Goal: Task Accomplishment & Management: Manage account settings

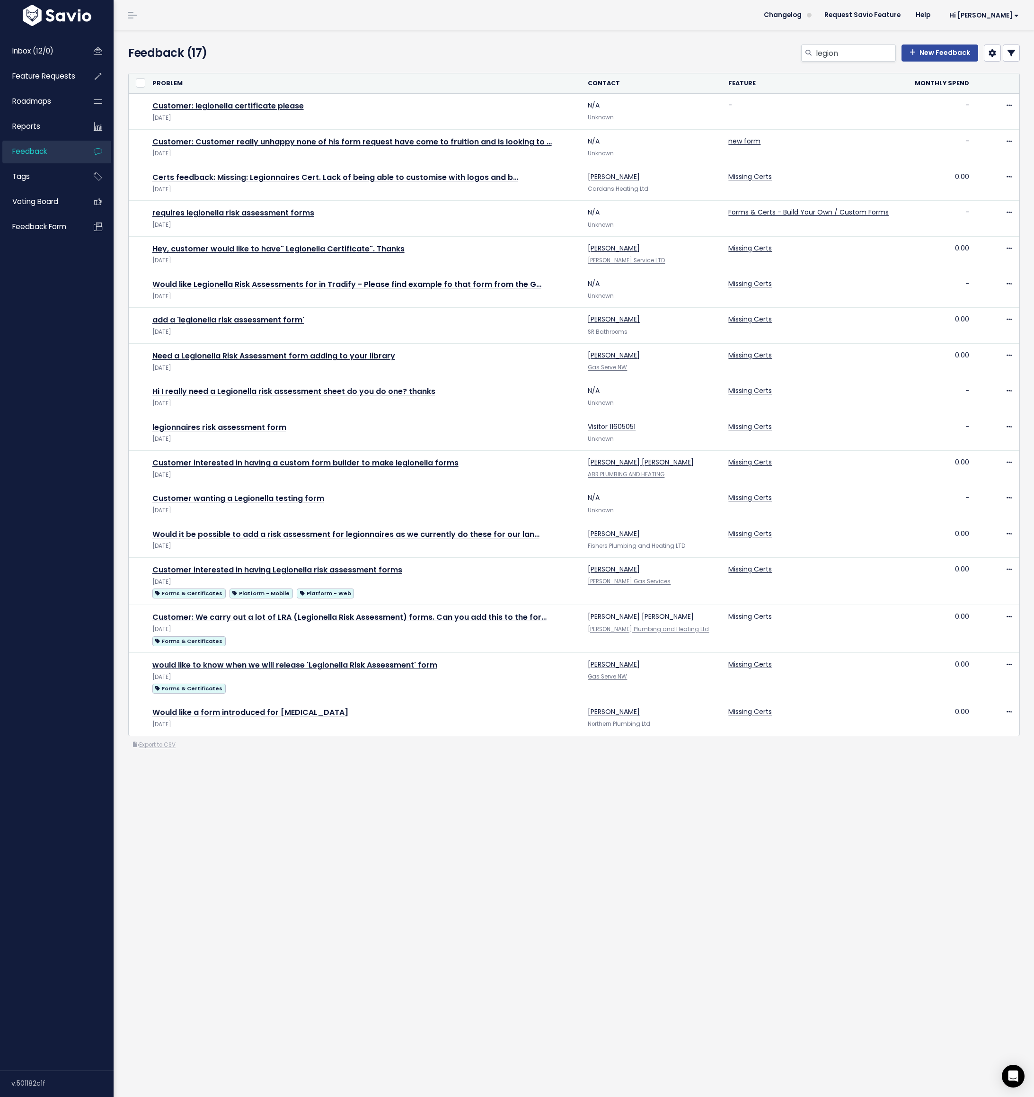
click at [402, 67] on div "or Cancel Problem Contact Feature" at bounding box center [574, 407] width 892 height 685
click at [442, 48] on div "legion New Feedback" at bounding box center [725, 54] width 605 height 21
click at [163, 744] on link "Export to CSV" at bounding box center [154, 745] width 43 height 8
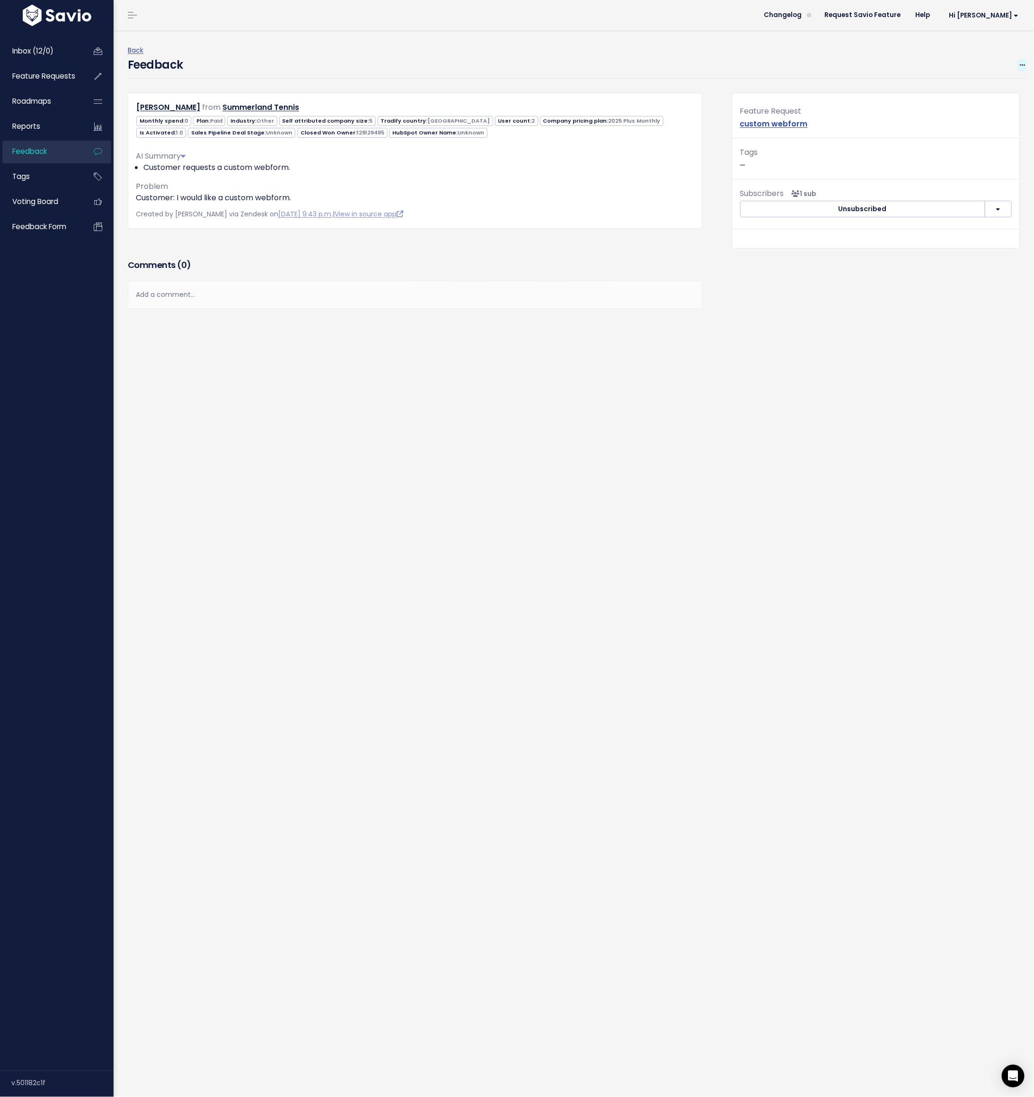
click at [1025, 67] on icon at bounding box center [1022, 65] width 5 height 6
click at [989, 88] on link "Edit" at bounding box center [985, 91] width 68 height 18
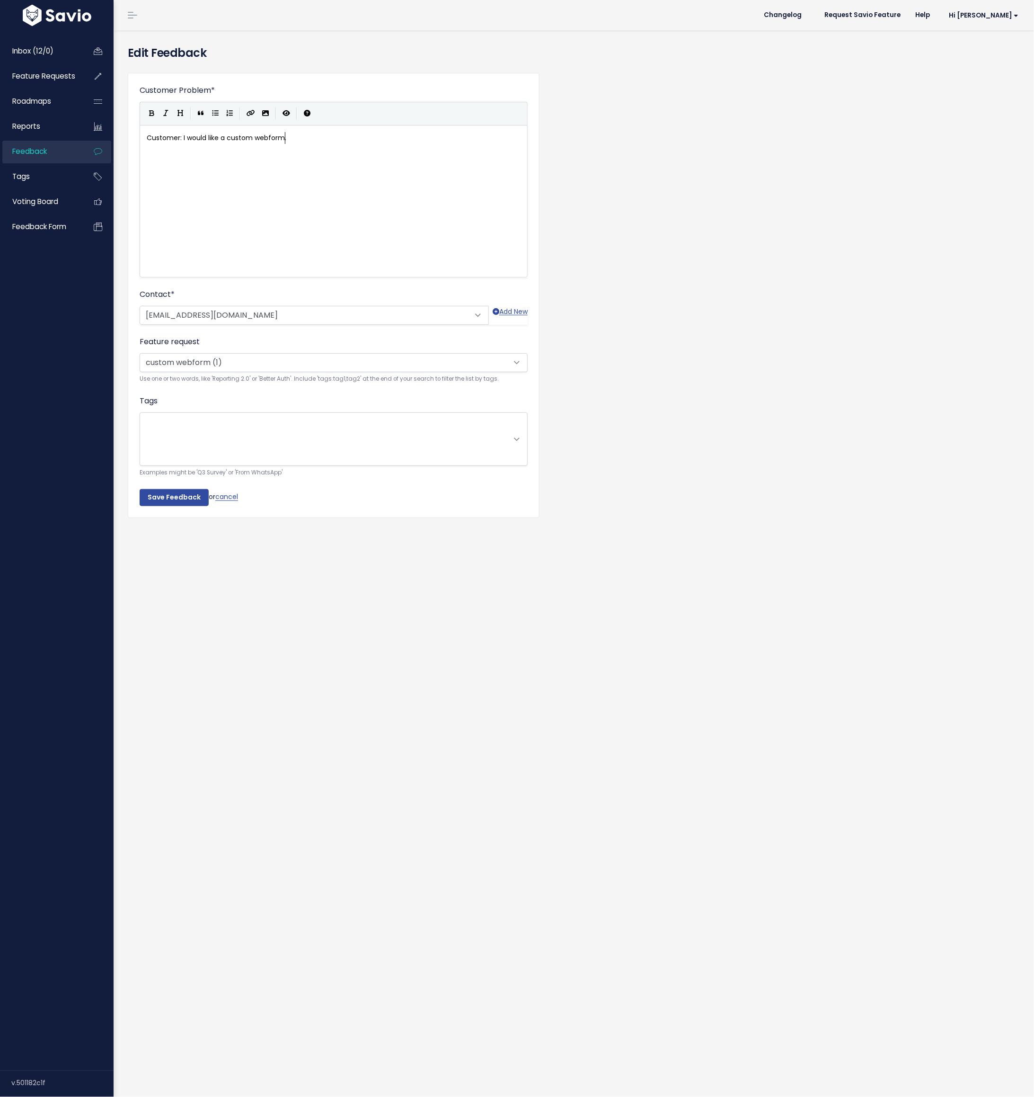
scroll to position [1, 0]
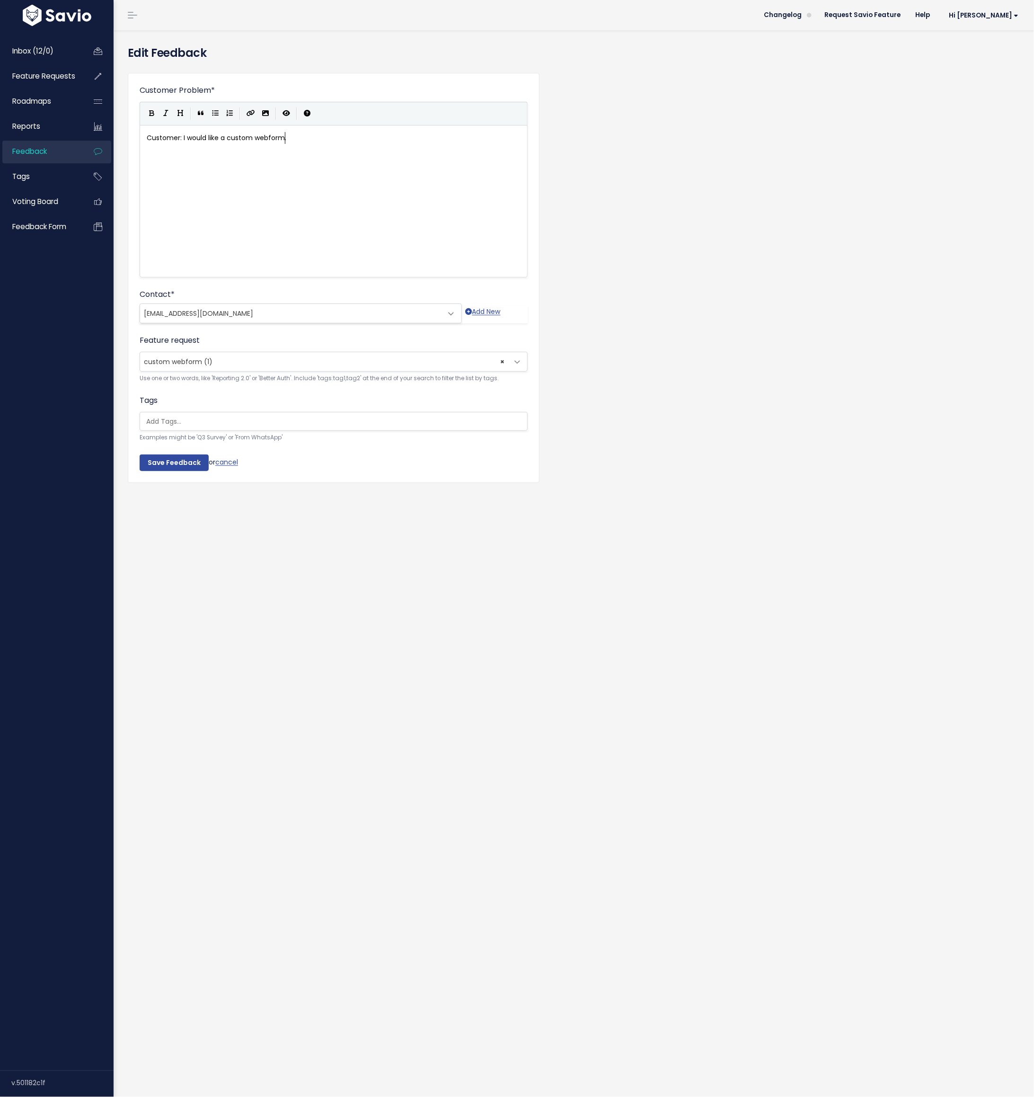
click at [183, 361] on span "custom webform (1)" at bounding box center [178, 361] width 69 height 9
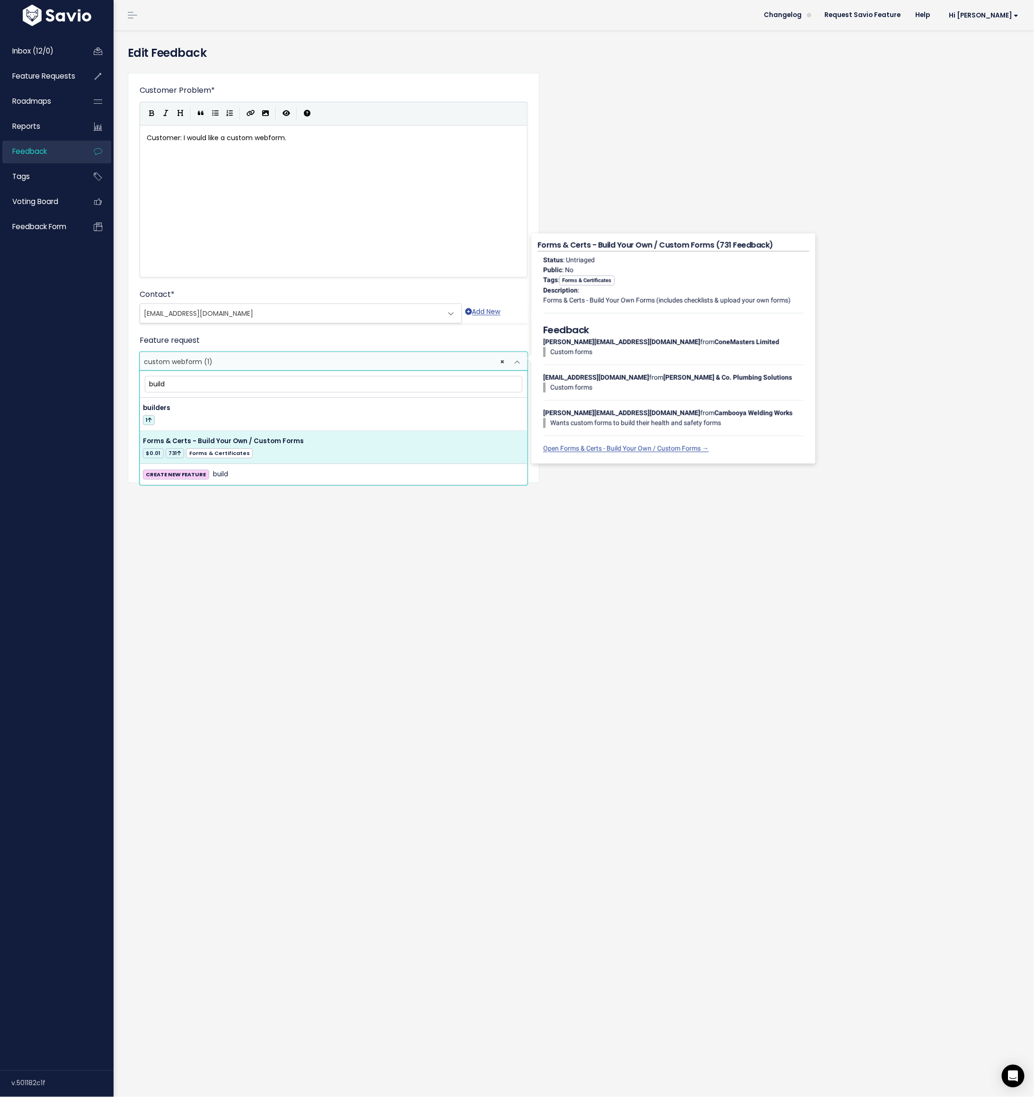
type input "build"
select select "37578"
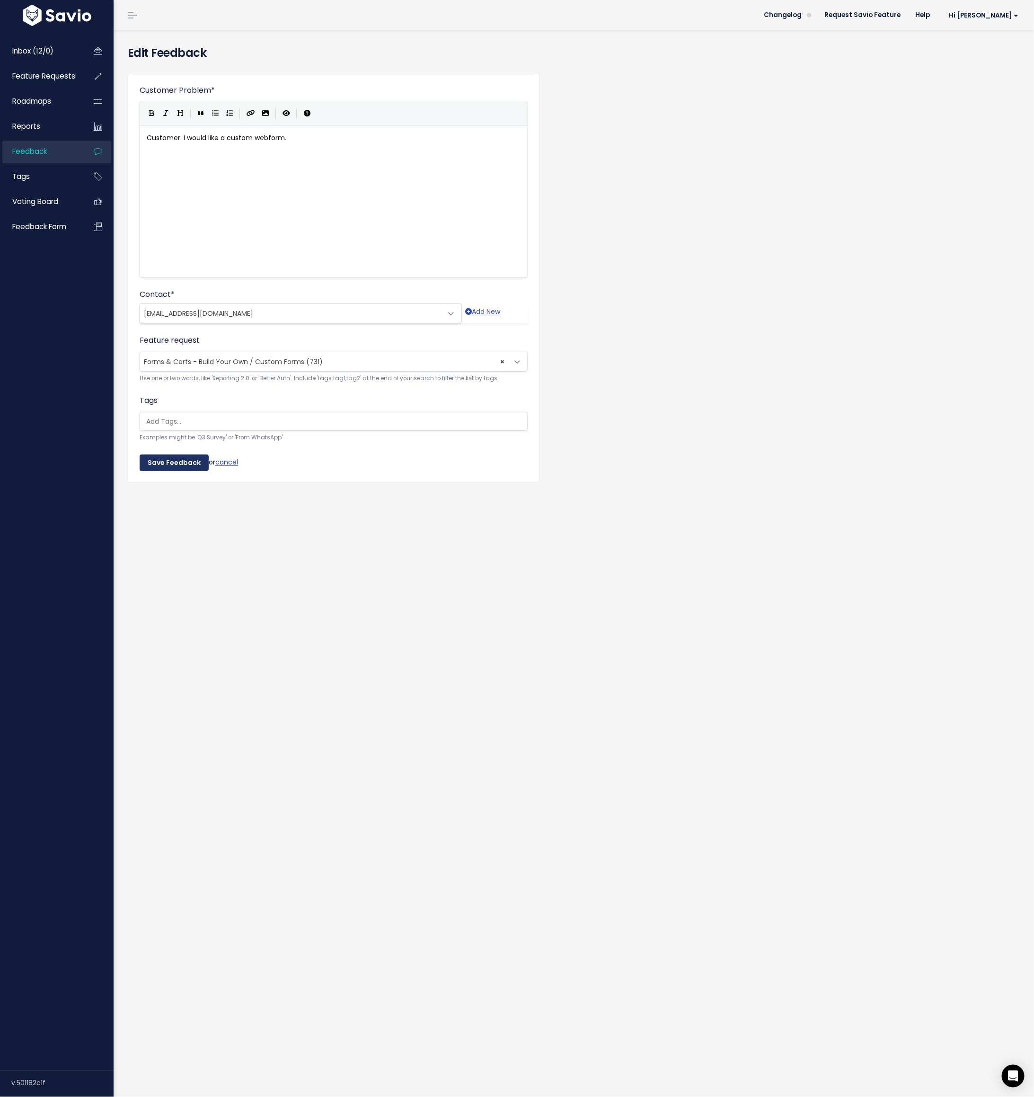
click at [197, 459] on input "Save Feedback" at bounding box center [174, 462] width 69 height 17
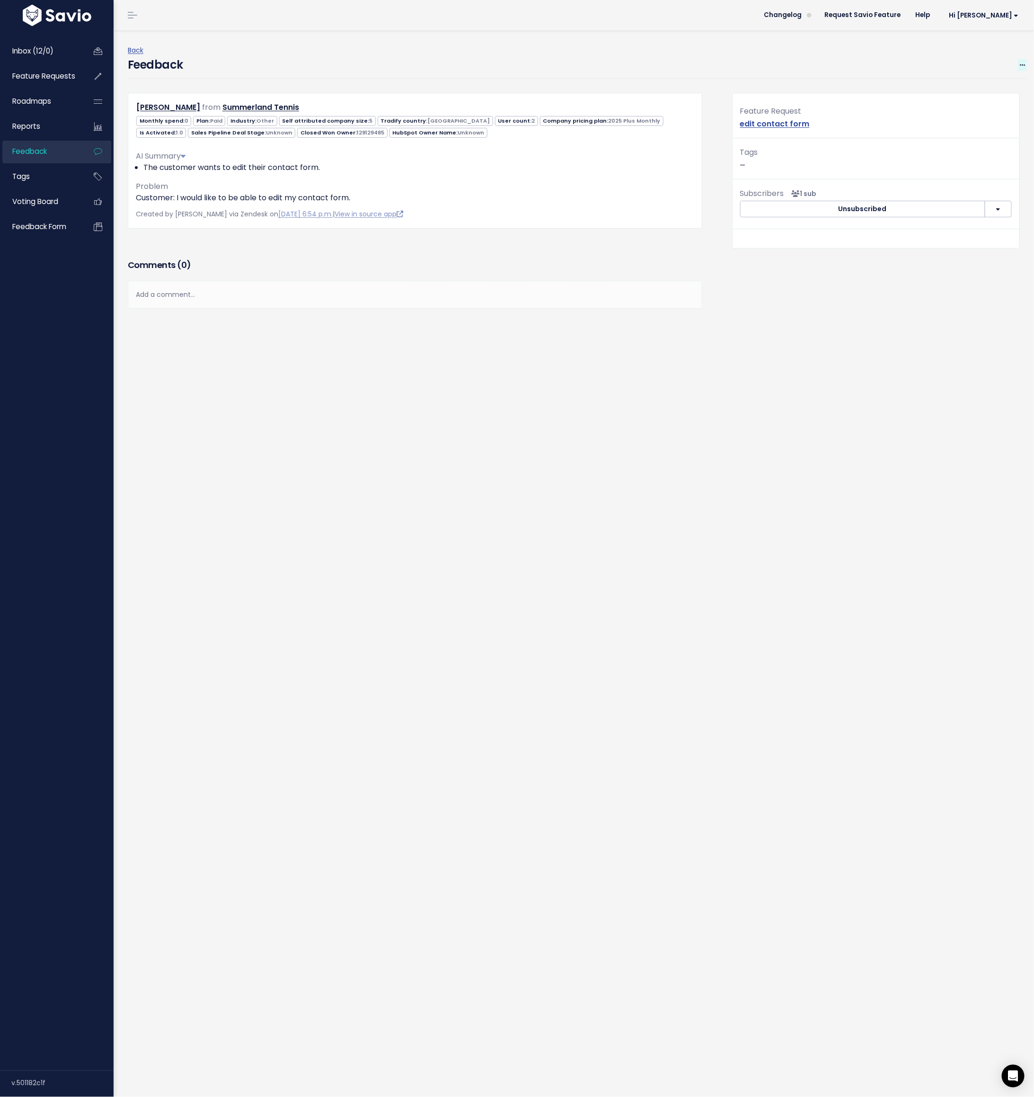
click at [1023, 64] on icon at bounding box center [1022, 65] width 5 height 6
click at [985, 90] on link "Edit" at bounding box center [985, 91] width 68 height 18
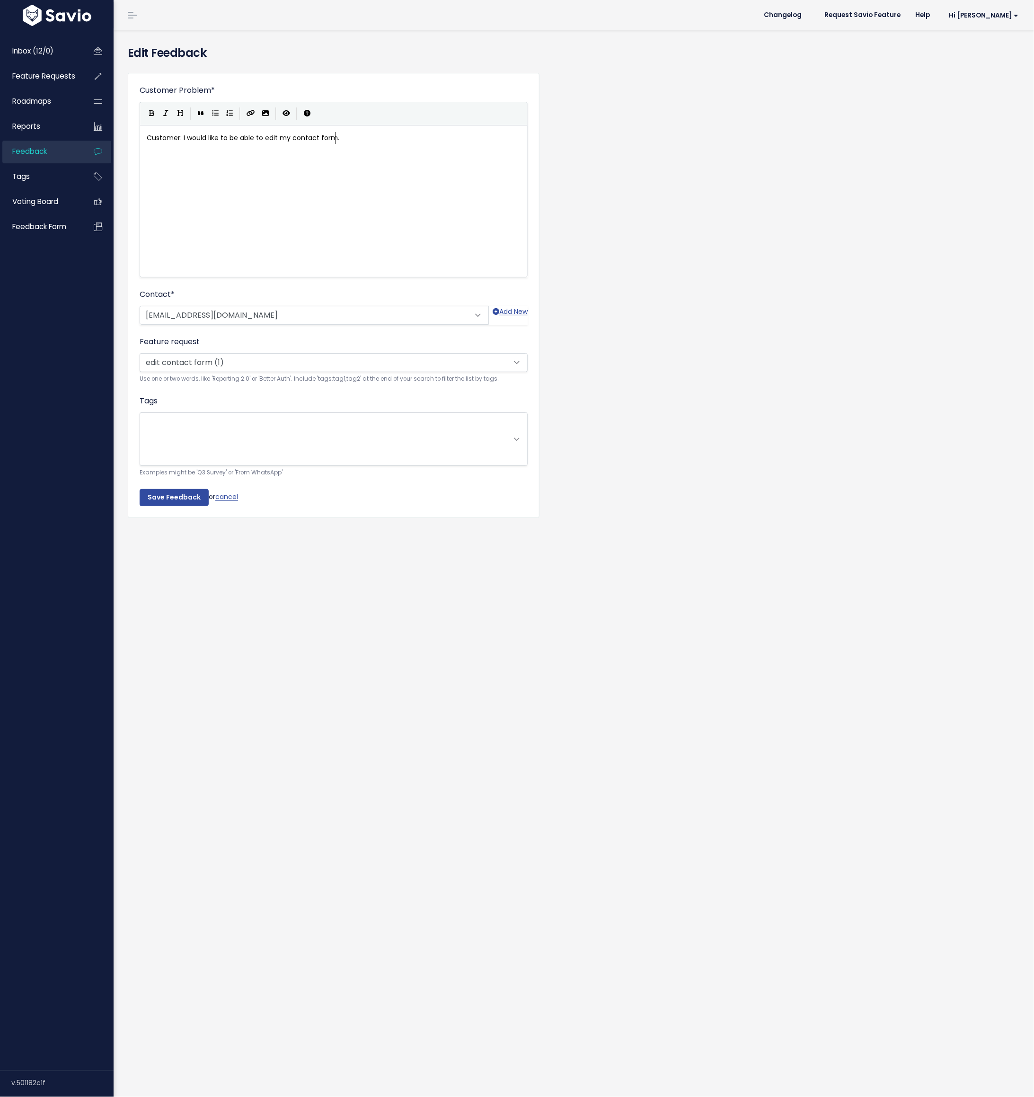
scroll to position [1, 0]
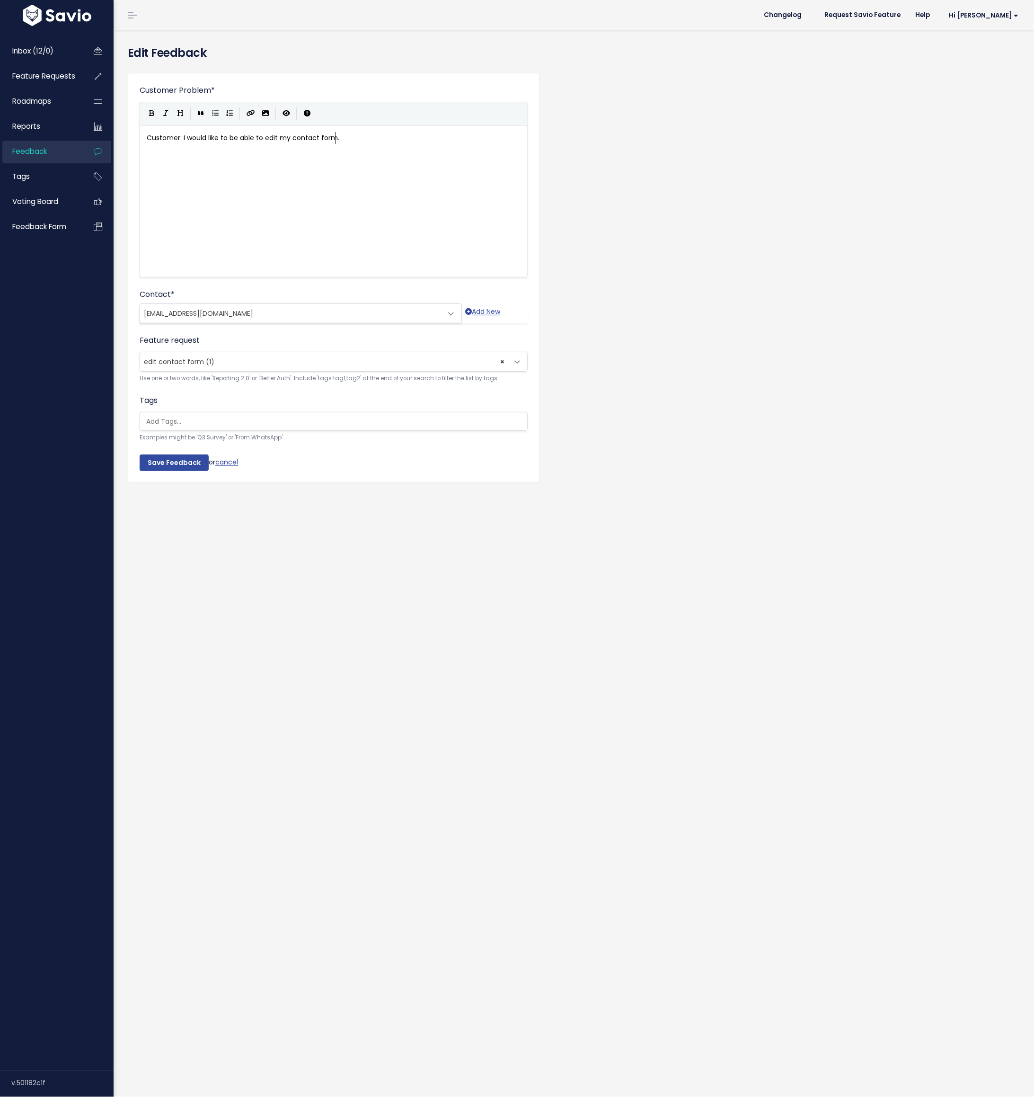
click at [166, 353] on span "× edit contact form (1)" at bounding box center [324, 361] width 368 height 19
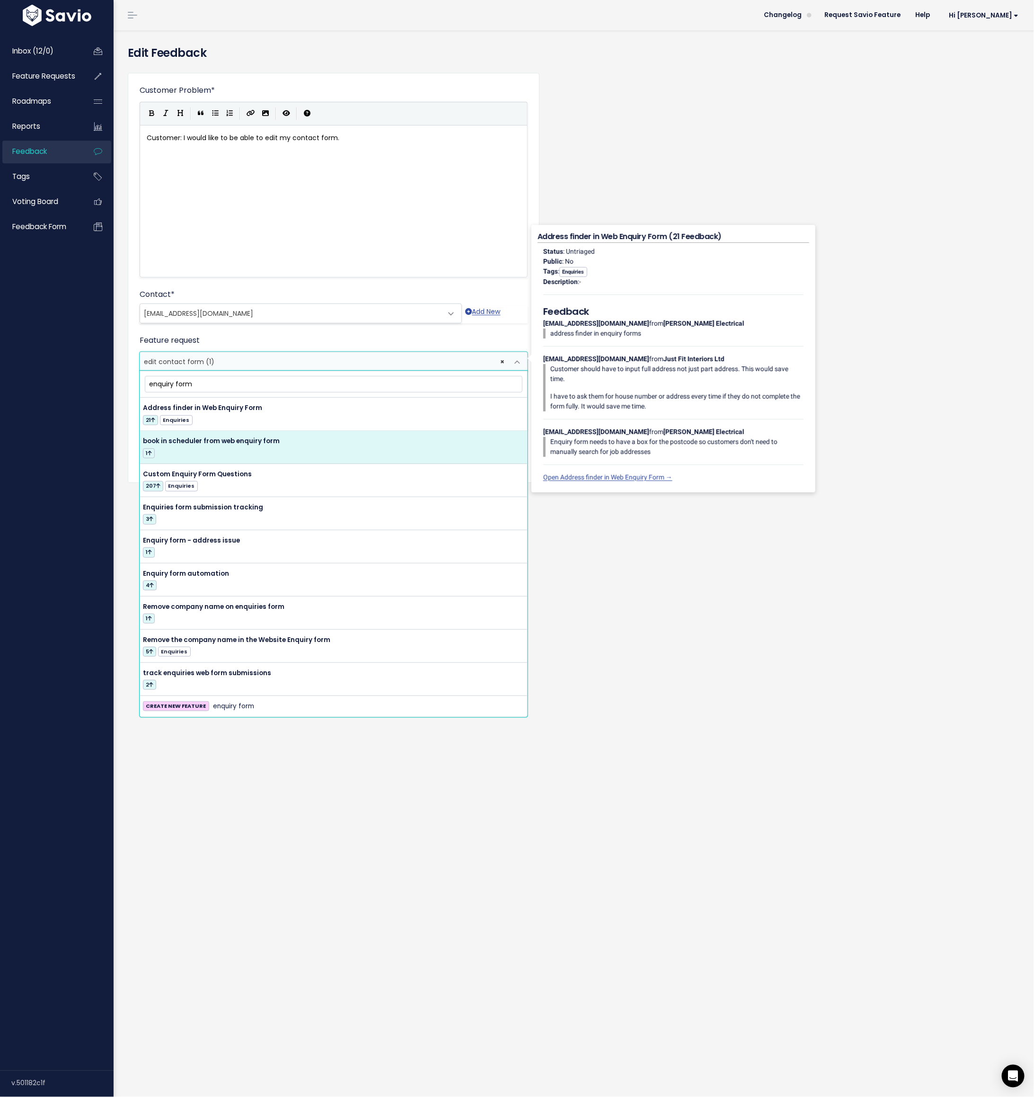
type input "enquiry form"
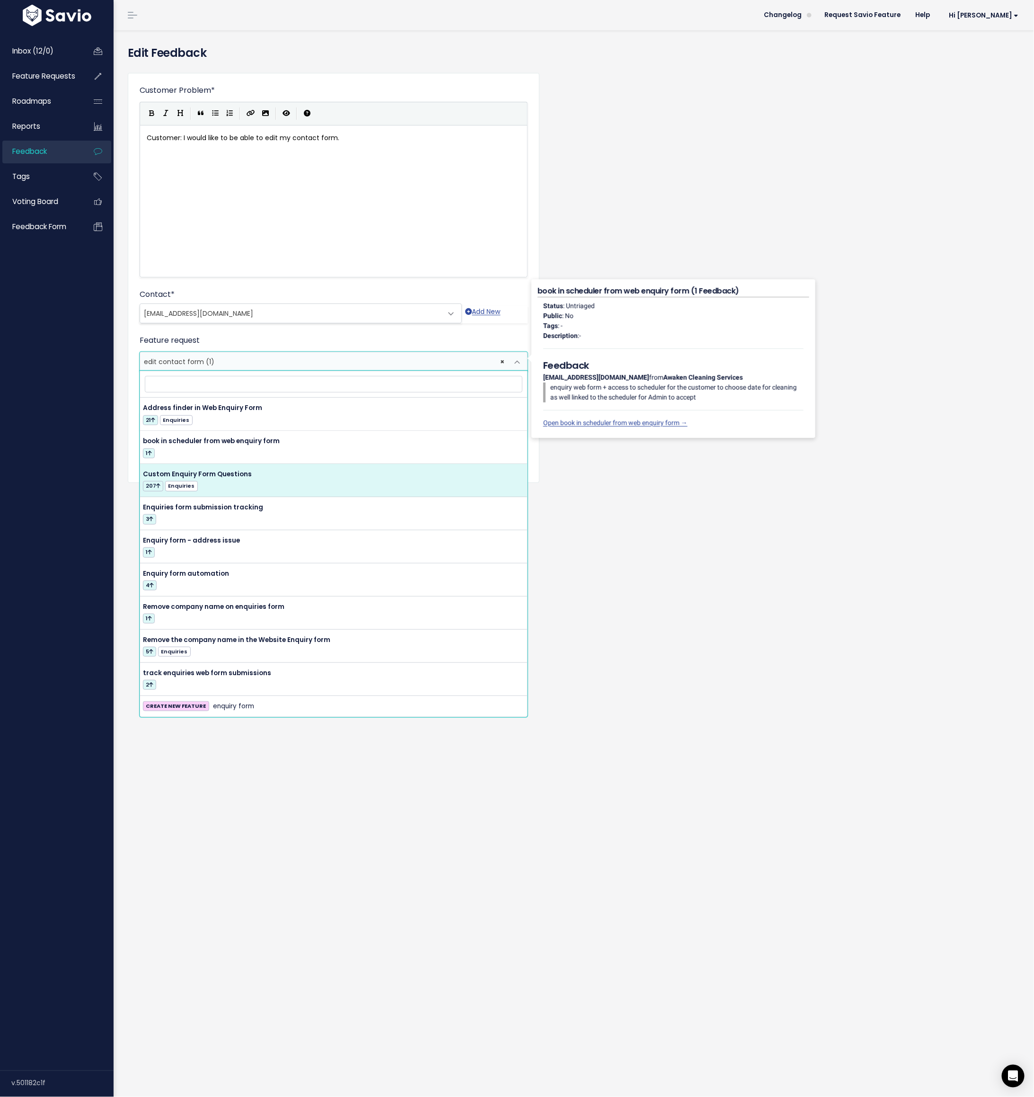
select select "14150"
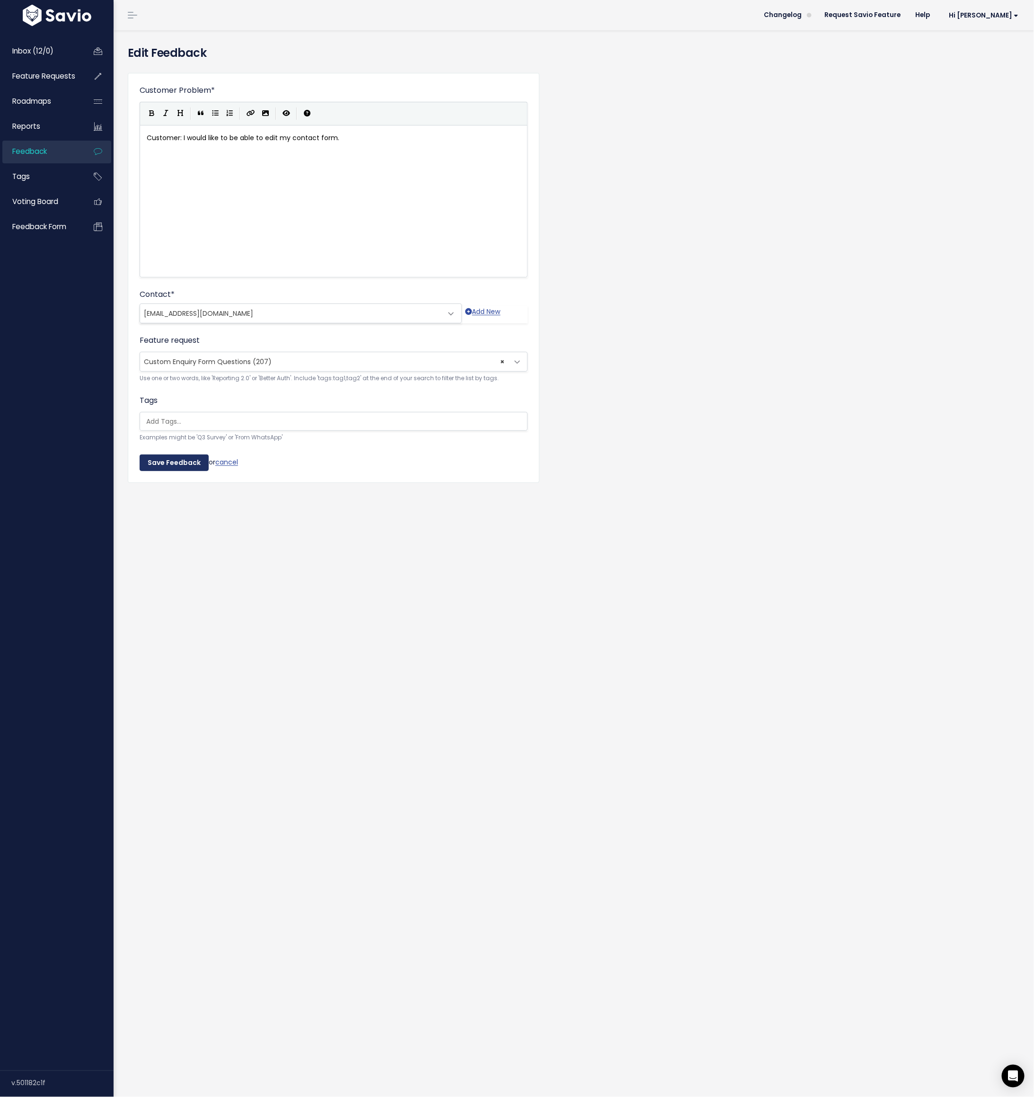
click at [176, 464] on input "Save Feedback" at bounding box center [174, 462] width 69 height 17
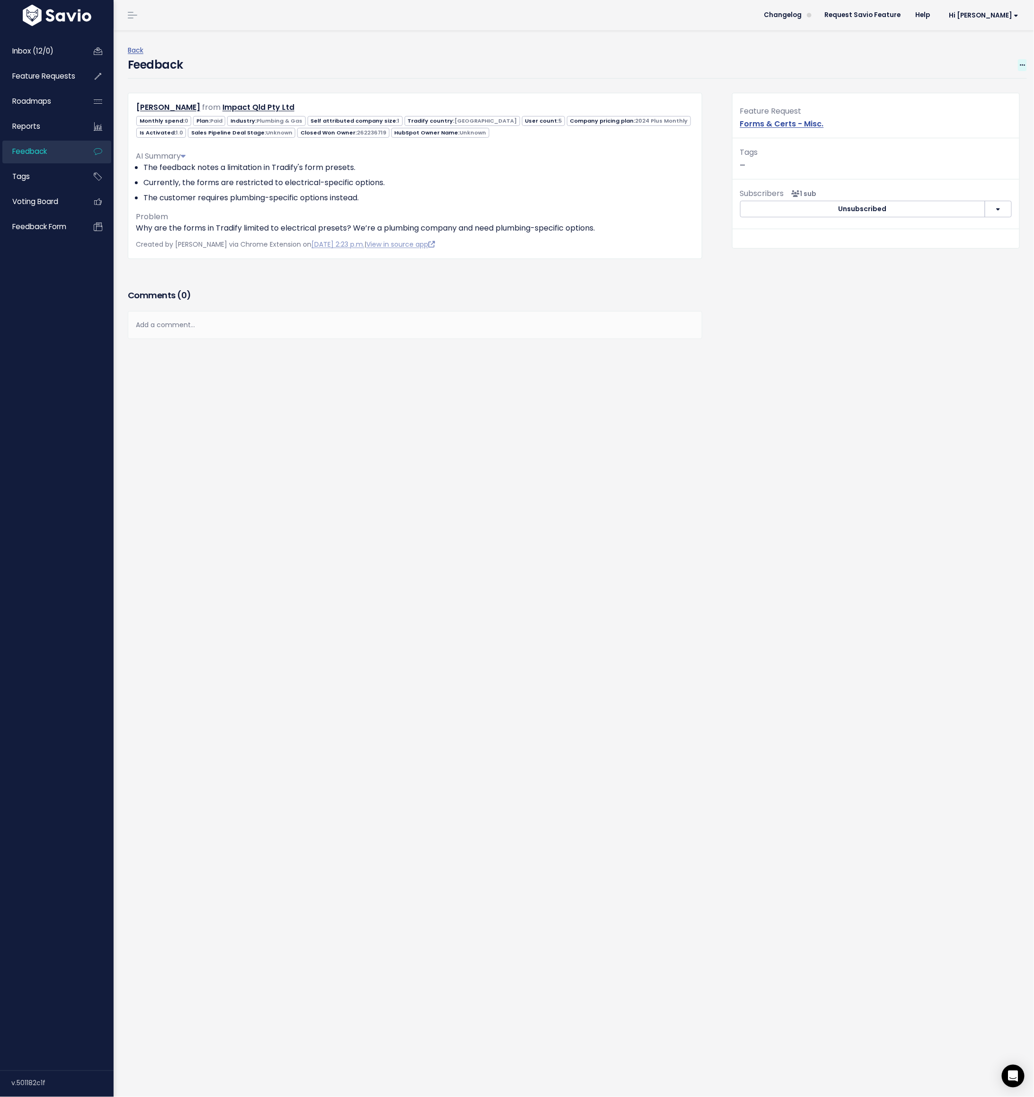
click at [1021, 66] on icon at bounding box center [1022, 65] width 5 height 6
click at [975, 91] on link "Edit" at bounding box center [985, 91] width 68 height 18
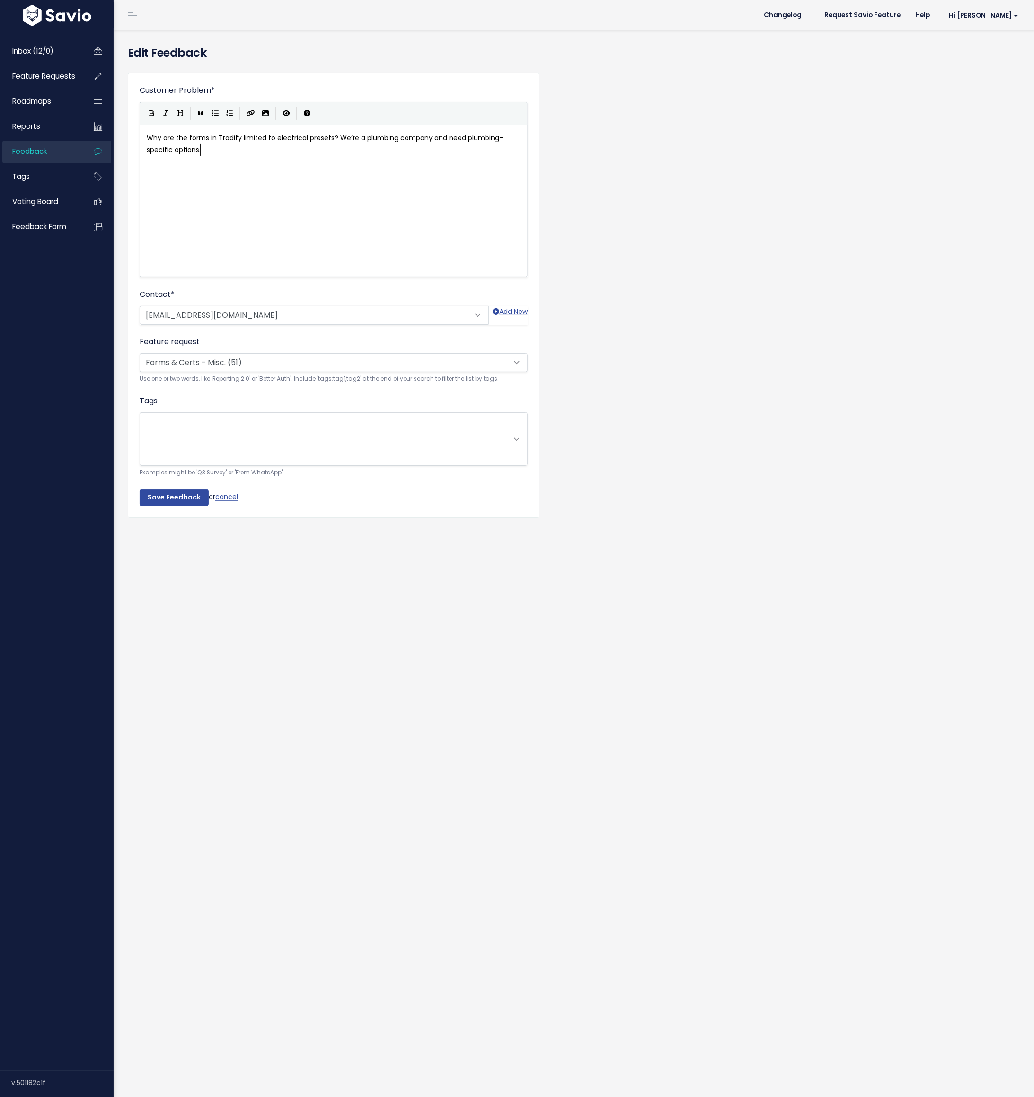
scroll to position [1, 0]
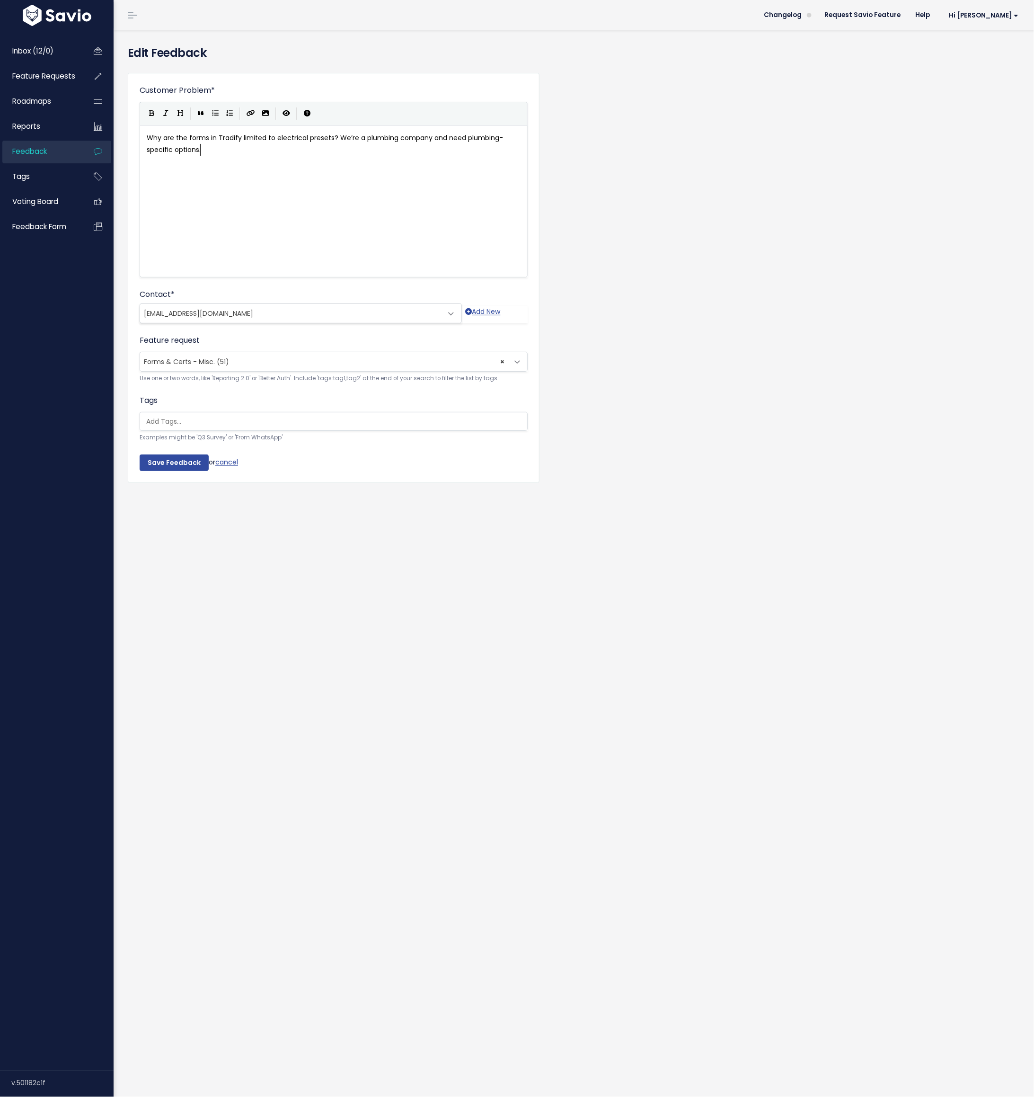
click at [179, 367] on span "× Forms & Certs - Misc. (51)" at bounding box center [324, 361] width 368 height 19
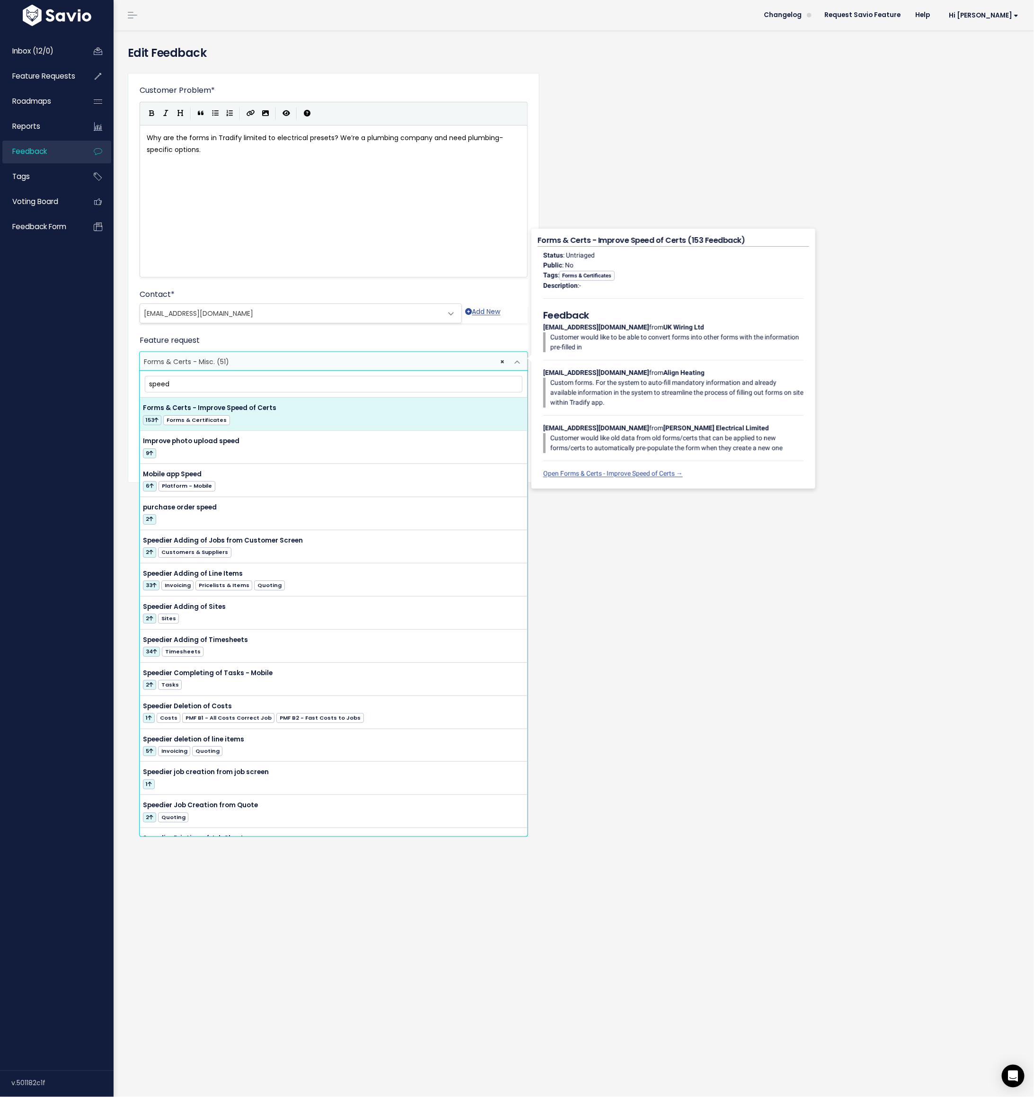
type input "speed"
select select "44270"
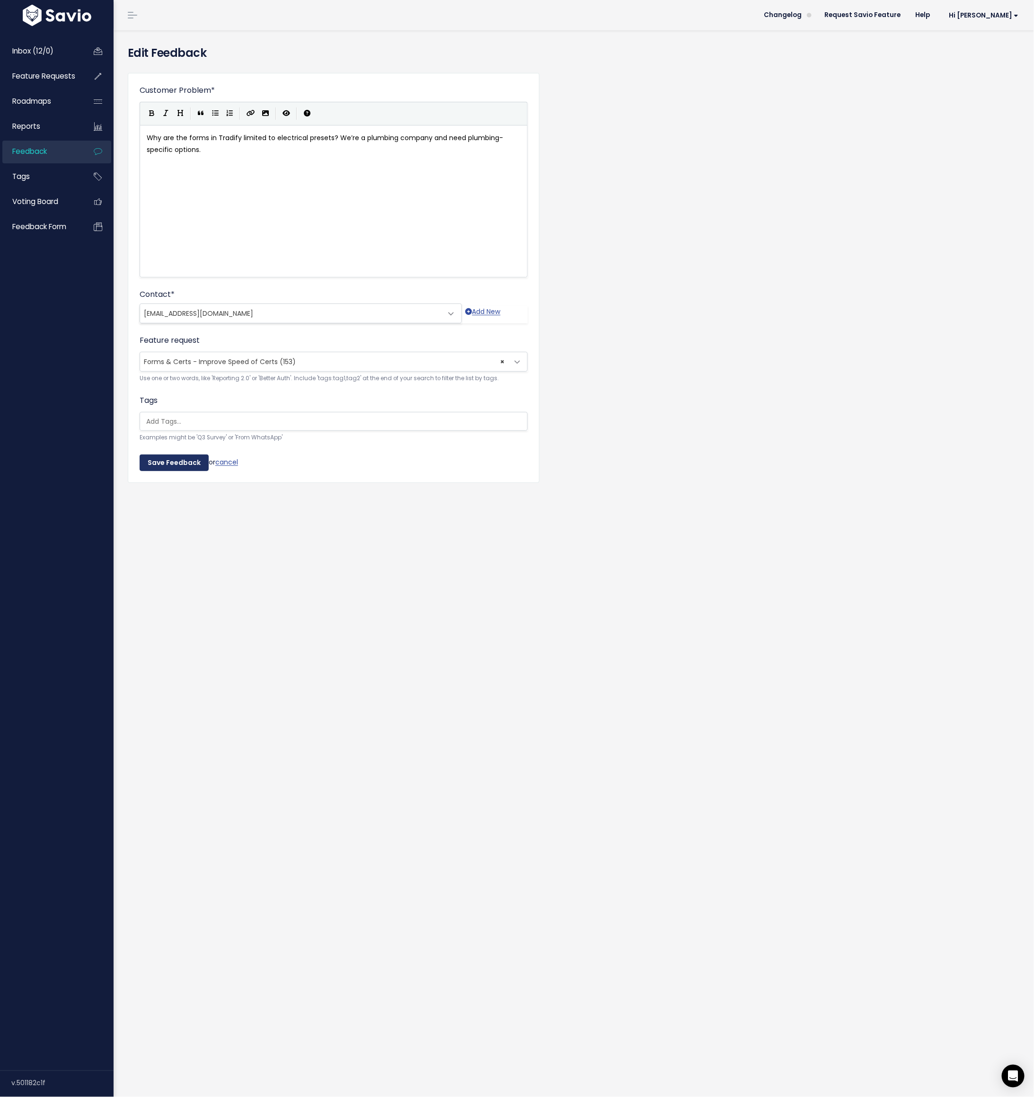
click at [185, 456] on input "Save Feedback" at bounding box center [174, 462] width 69 height 17
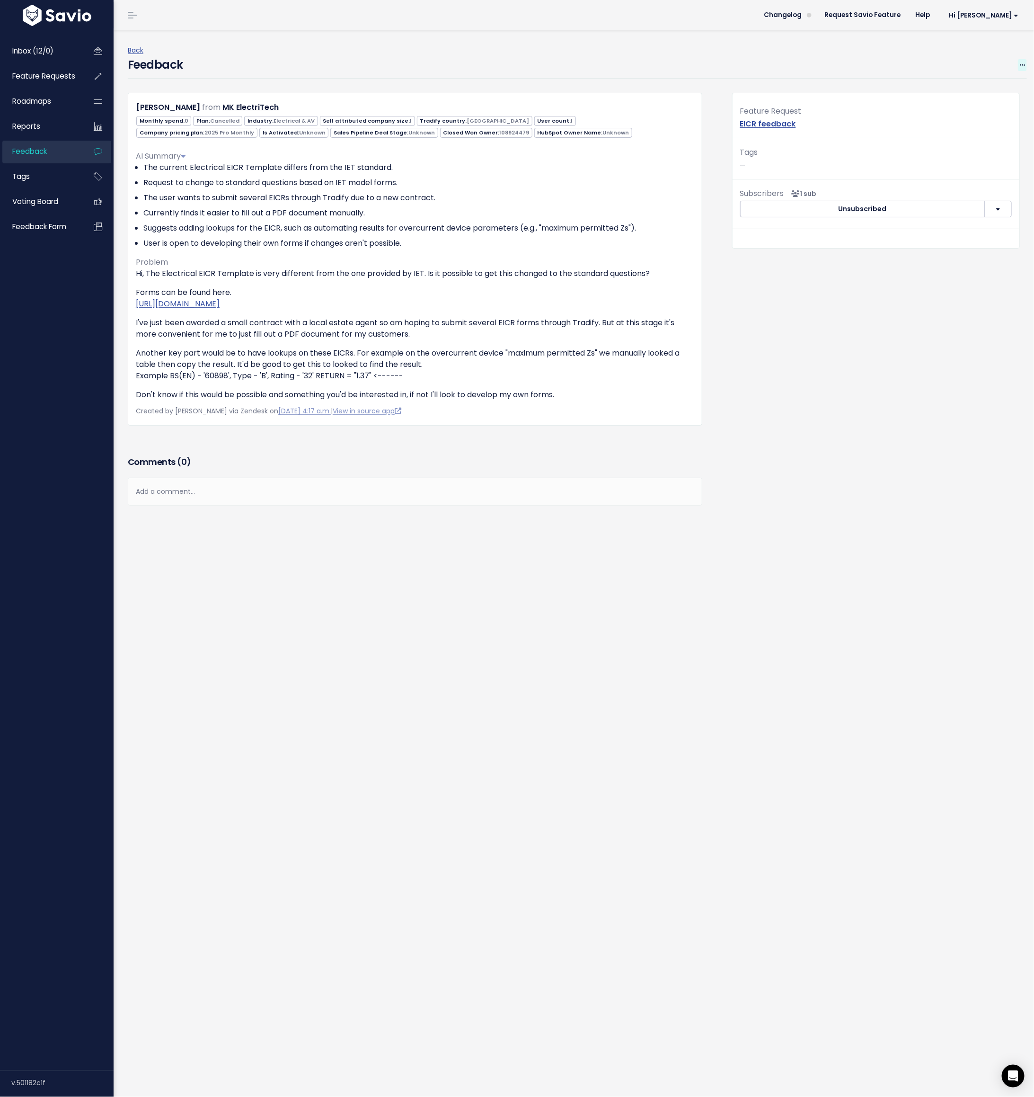
click at [1021, 64] on icon at bounding box center [1022, 65] width 5 height 6
click at [996, 87] on link "Edit" at bounding box center [985, 91] width 68 height 18
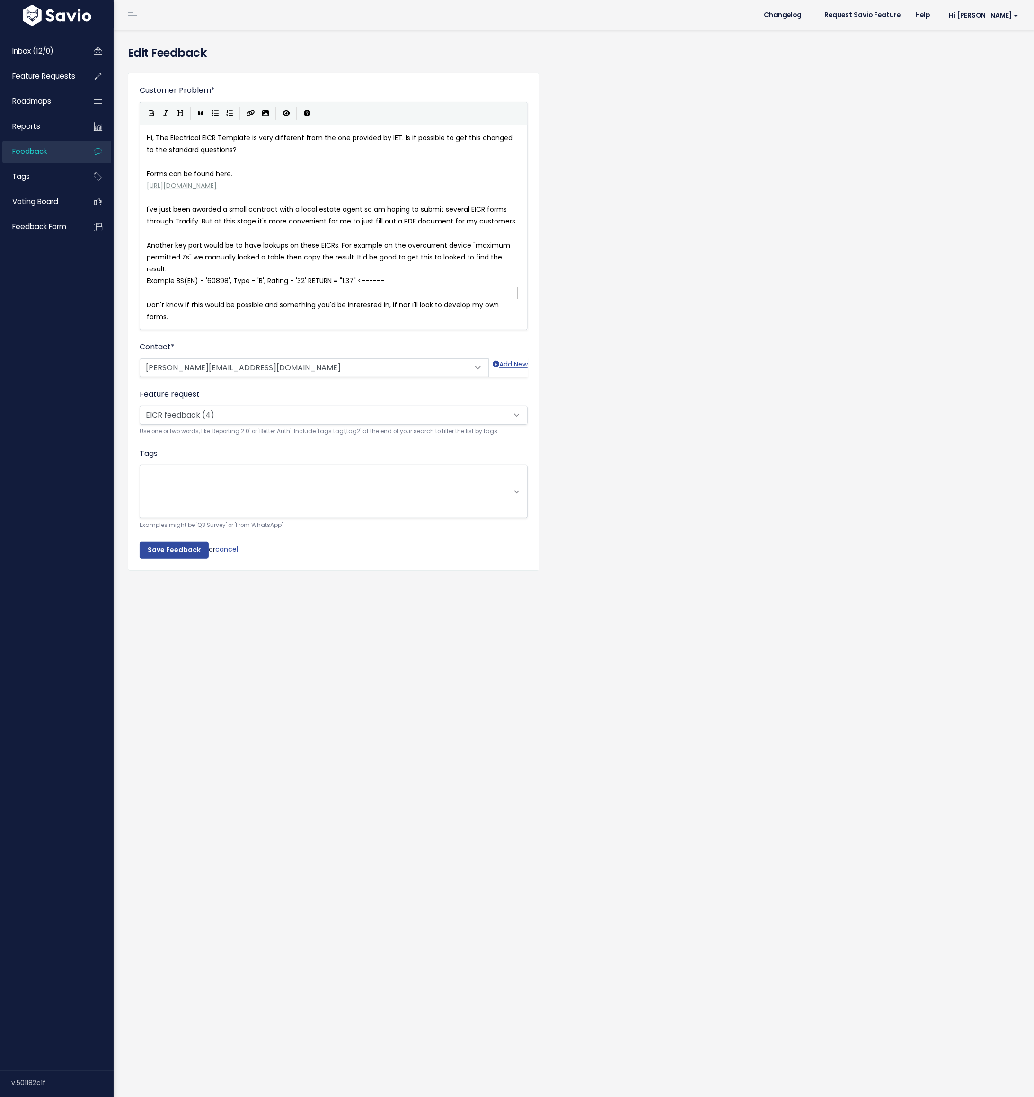
scroll to position [1, 0]
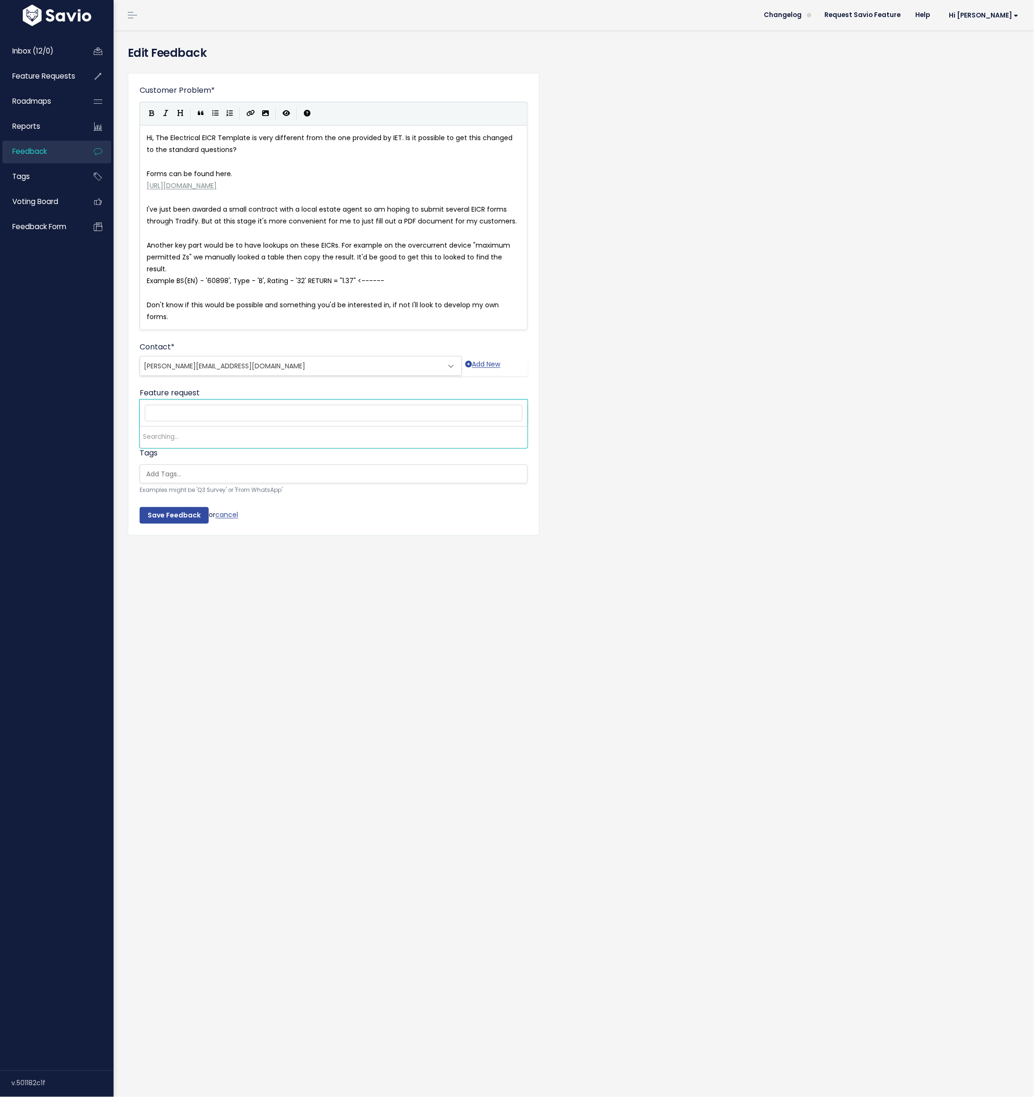
click at [192, 409] on span "EICR feedback (4)" at bounding box center [174, 413] width 61 height 9
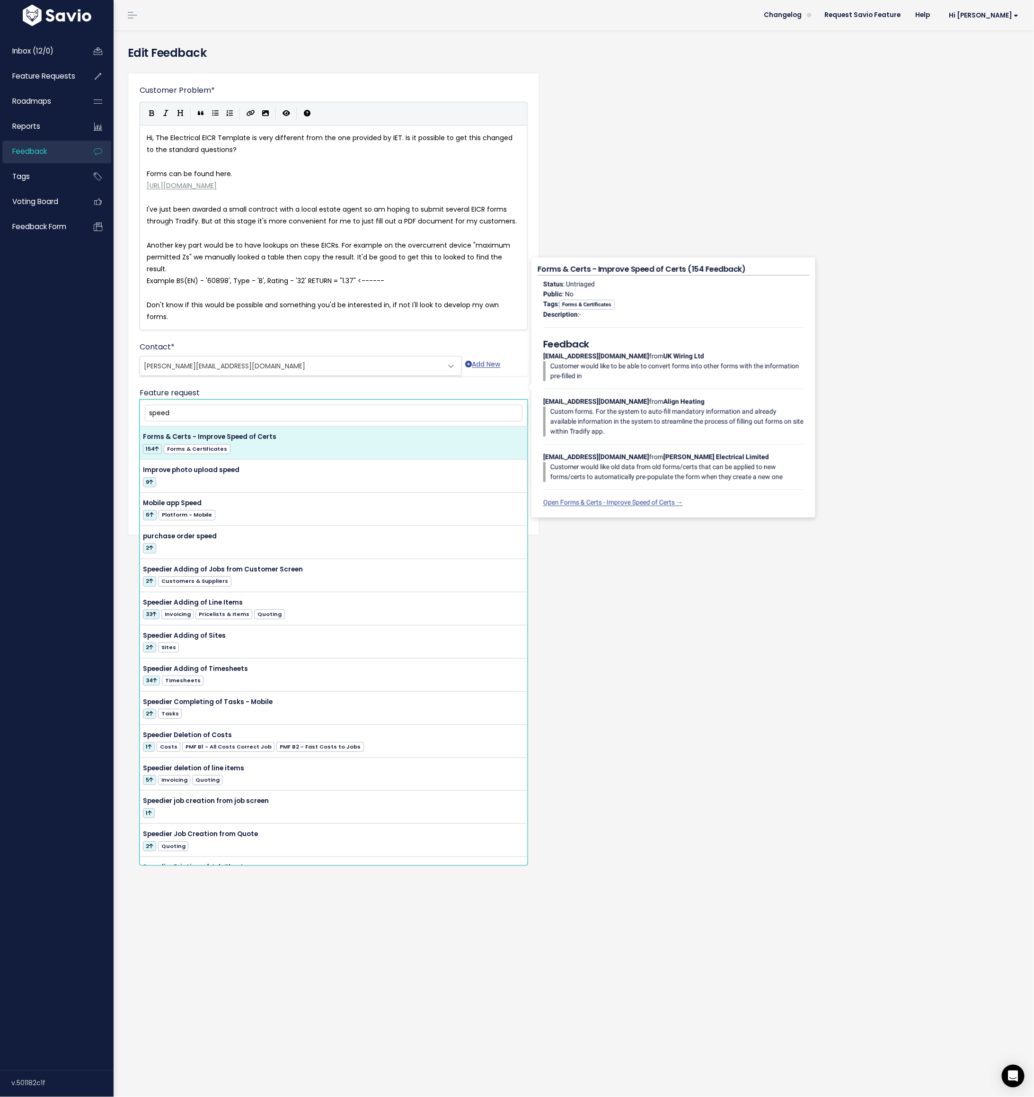
type input "speed"
select select "44270"
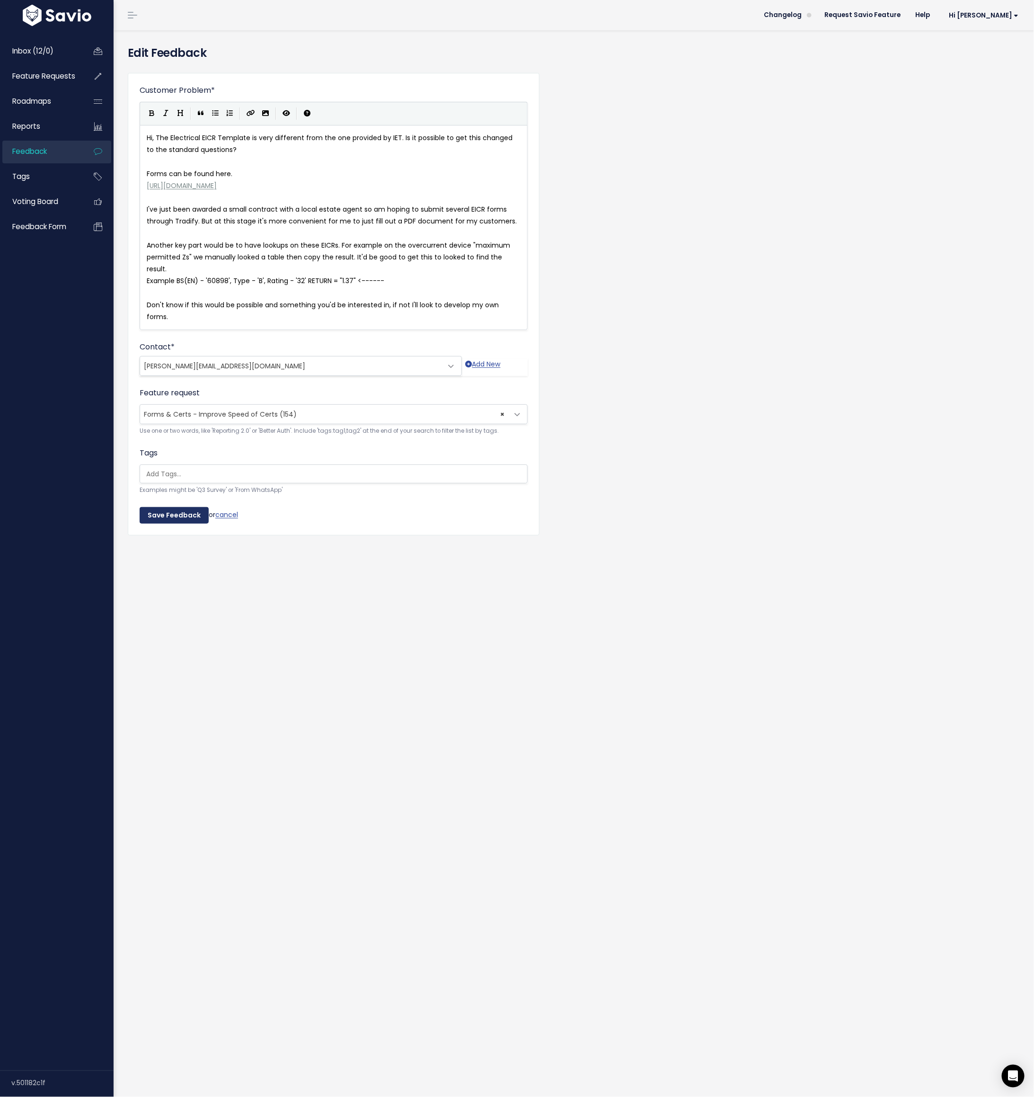
click at [187, 507] on input "Save Feedback" at bounding box center [174, 515] width 69 height 17
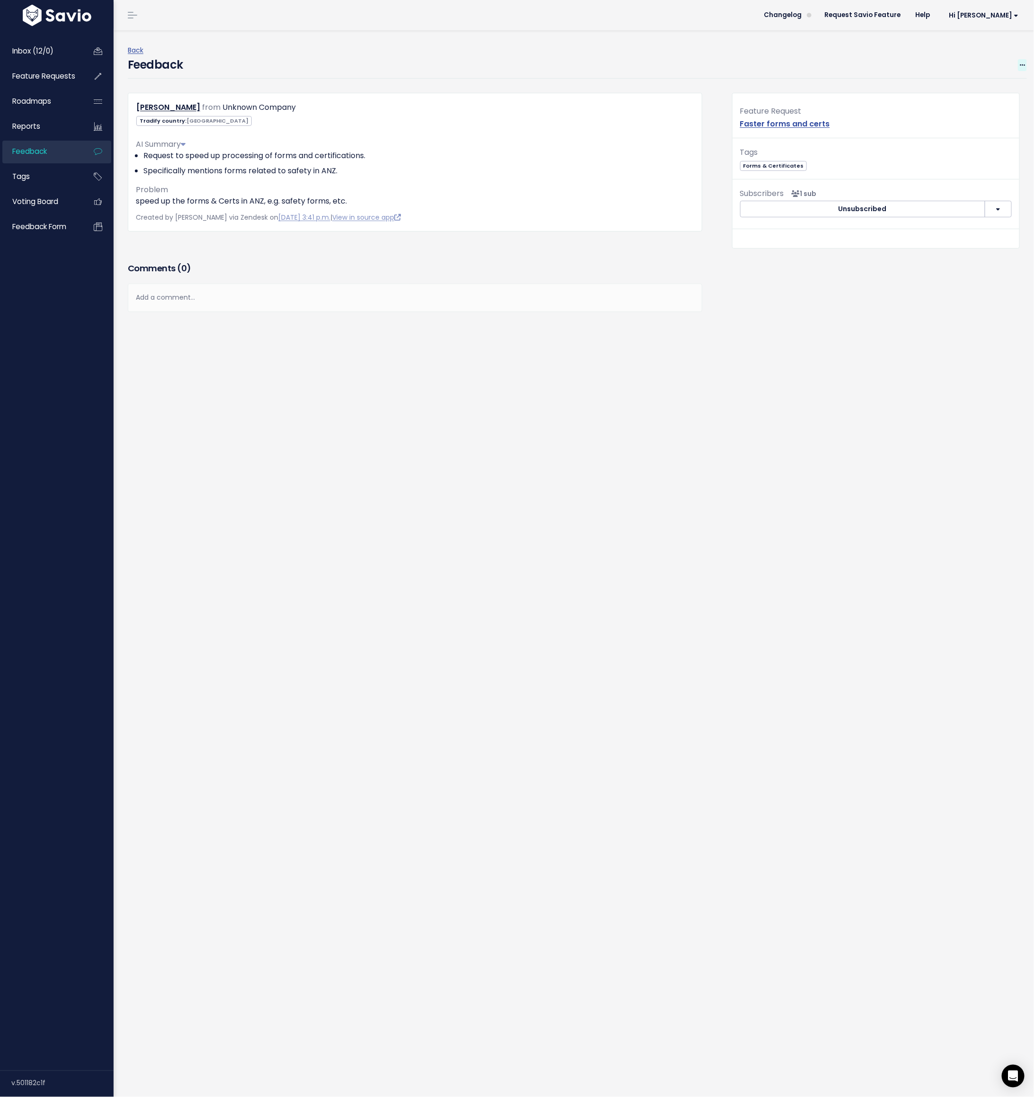
click at [1024, 65] on icon at bounding box center [1022, 65] width 5 height 6
click at [991, 93] on link "Edit" at bounding box center [985, 91] width 68 height 18
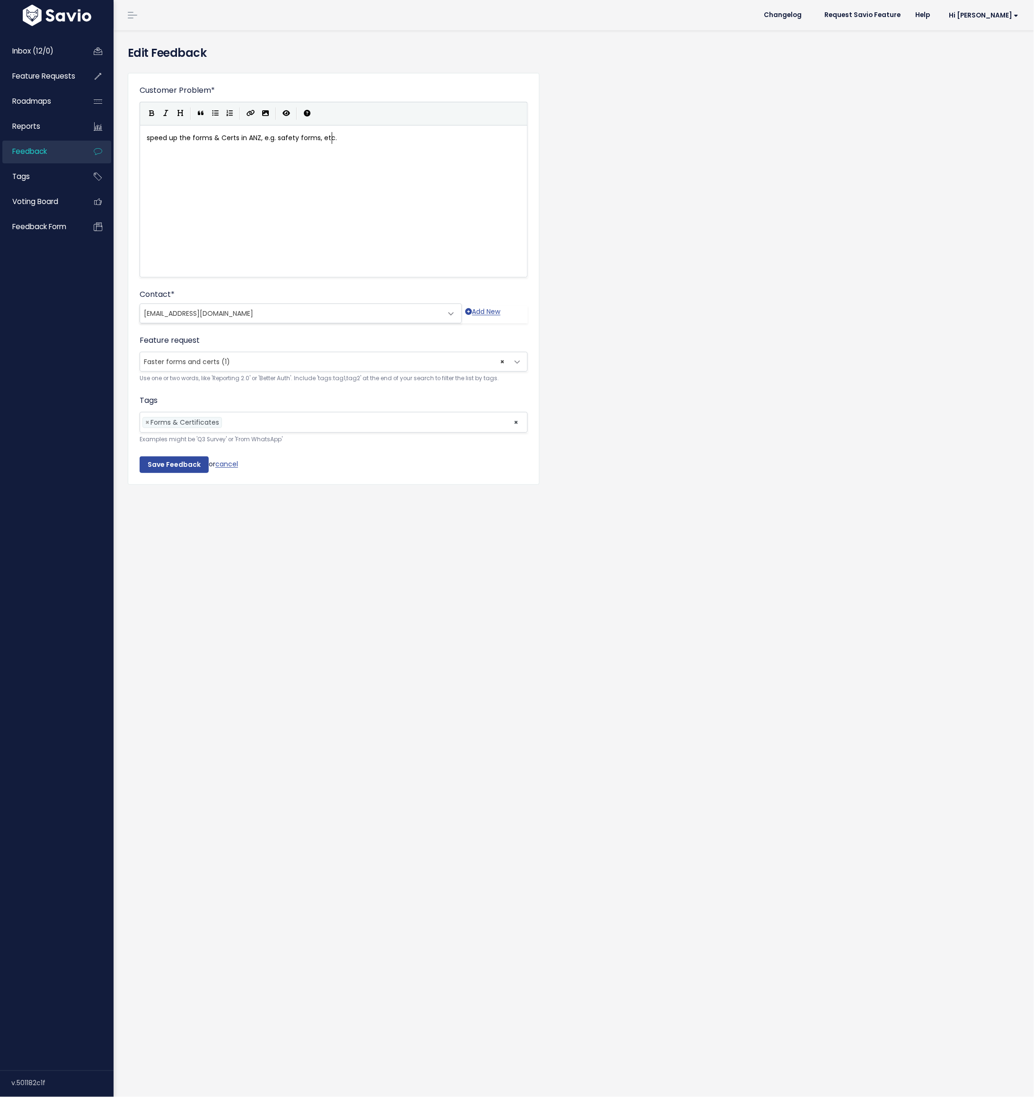
scroll to position [1, 0]
click at [213, 361] on span "Faster forms and certs (1)" at bounding box center [187, 361] width 86 height 9
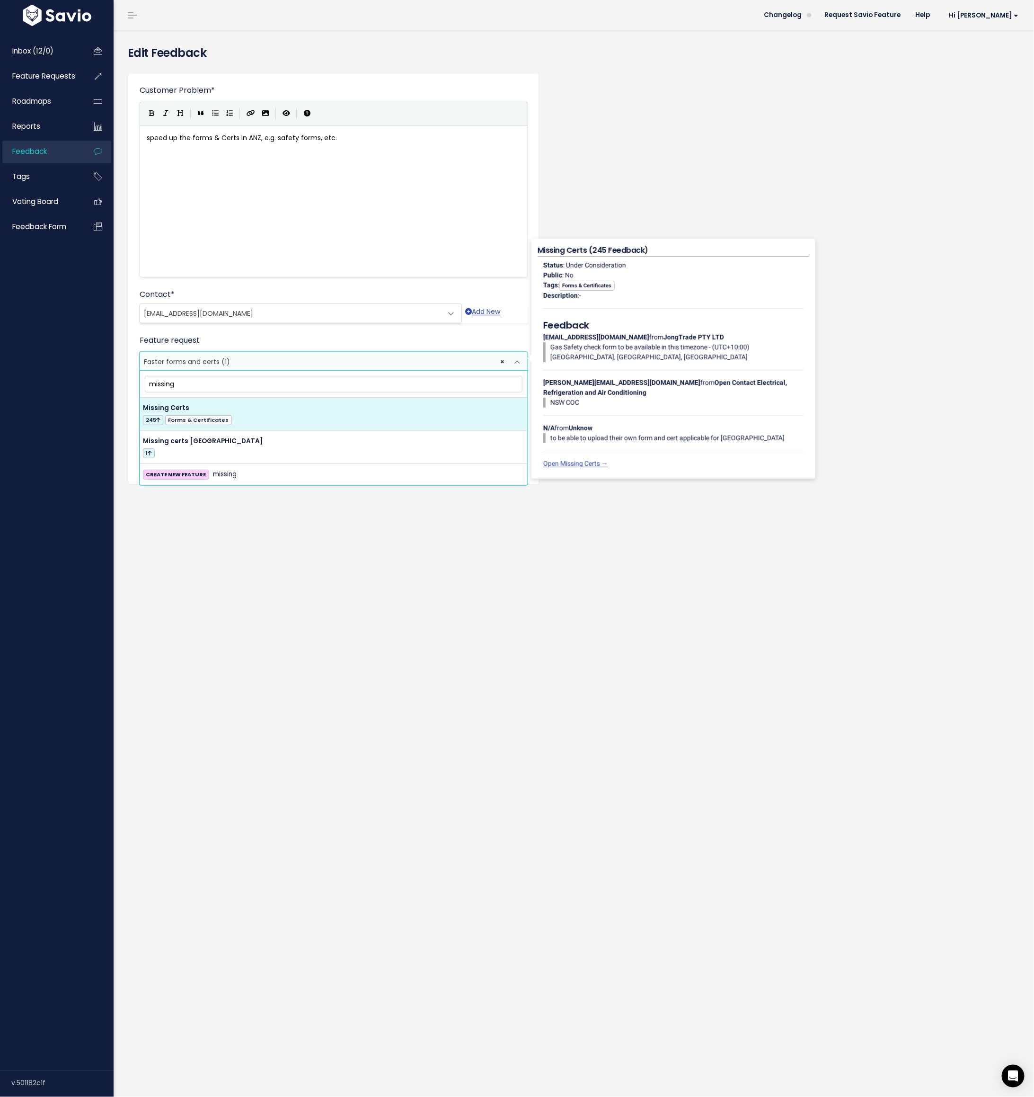
type input "missing"
select select "14564"
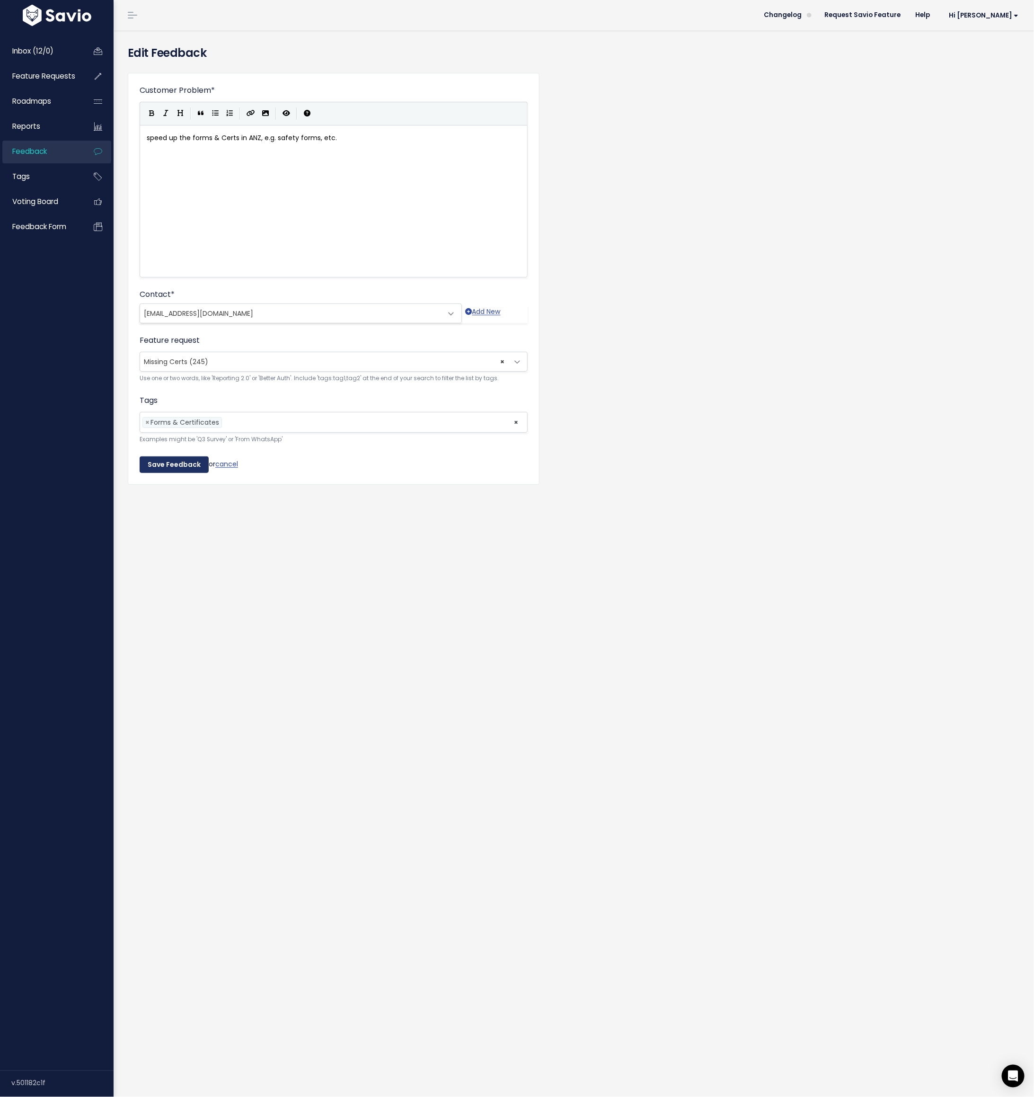
click at [169, 459] on input "Save Feedback" at bounding box center [174, 464] width 69 height 17
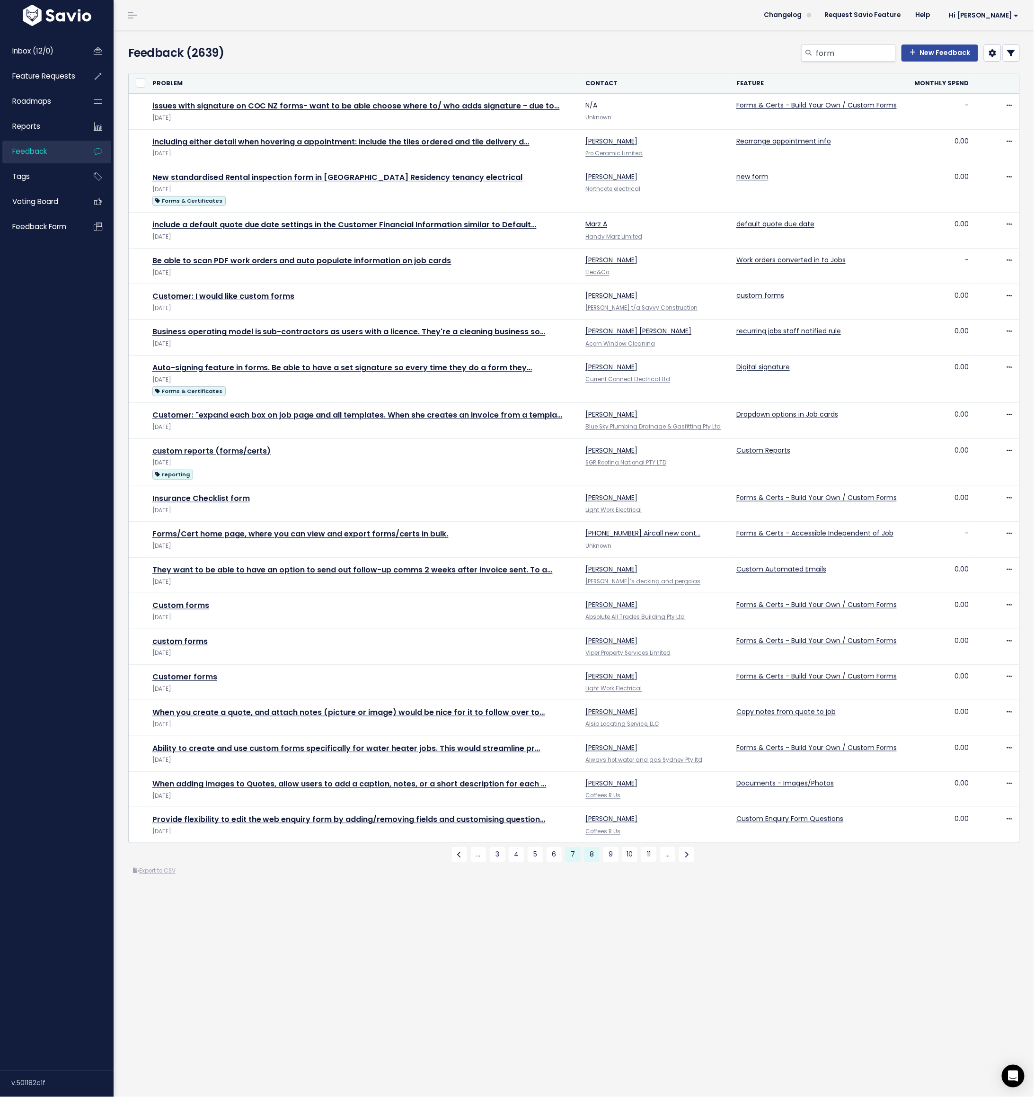
click at [592, 854] on link "8" at bounding box center [592, 854] width 15 height 15
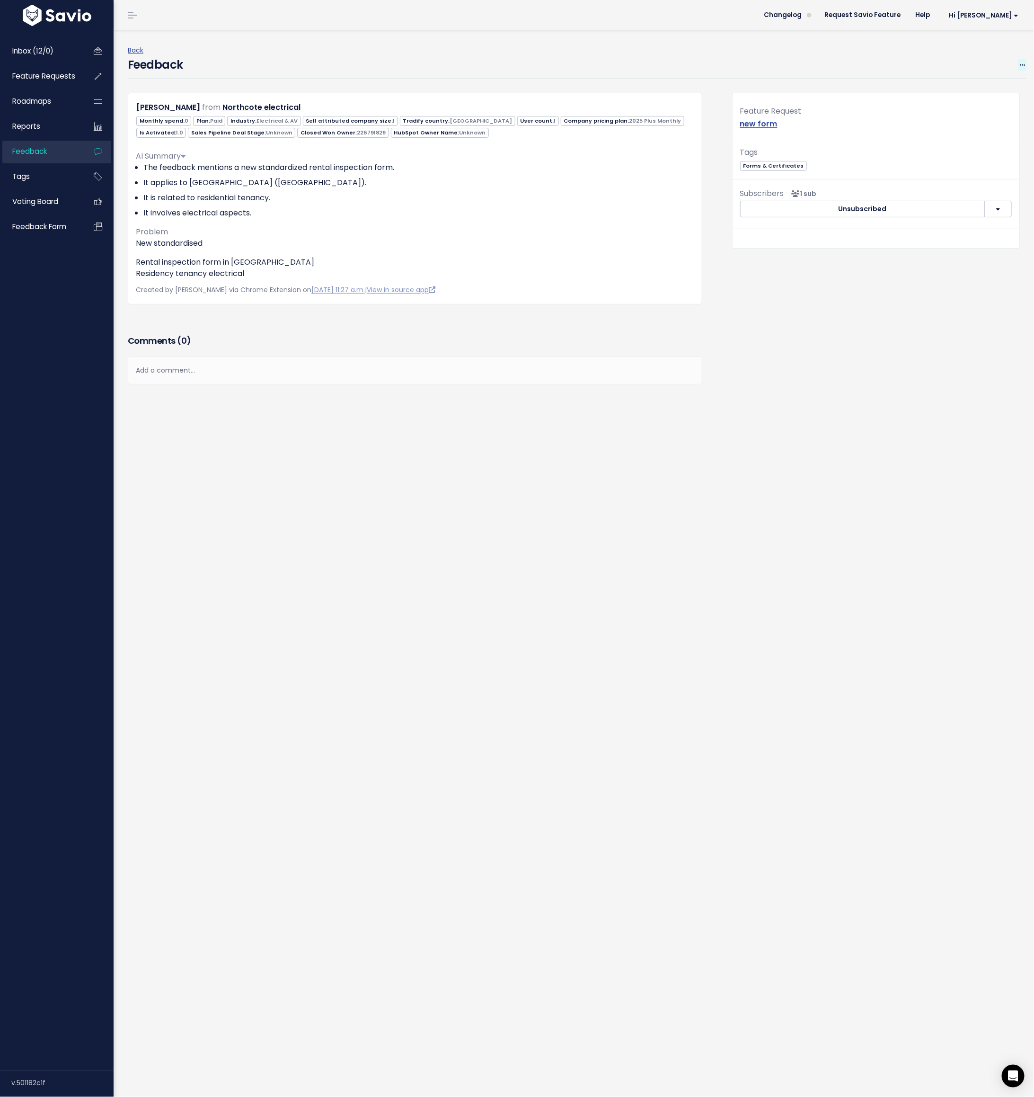
click at [689, 62] on icon at bounding box center [1022, 65] width 5 height 6
click at [689, 85] on link "Edit" at bounding box center [985, 91] width 68 height 18
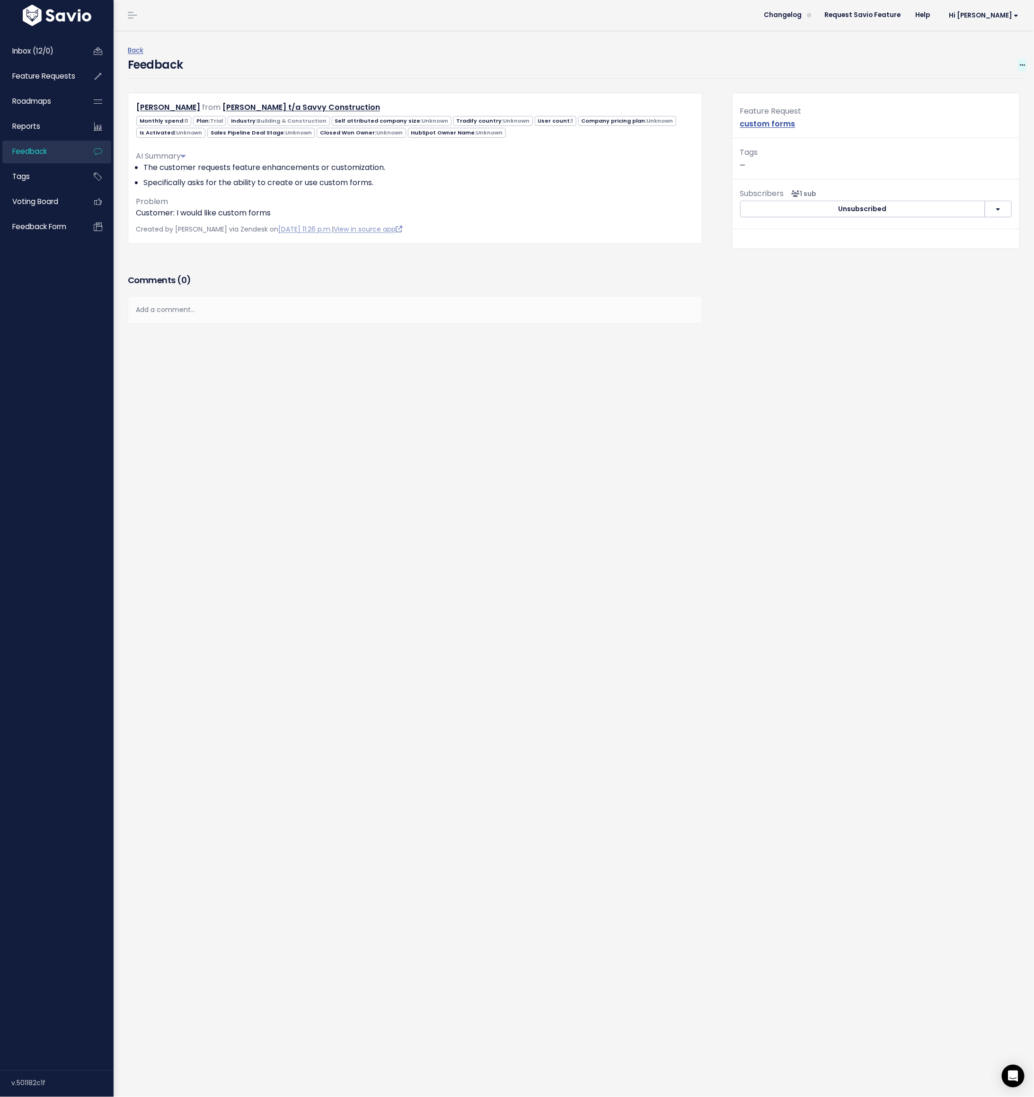
click at [689, 60] on span at bounding box center [1022, 65] width 9 height 12
click at [689, 89] on link "Edit" at bounding box center [985, 91] width 68 height 18
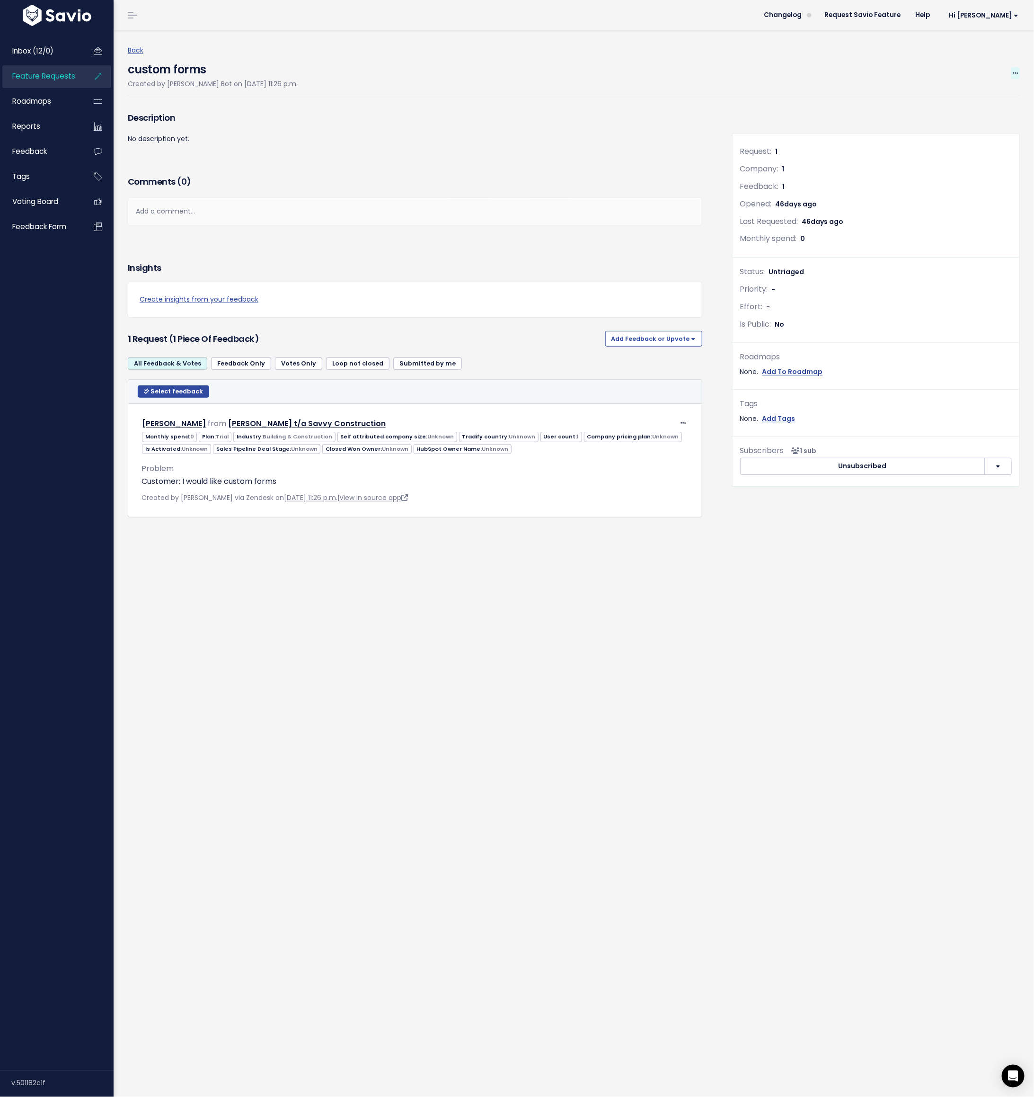
click at [689, 71] on icon at bounding box center [1015, 74] width 5 height 6
click at [689, 99] on link "Edit" at bounding box center [984, 99] width 70 height 18
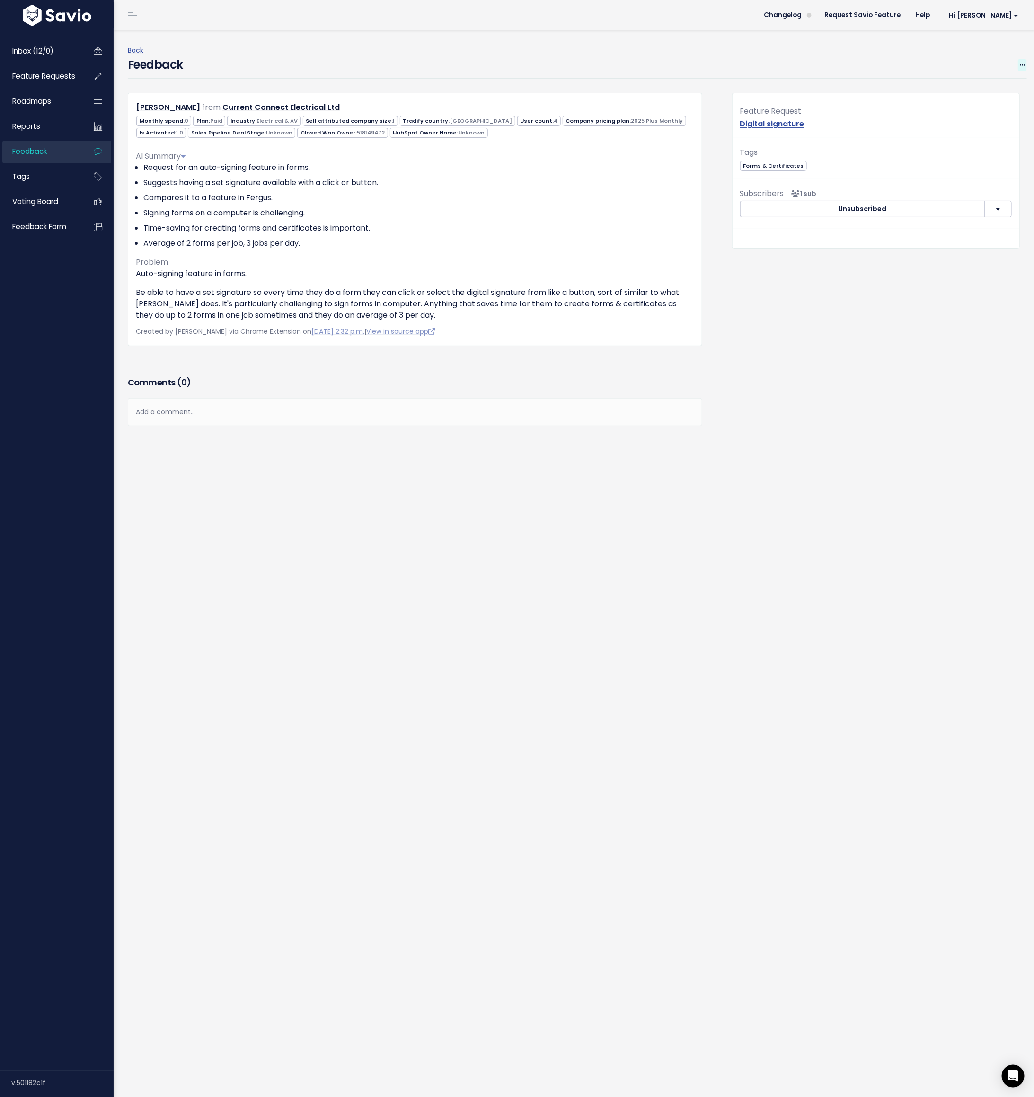
click at [689, 64] on icon at bounding box center [1022, 65] width 5 height 6
click at [689, 89] on link "Edit" at bounding box center [985, 91] width 68 height 18
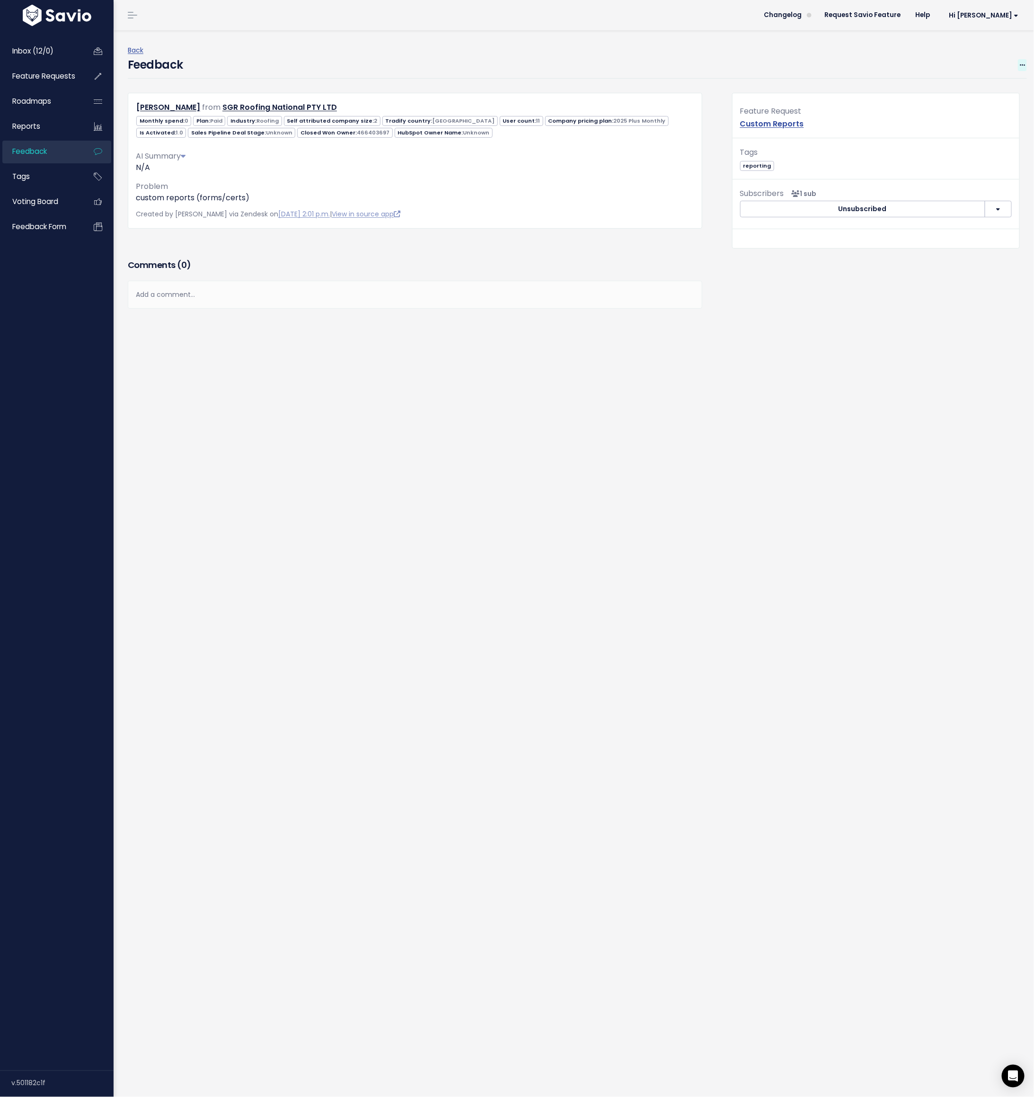
click at [689, 62] on icon at bounding box center [1022, 65] width 5 height 6
click at [689, 85] on link "Edit" at bounding box center [985, 91] width 68 height 18
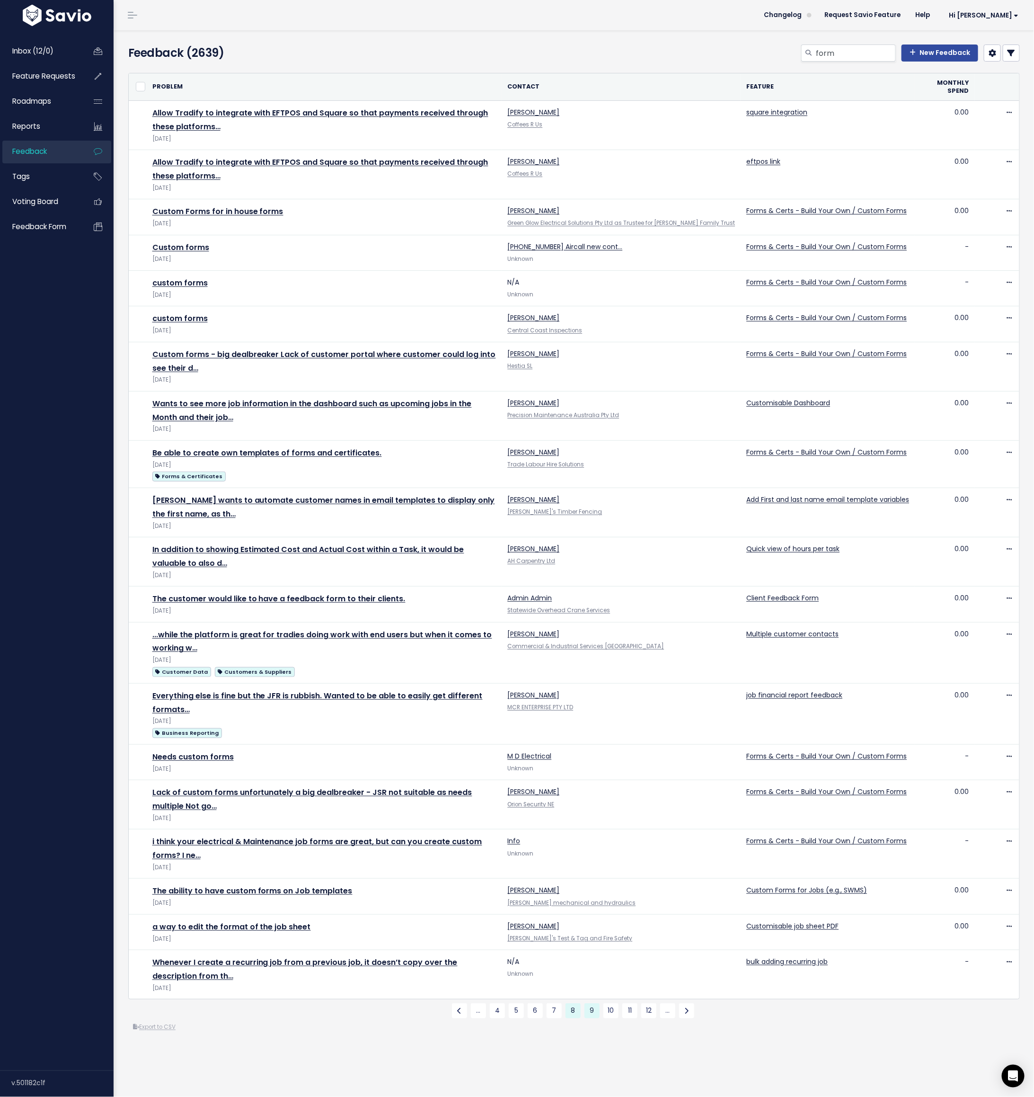
click at [593, 1003] on link "9" at bounding box center [592, 1010] width 15 height 15
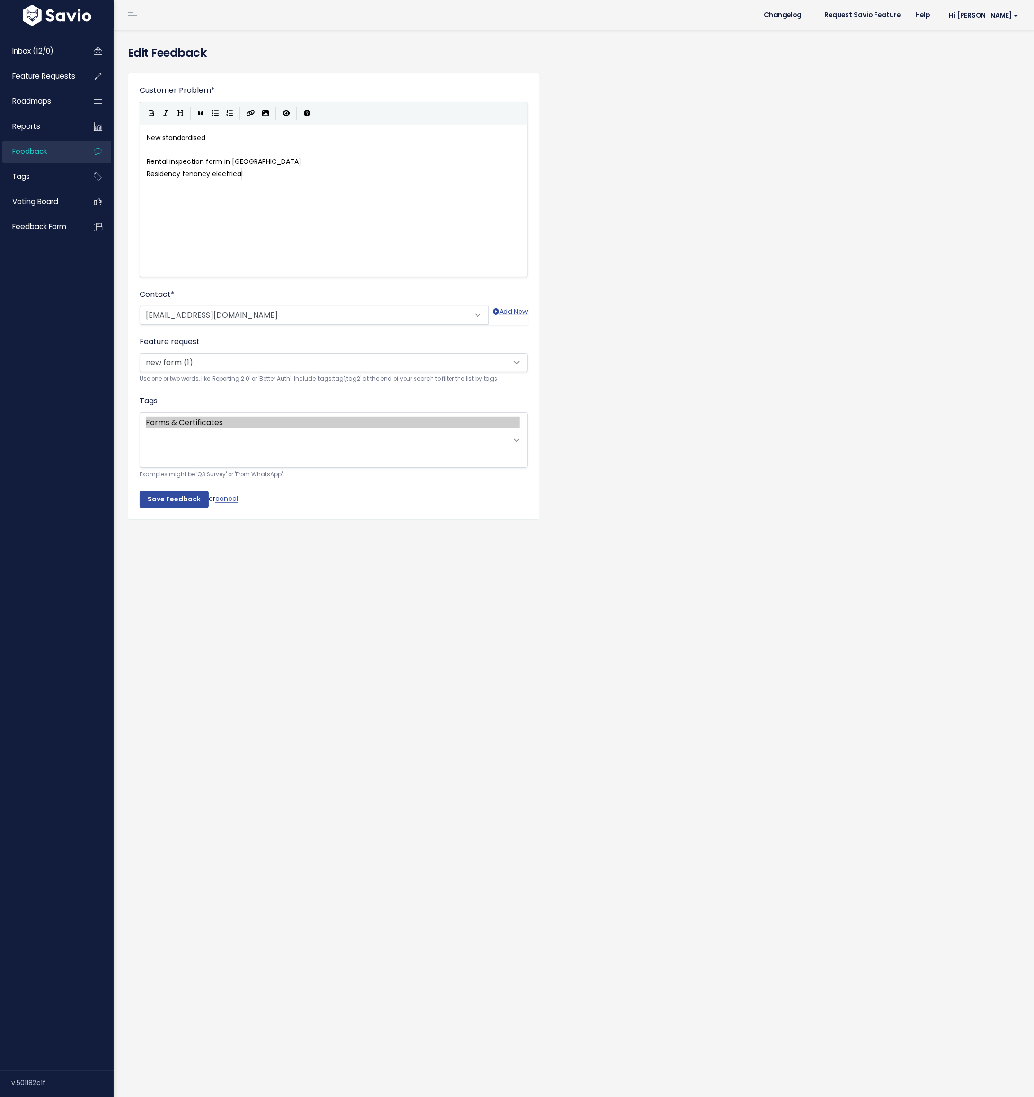
scroll to position [1, 0]
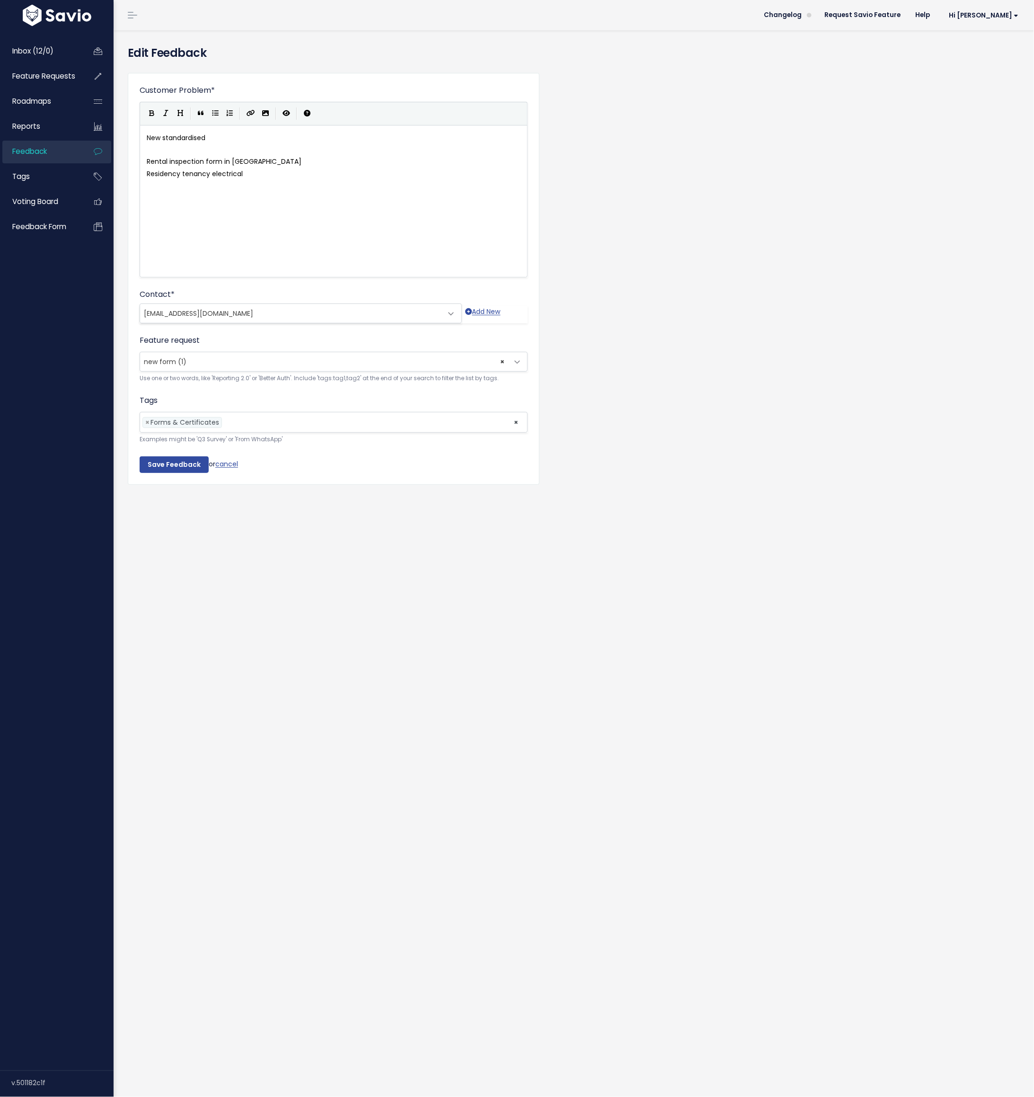
click at [175, 359] on span "new form (1)" at bounding box center [165, 361] width 43 height 9
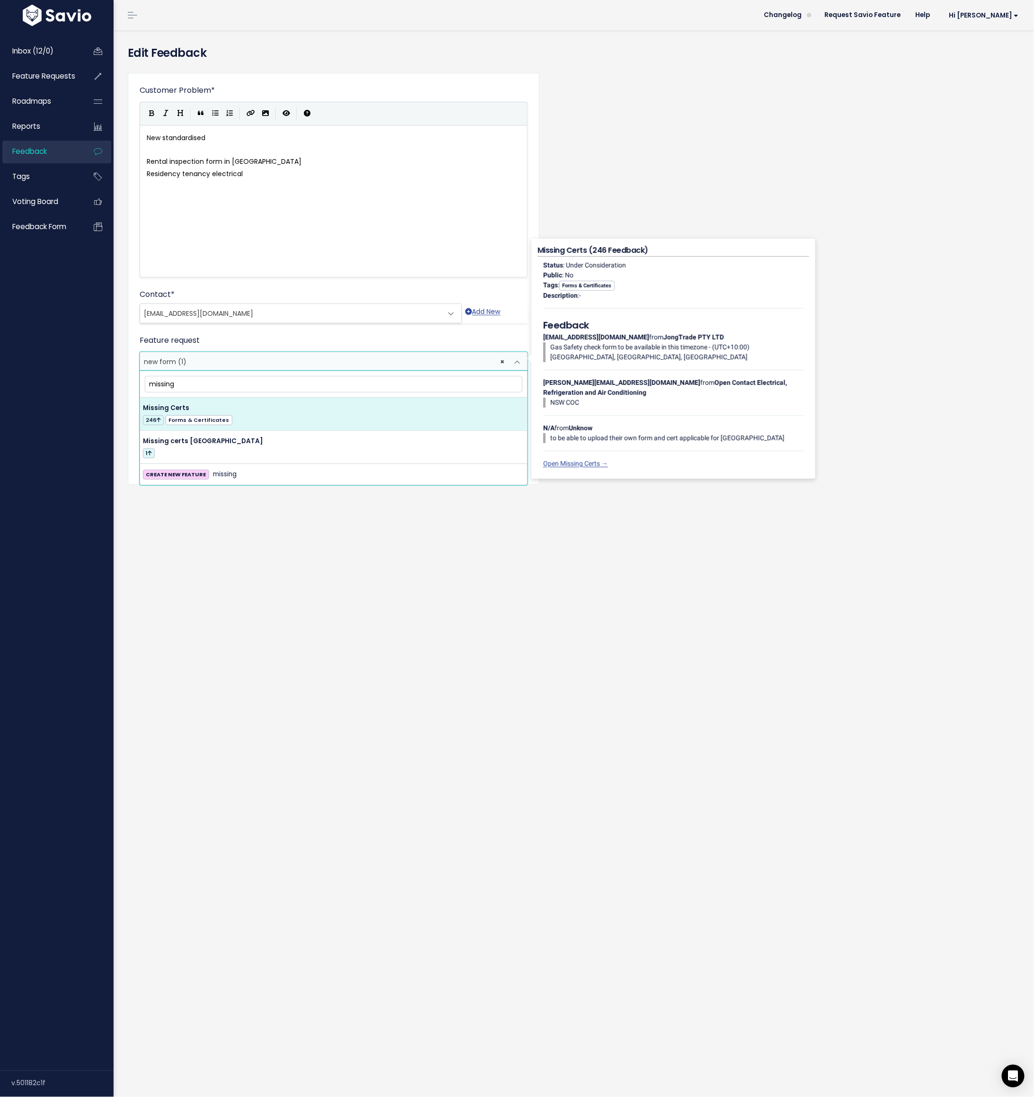
type input "missing"
select select "14564"
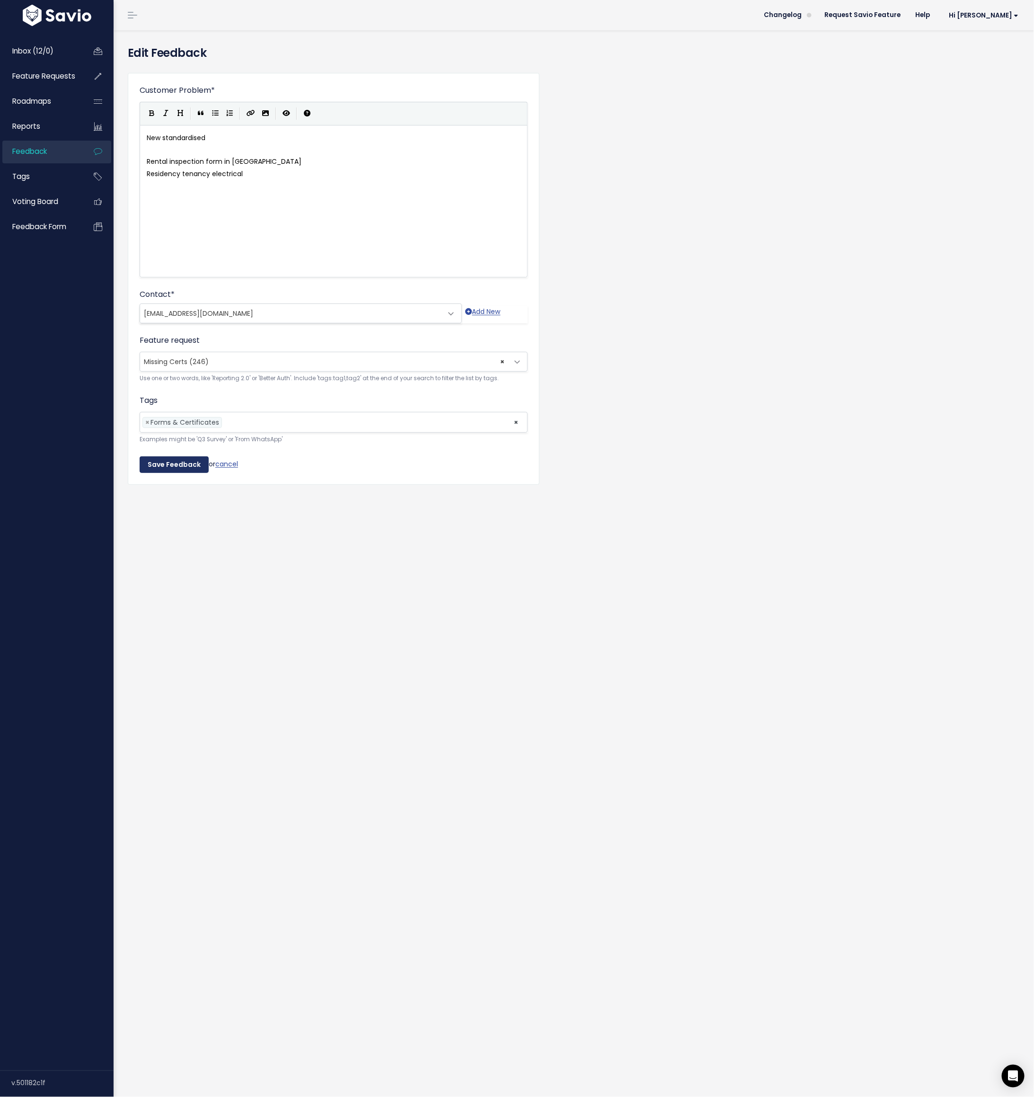
click at [162, 460] on input "Save Feedback" at bounding box center [174, 464] width 69 height 17
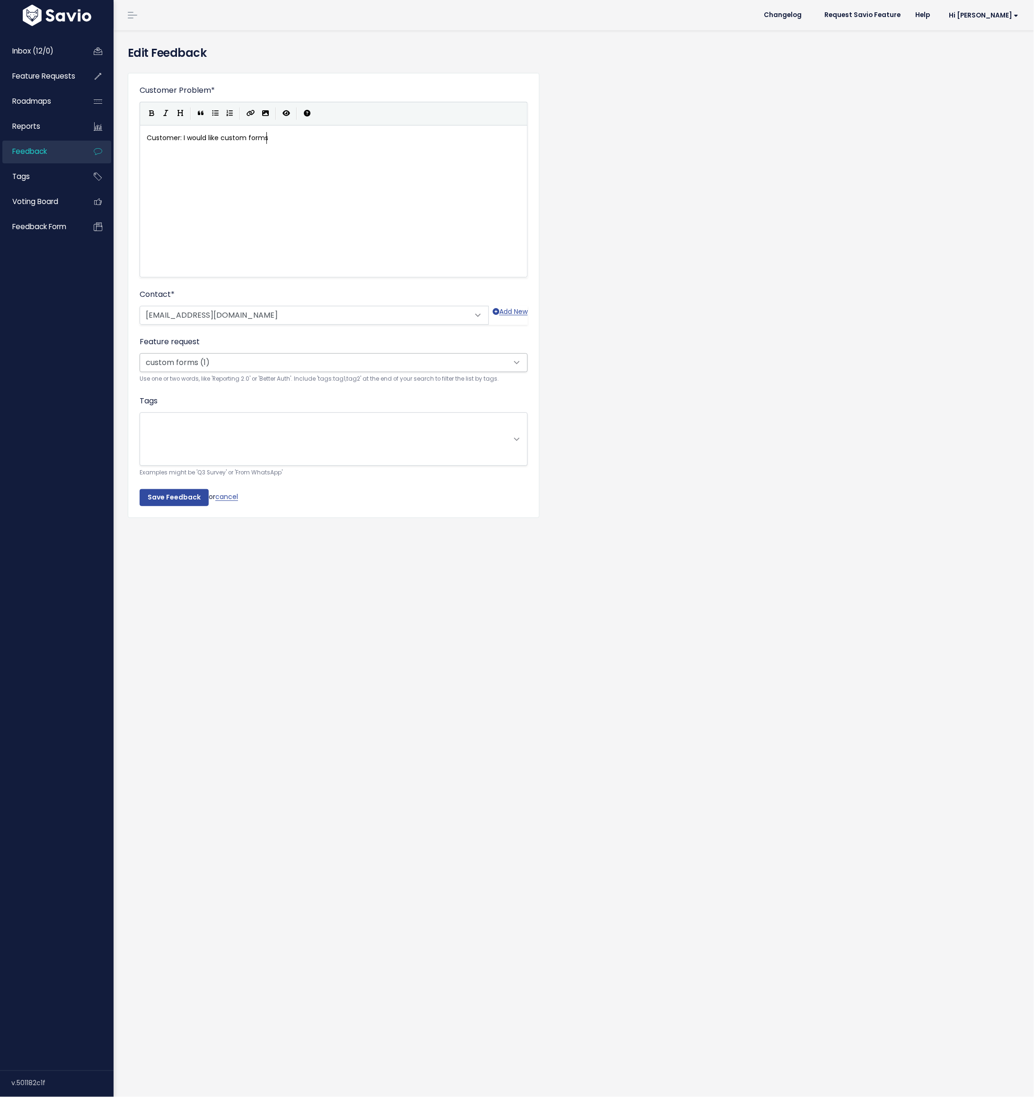
scroll to position [1, 0]
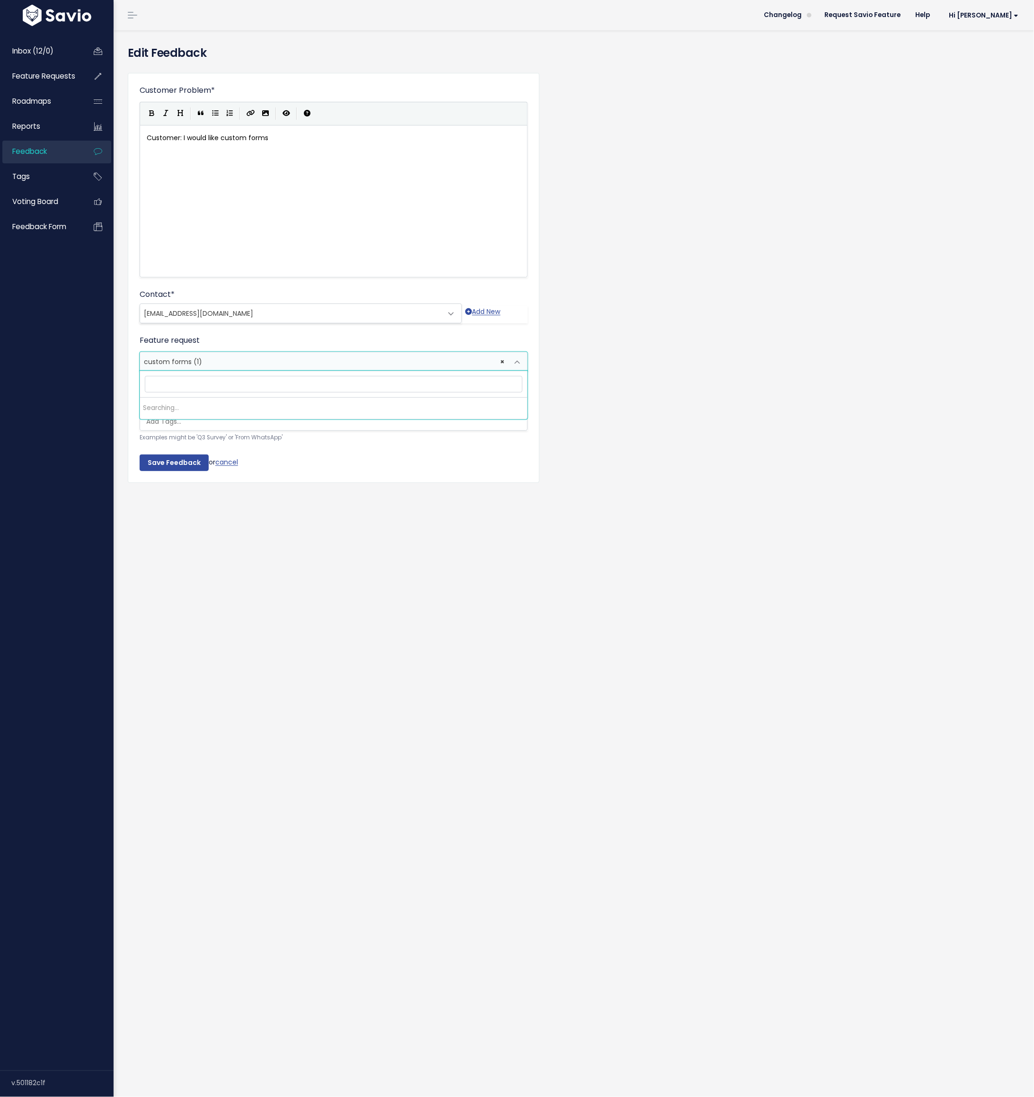
click at [172, 358] on span "custom forms (1)" at bounding box center [173, 361] width 58 height 9
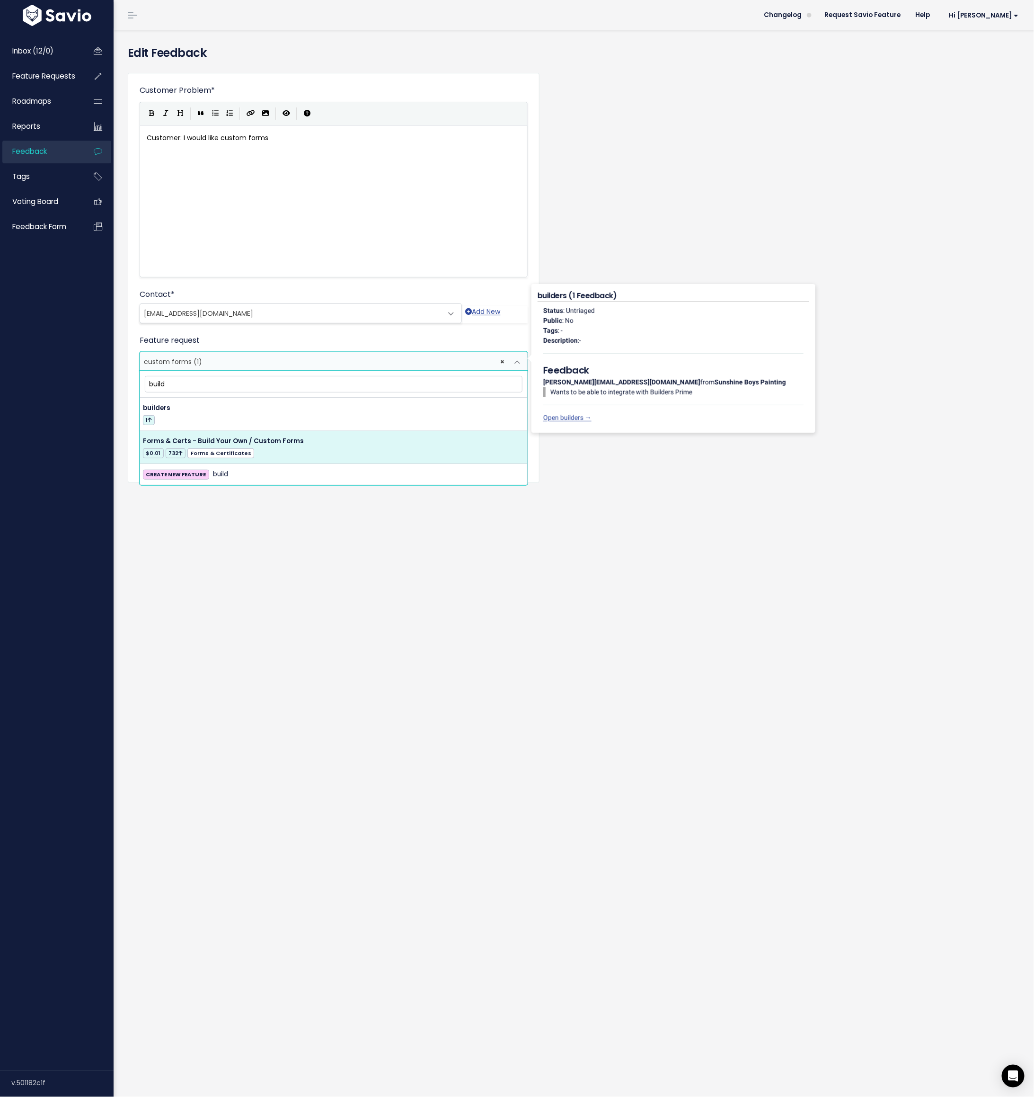
type input "build"
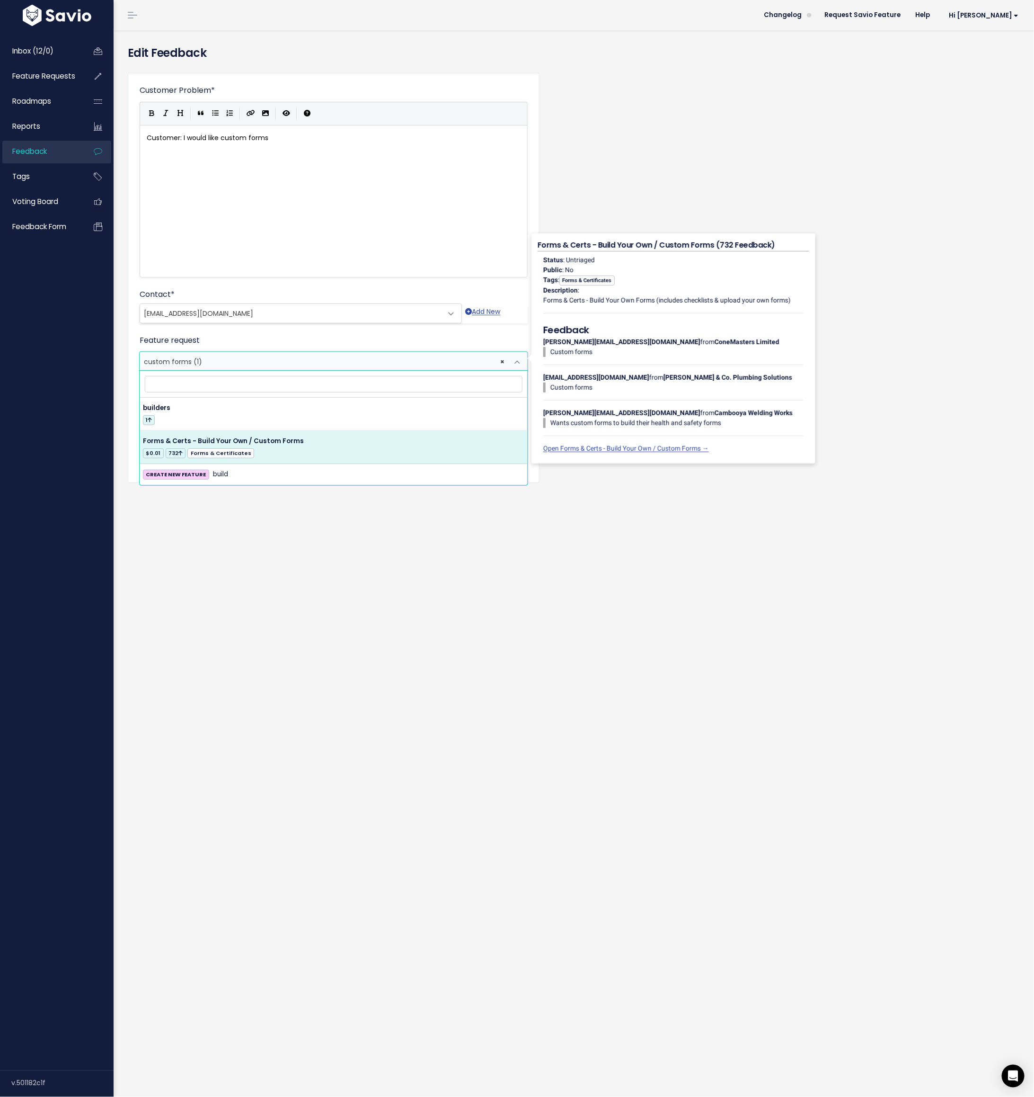
select select "37578"
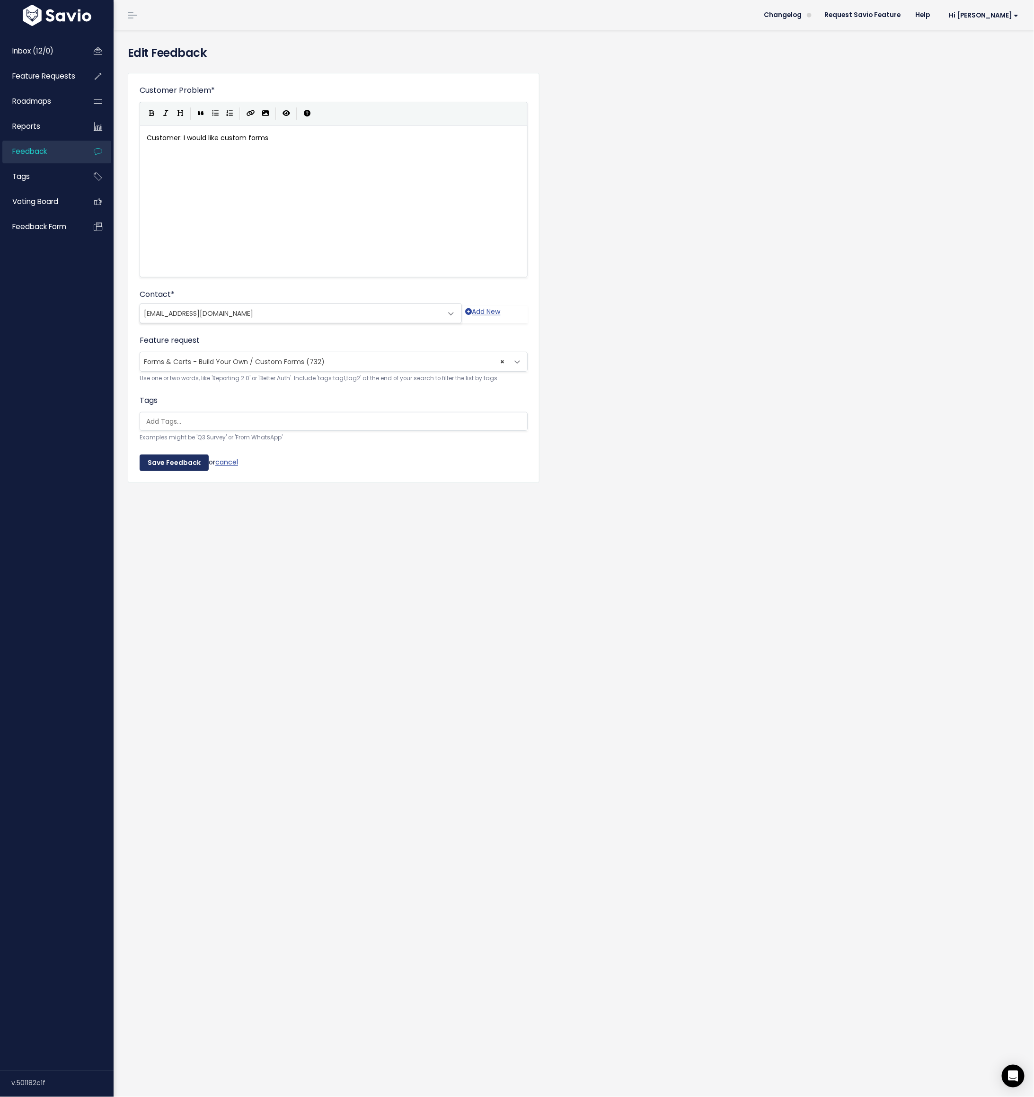
click at [178, 460] on input "Save Feedback" at bounding box center [174, 462] width 69 height 17
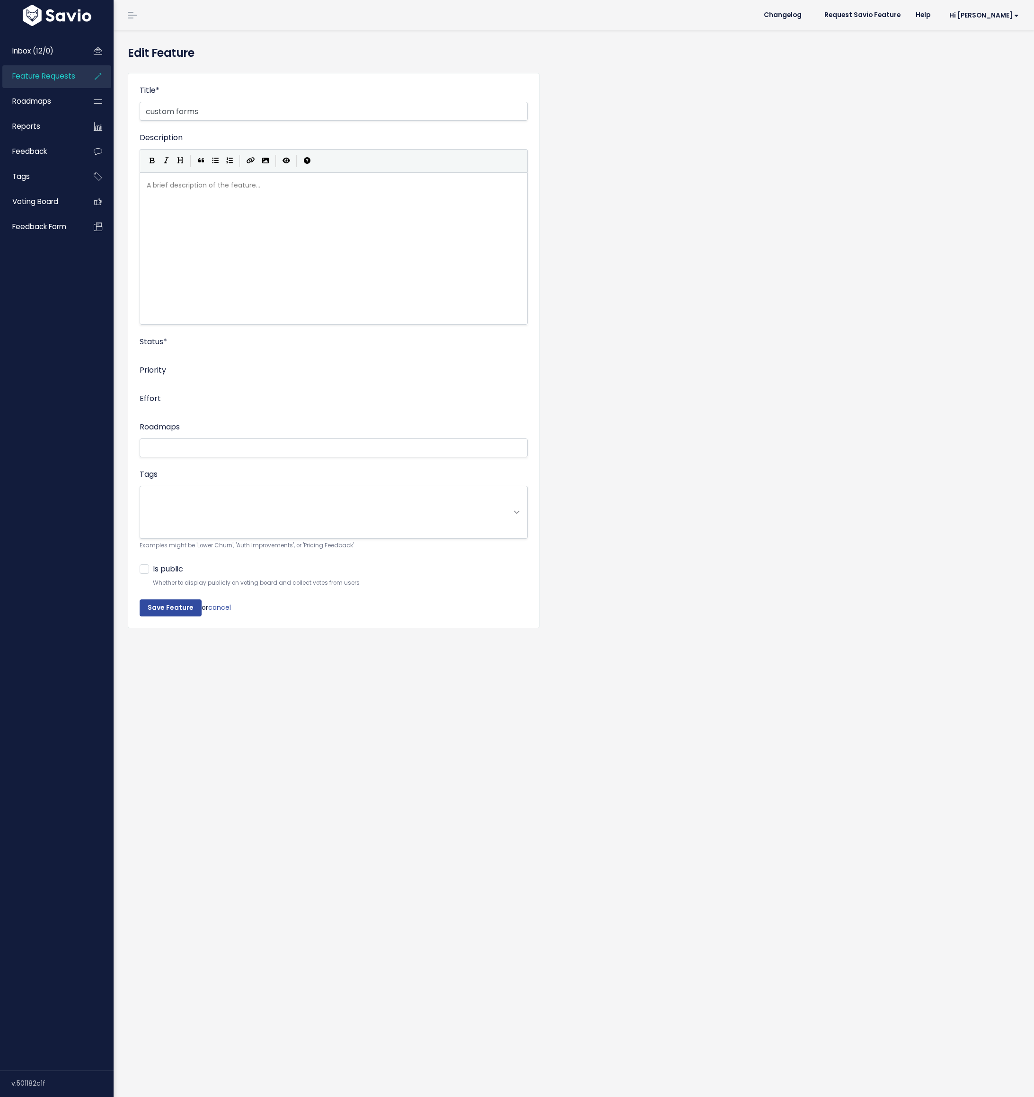
select select
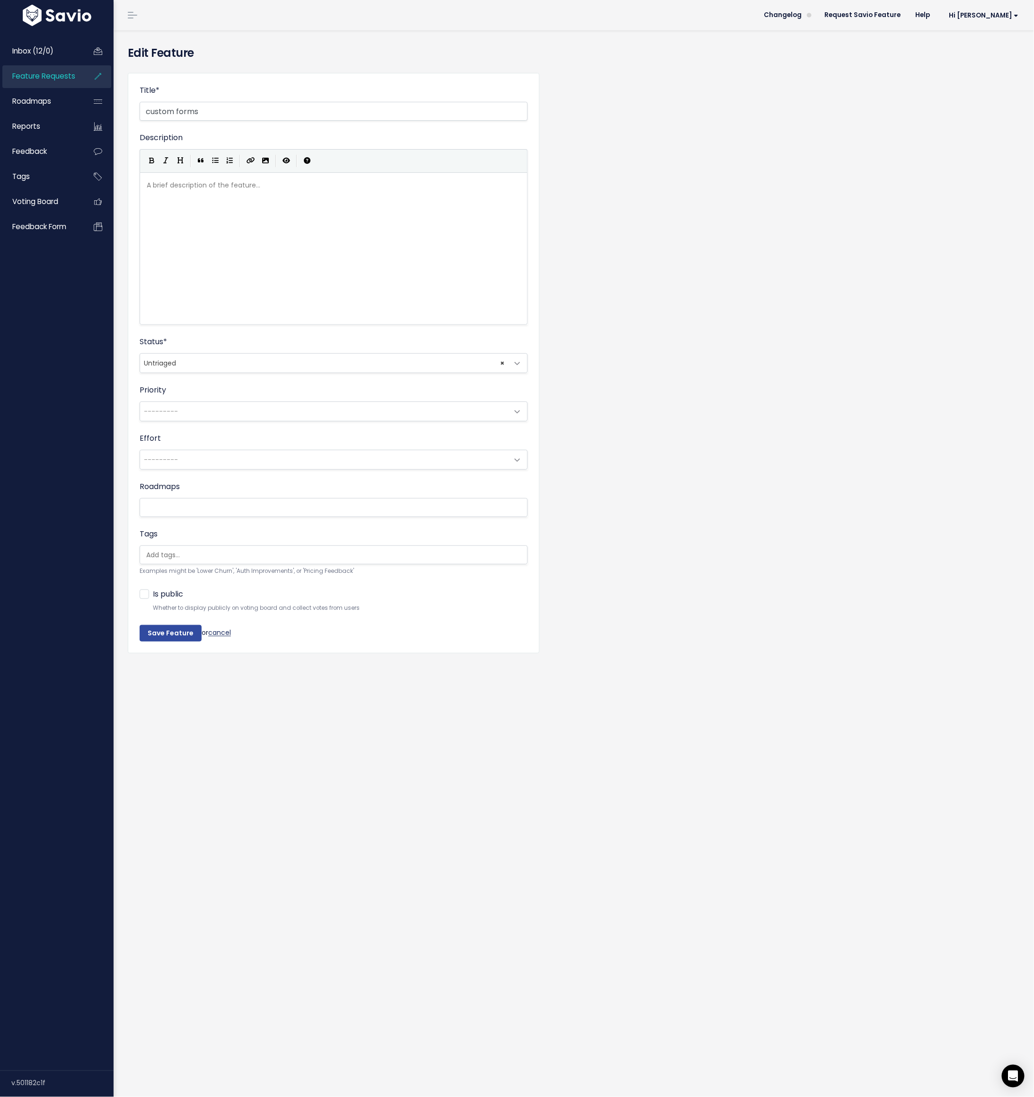
click at [221, 629] on link "cancel" at bounding box center [219, 632] width 23 height 9
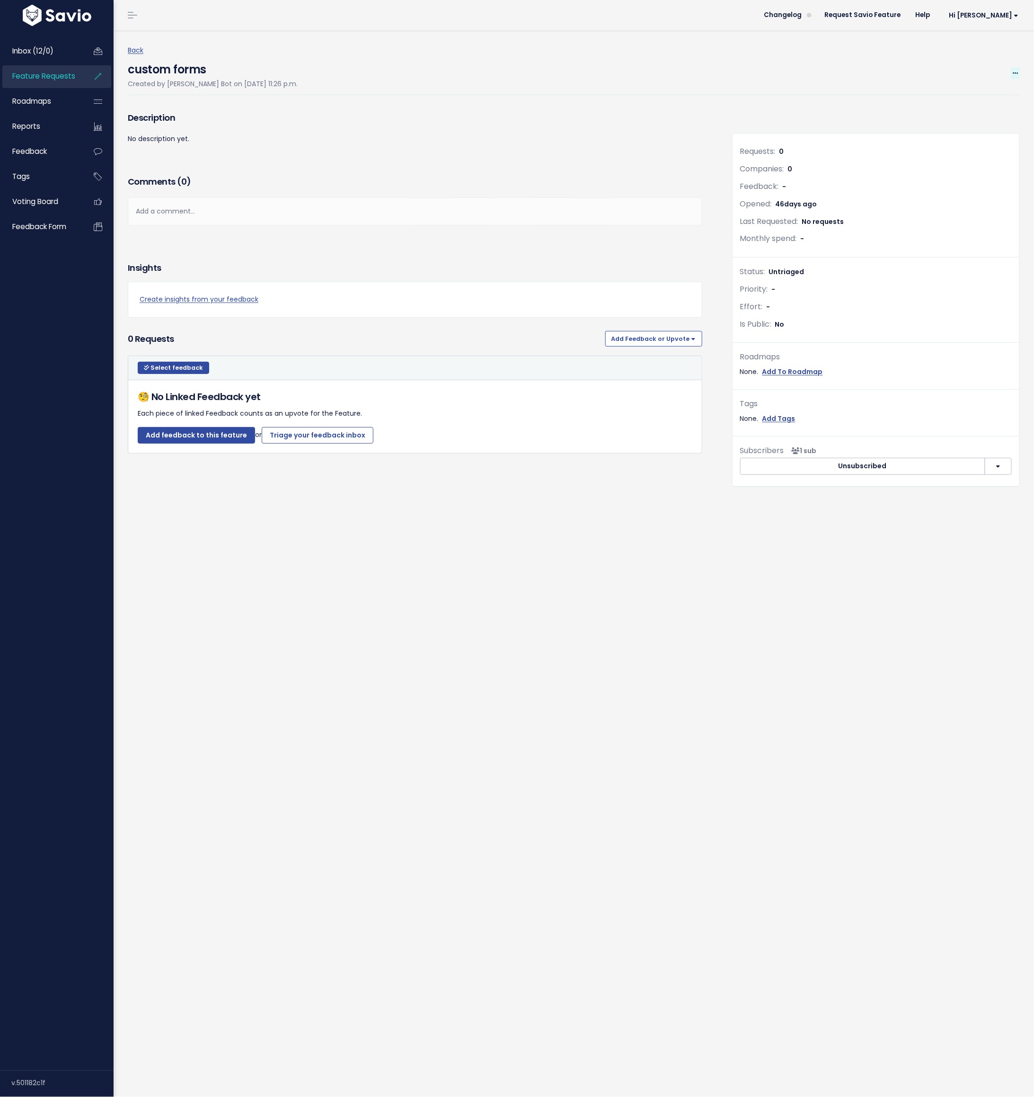
click at [1018, 72] on icon at bounding box center [1015, 74] width 5 height 6
click at [970, 156] on link "Delete" at bounding box center [984, 155] width 70 height 18
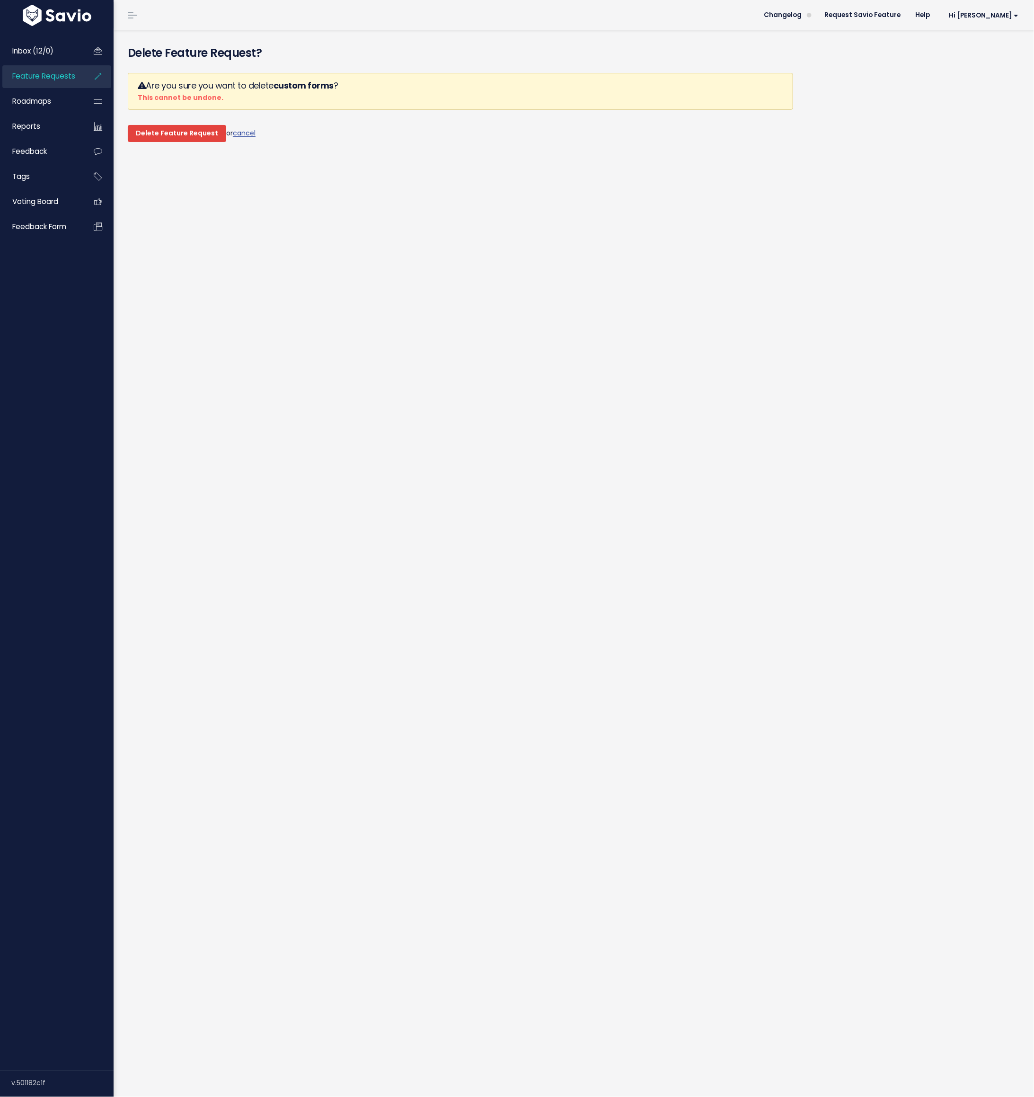
click at [172, 133] on input "Delete Feature Request" at bounding box center [177, 133] width 98 height 17
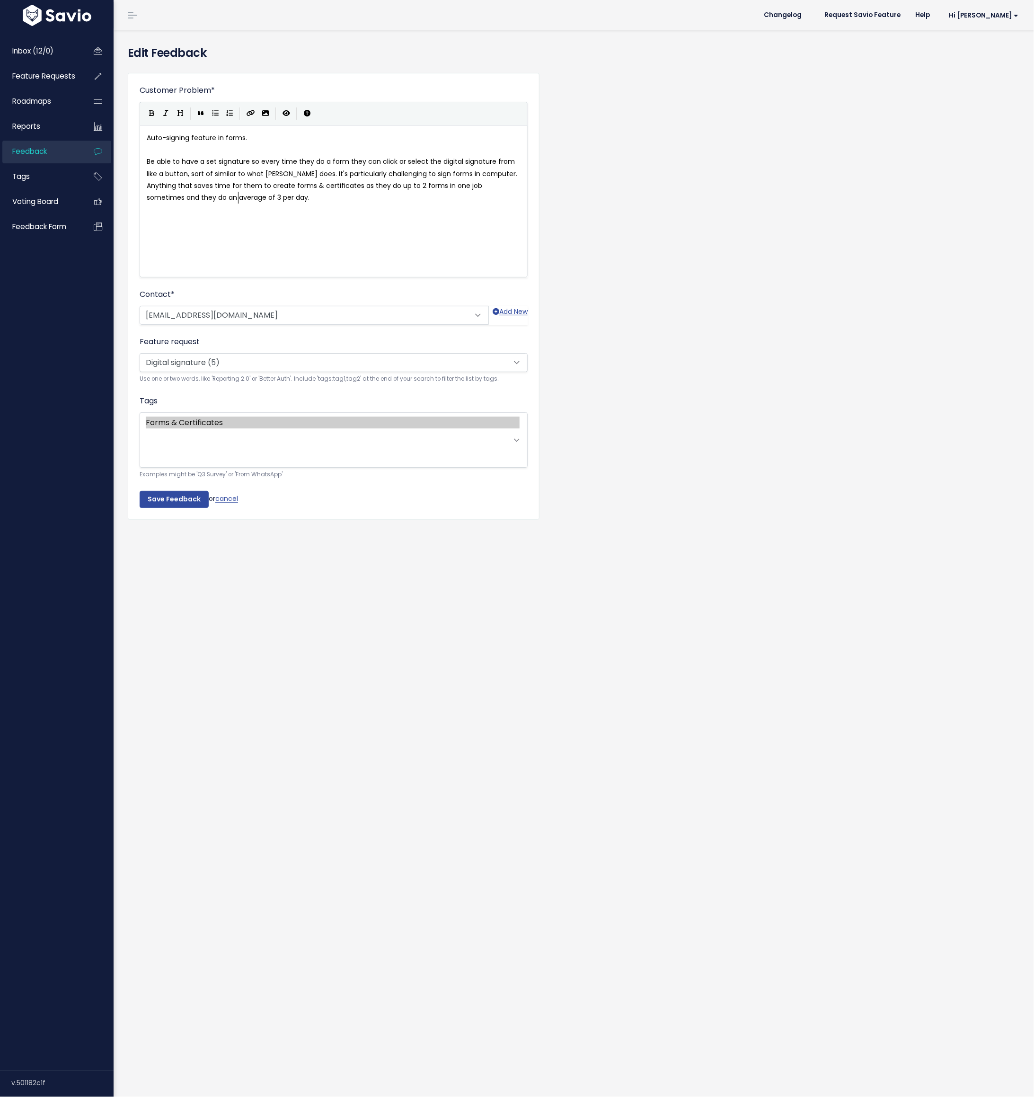
scroll to position [1, 0]
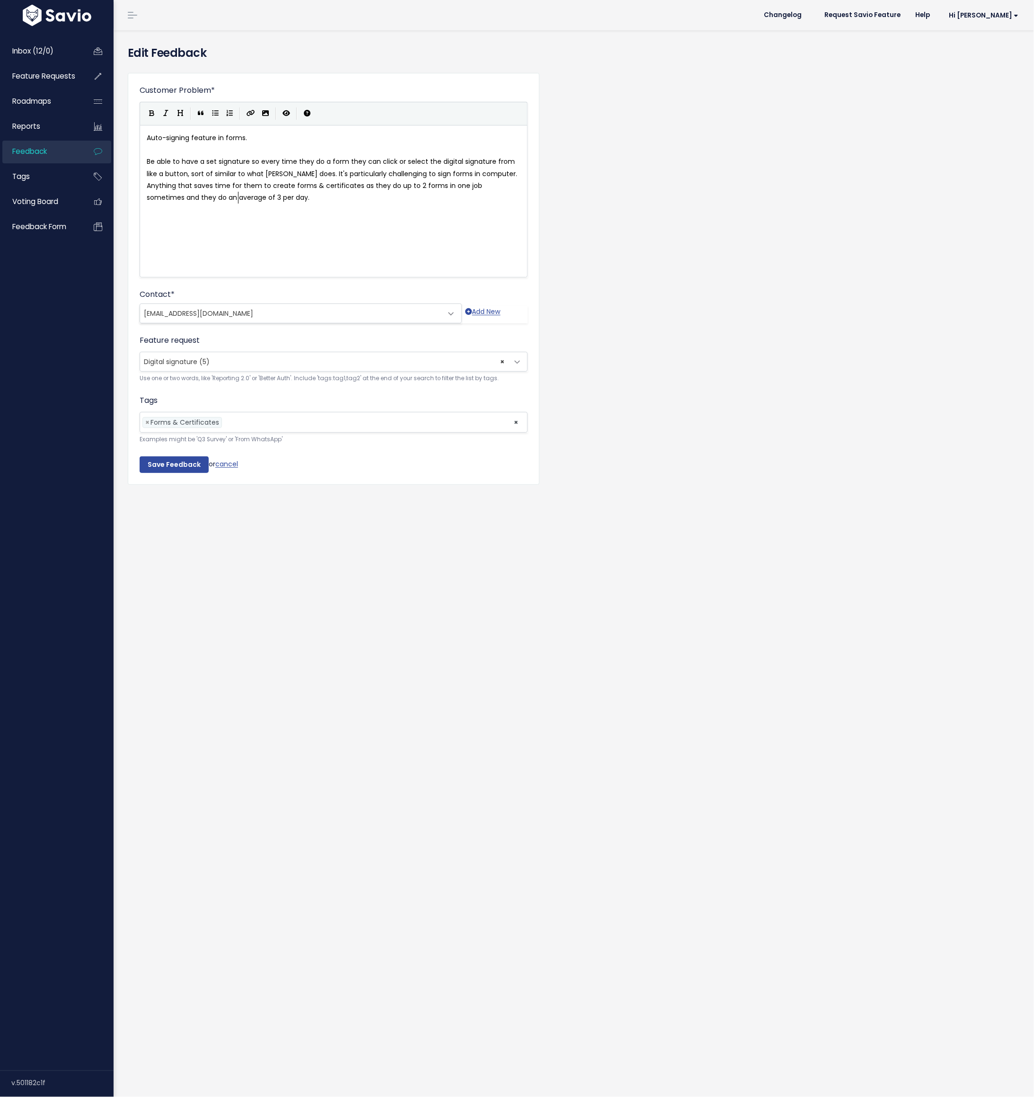
click at [206, 363] on span "Digital signature (5)" at bounding box center [177, 361] width 66 height 9
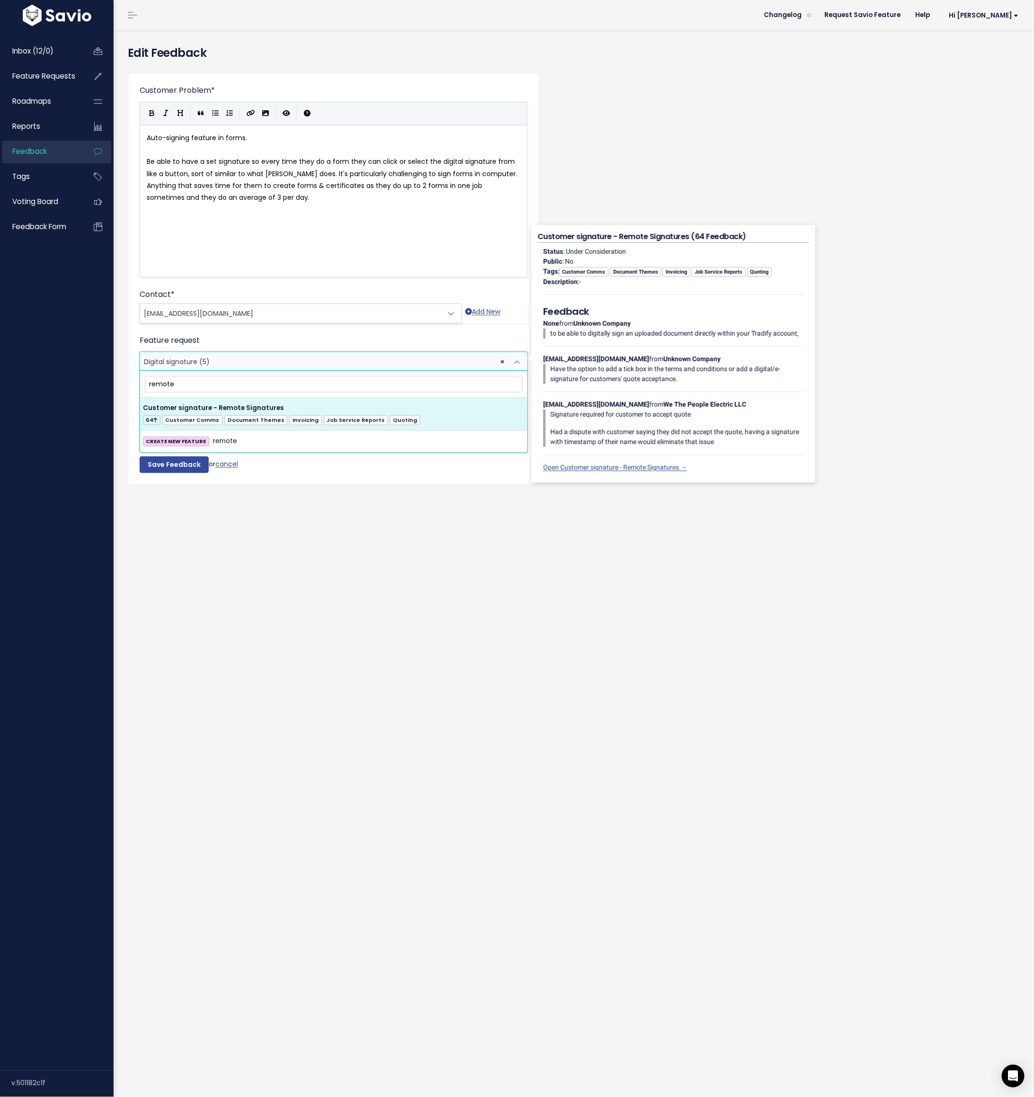
type input "remote"
select select "14435"
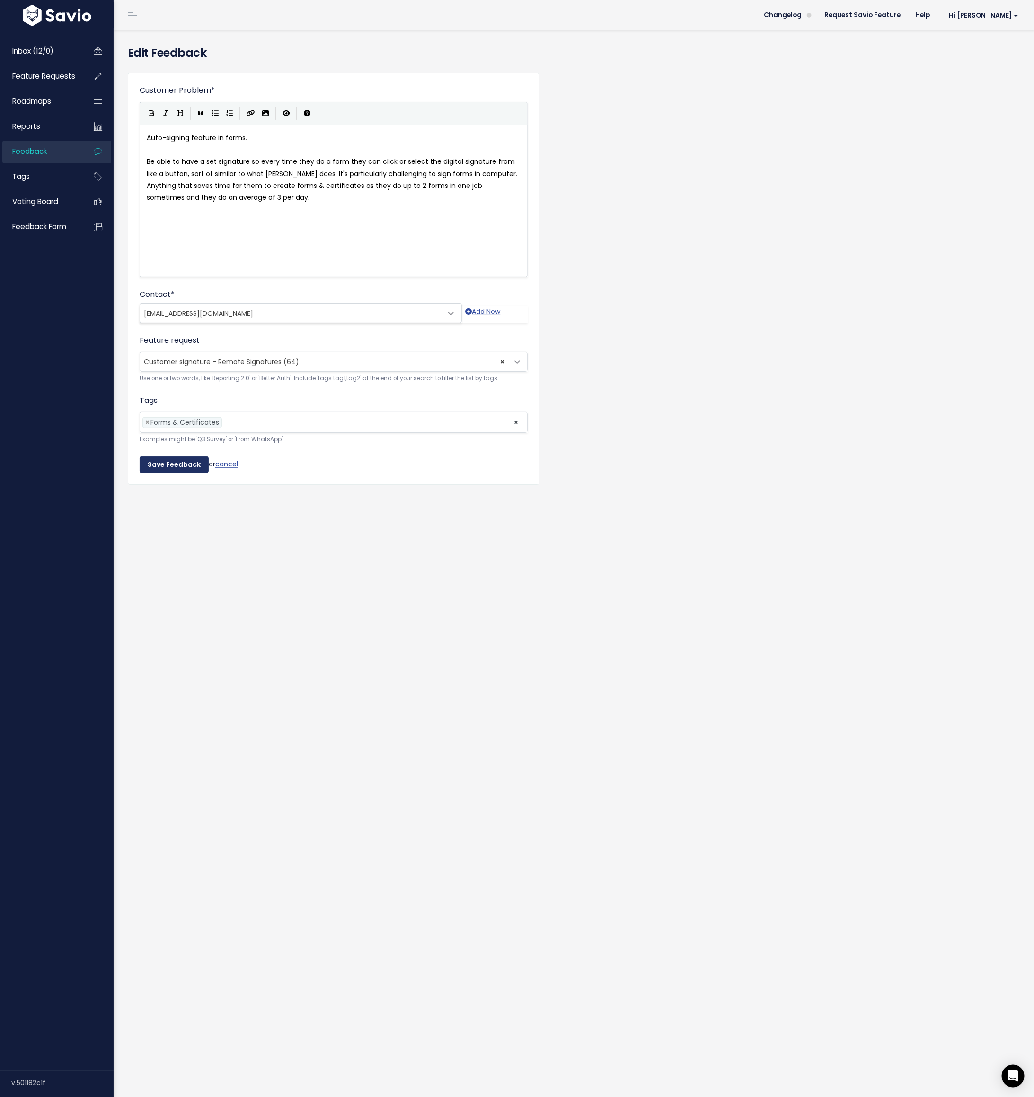
click at [168, 462] on input "Save Feedback" at bounding box center [174, 464] width 69 height 17
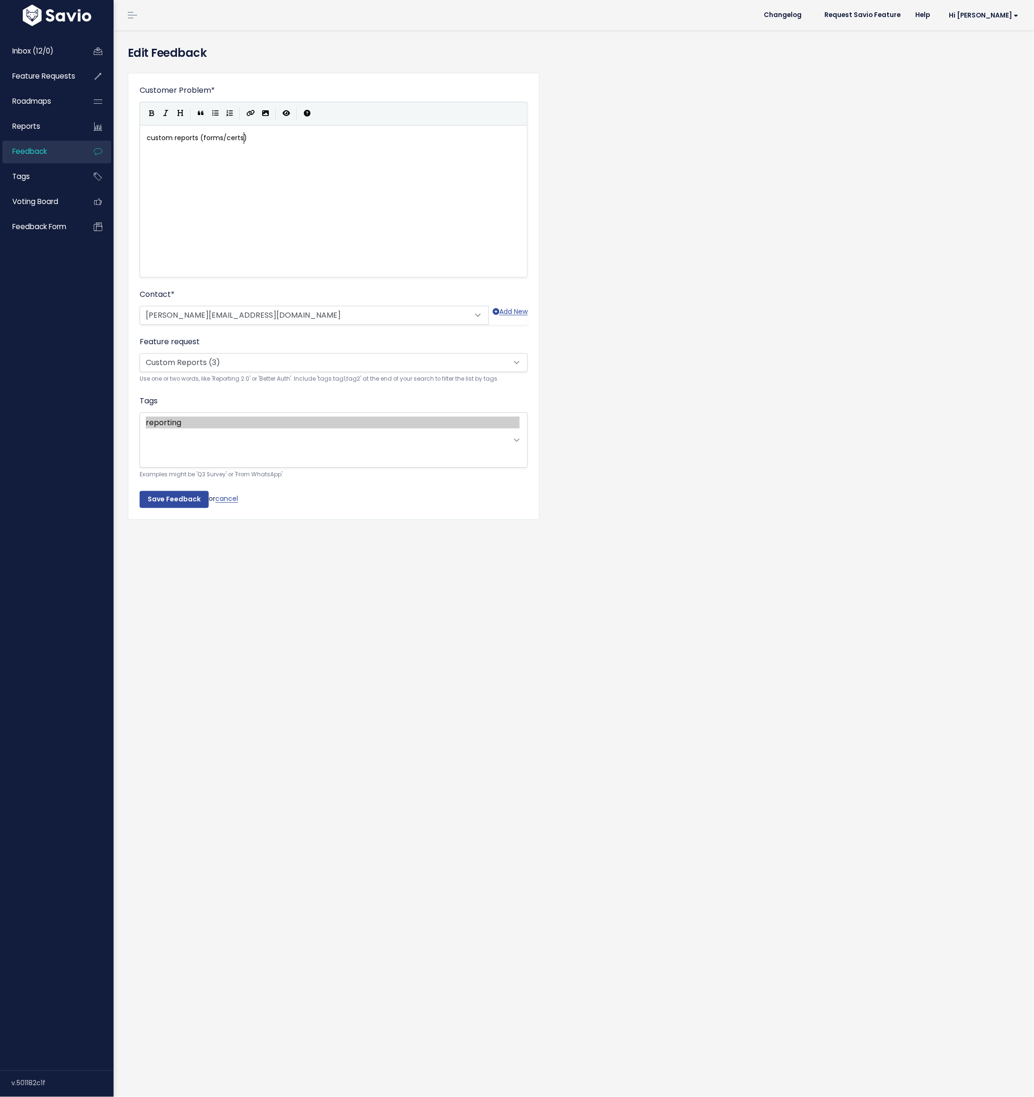
scroll to position [1, 0]
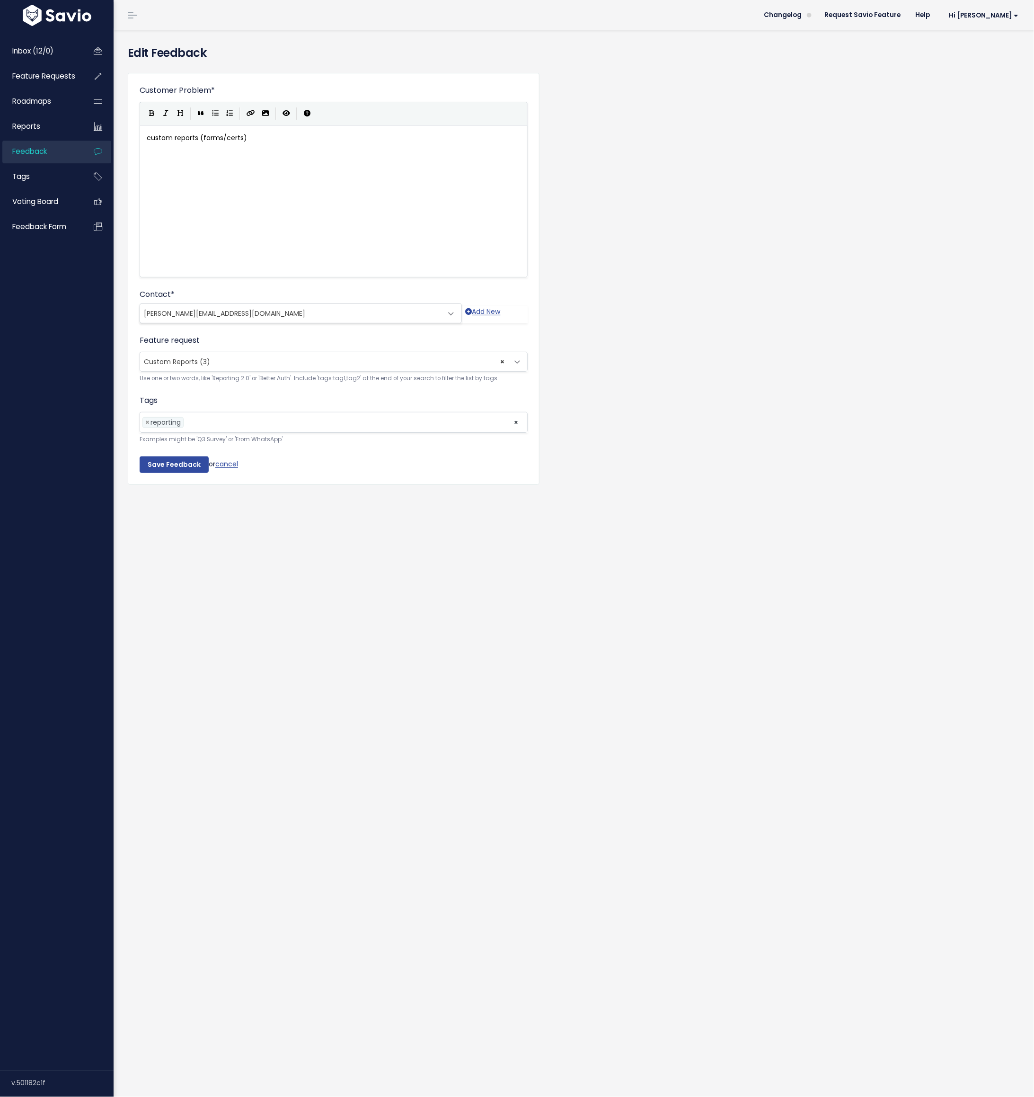
click at [185, 360] on span "Custom Reports (3)" at bounding box center [177, 361] width 66 height 9
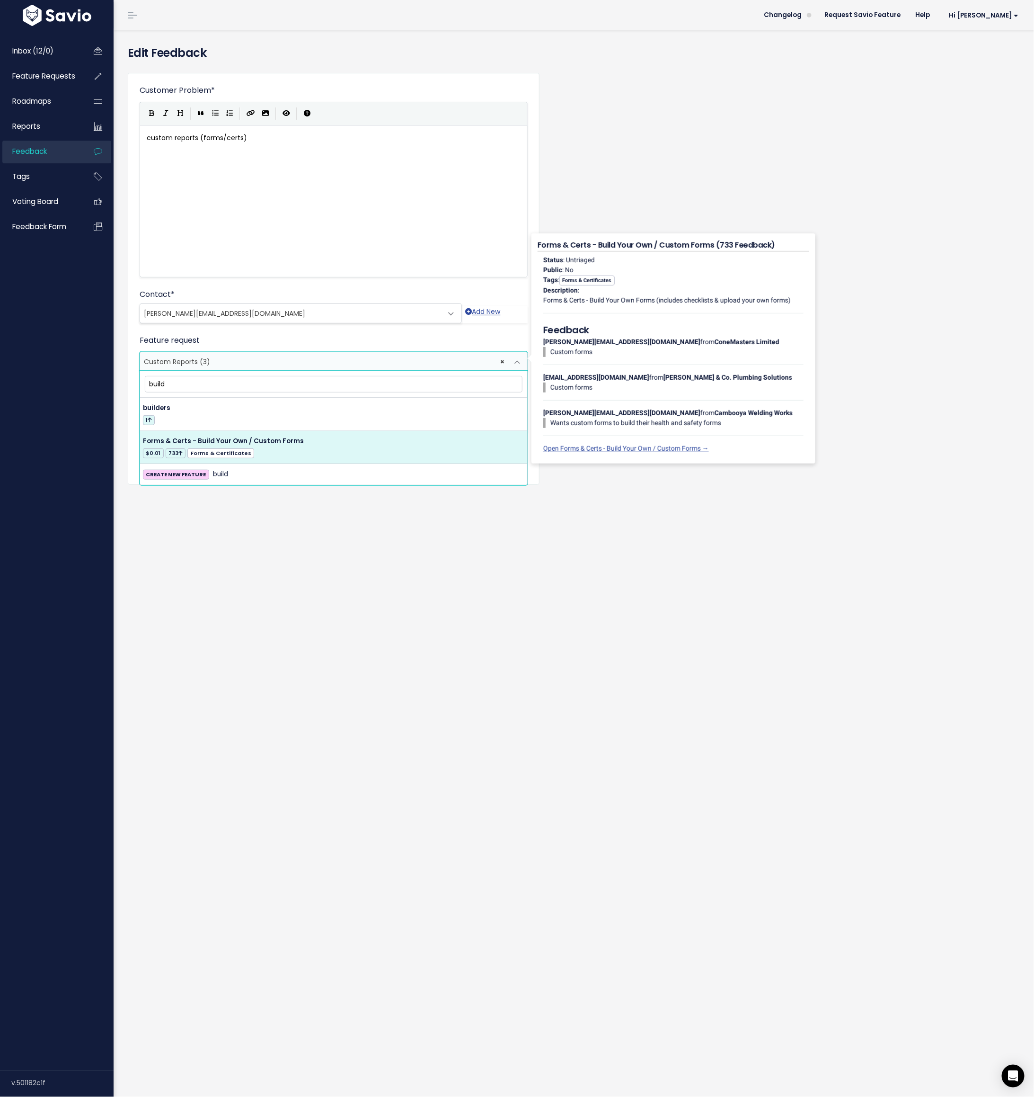
type input "build"
select select "37578"
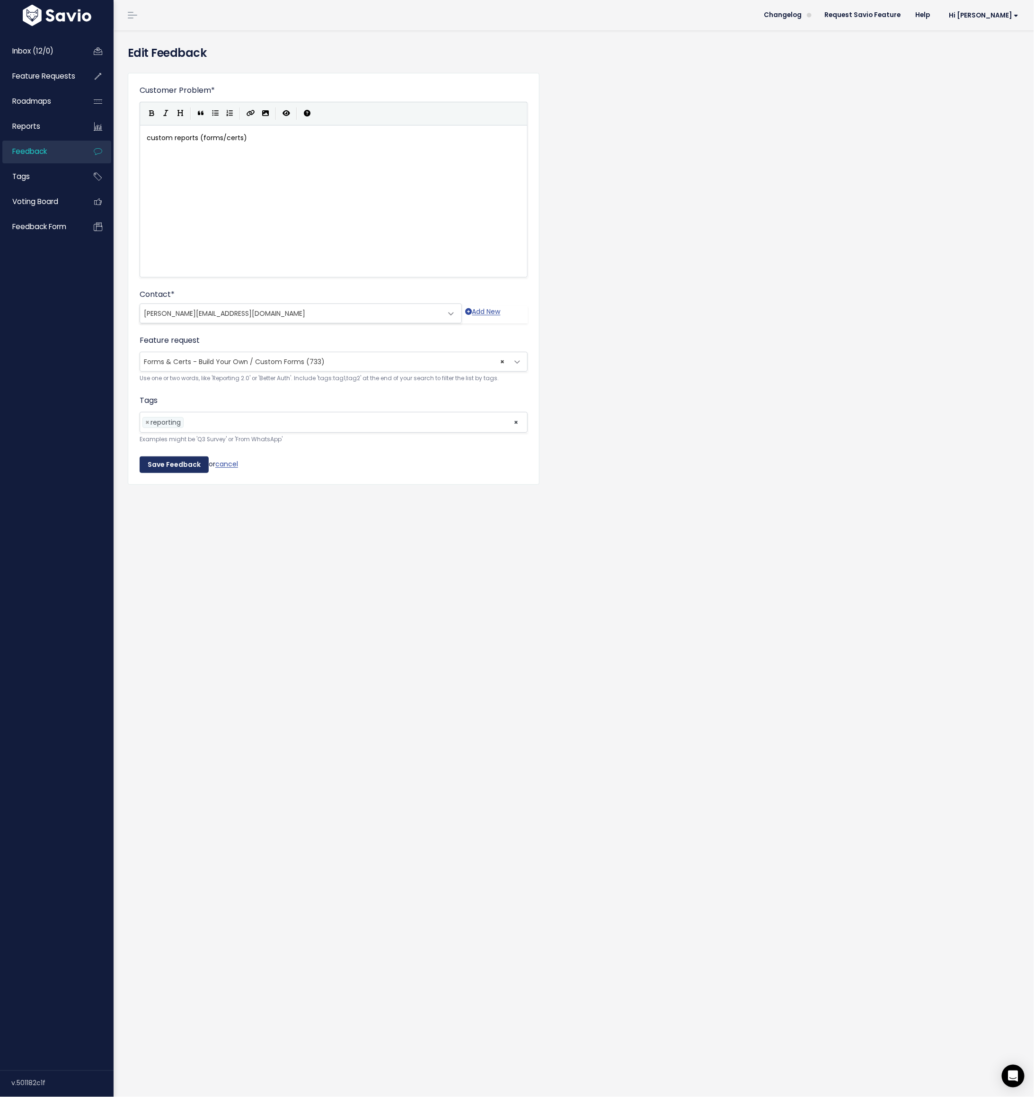
click at [176, 461] on input "Save Feedback" at bounding box center [174, 464] width 69 height 17
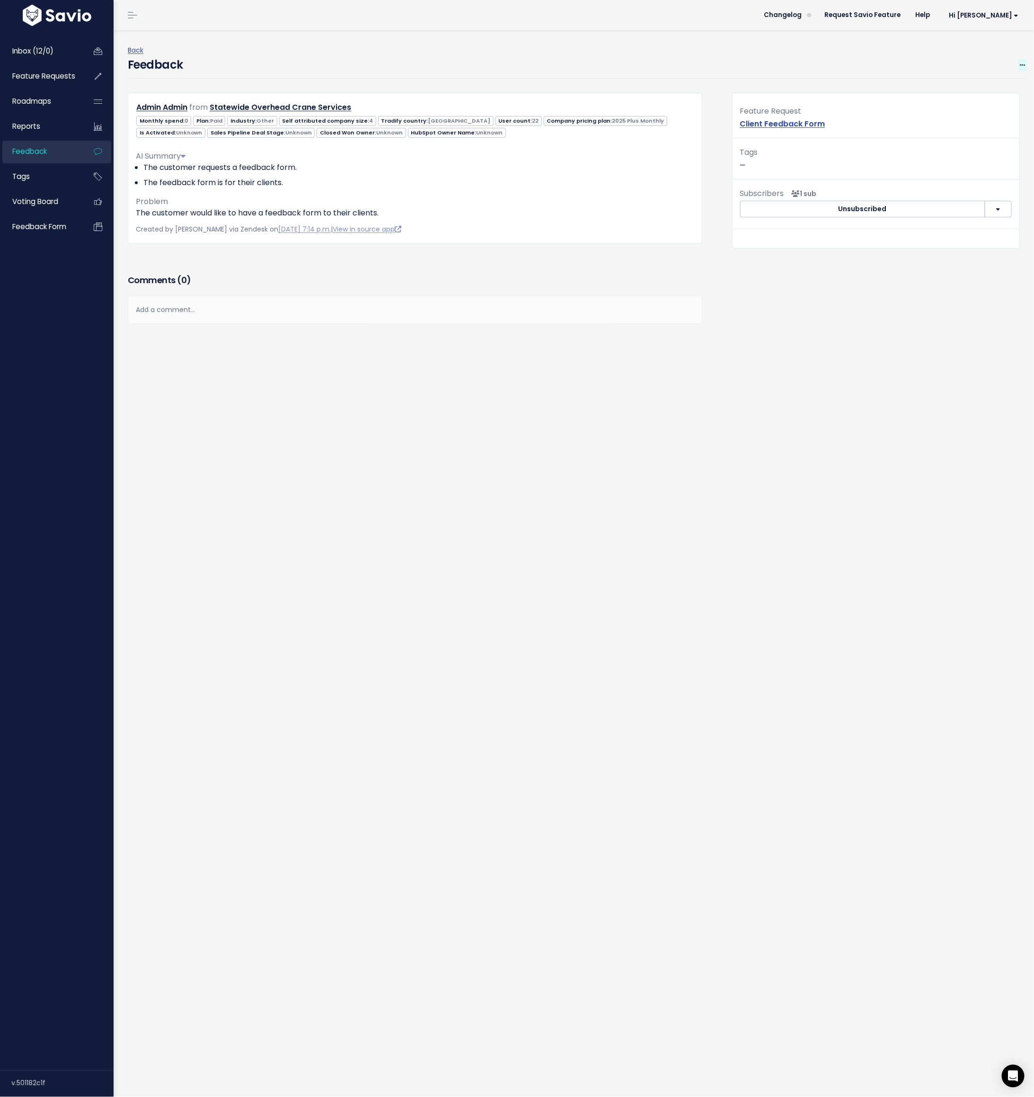
click at [689, 67] on icon at bounding box center [1022, 65] width 5 height 6
click at [689, 89] on link "Edit" at bounding box center [985, 91] width 68 height 18
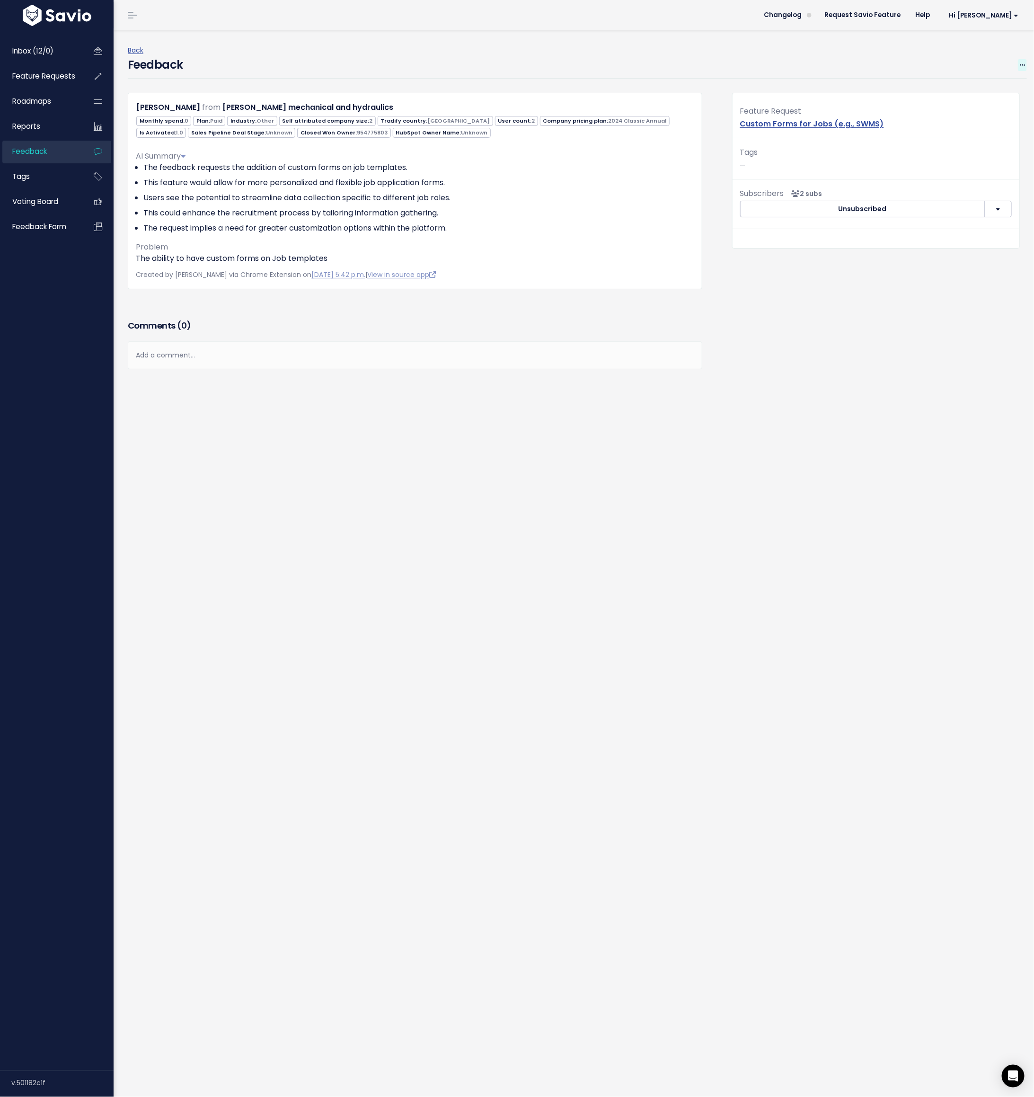
click at [689, 65] on icon at bounding box center [1022, 65] width 5 height 6
click at [689, 90] on link "Edit" at bounding box center [985, 91] width 68 height 18
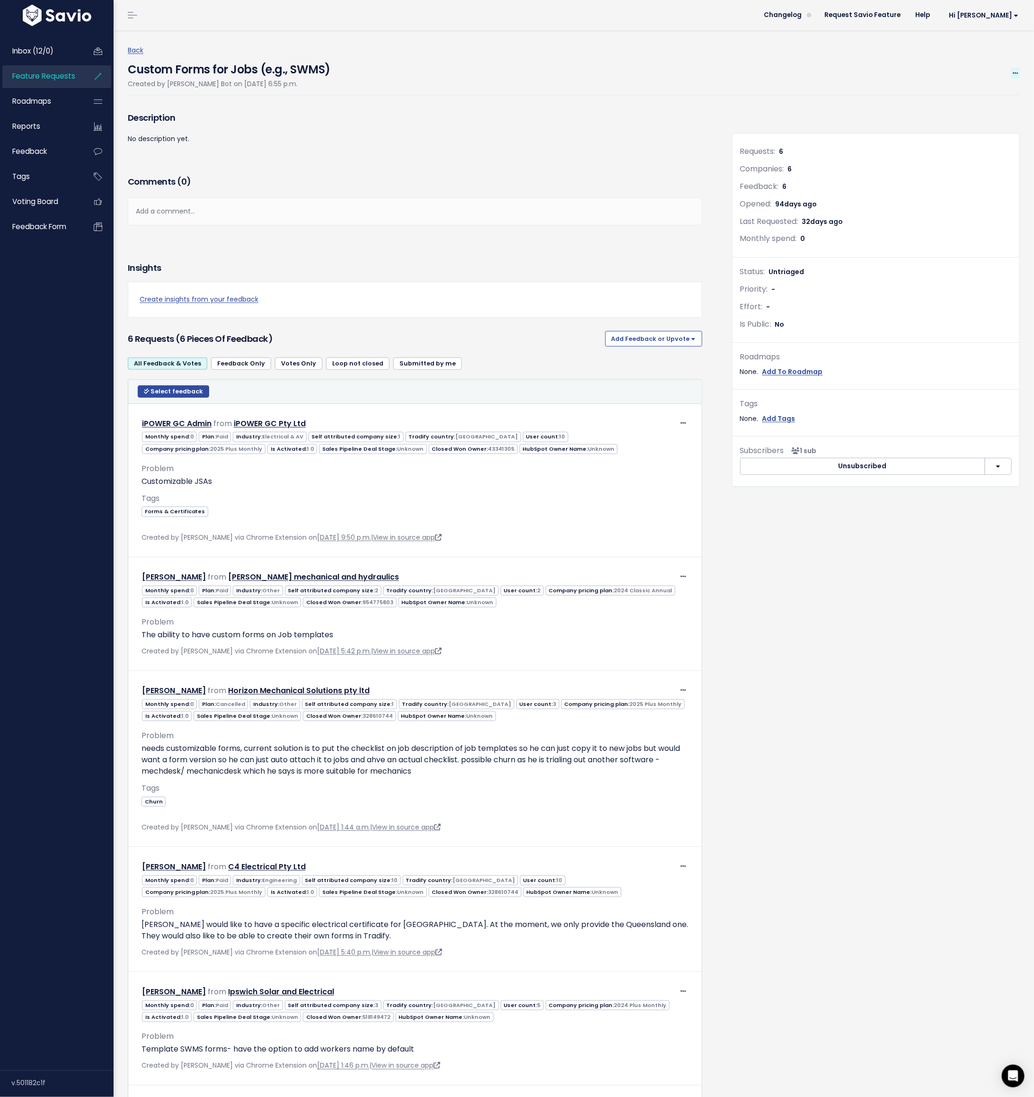
click at [689, 73] on icon at bounding box center [1015, 74] width 5 height 6
click at [689, 115] on link "Merge" at bounding box center [984, 118] width 70 height 18
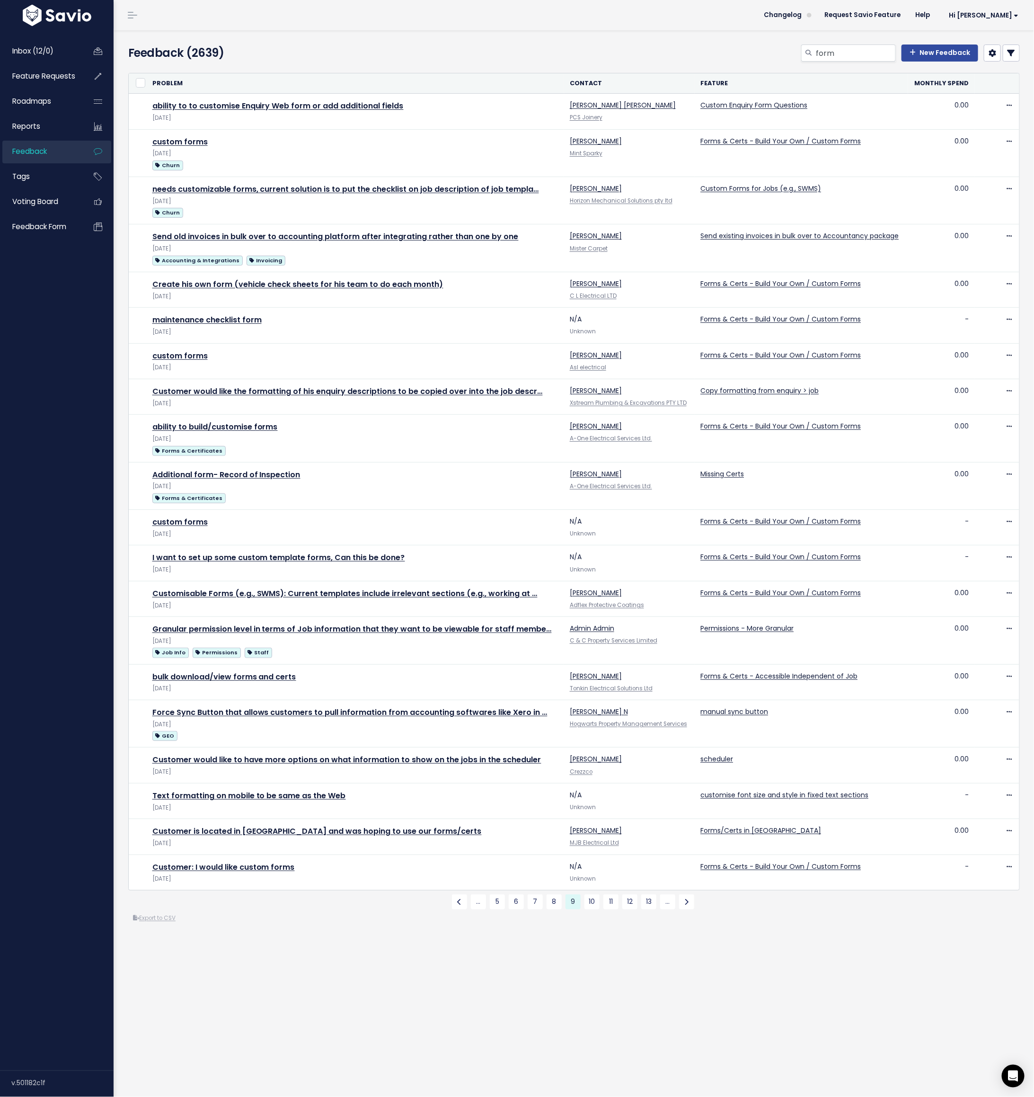
click at [669, 952] on div "Feedback (2639) form New Feedback or" at bounding box center [574, 563] width 921 height 1067
click at [595, 899] on link "10" at bounding box center [592, 901] width 15 height 15
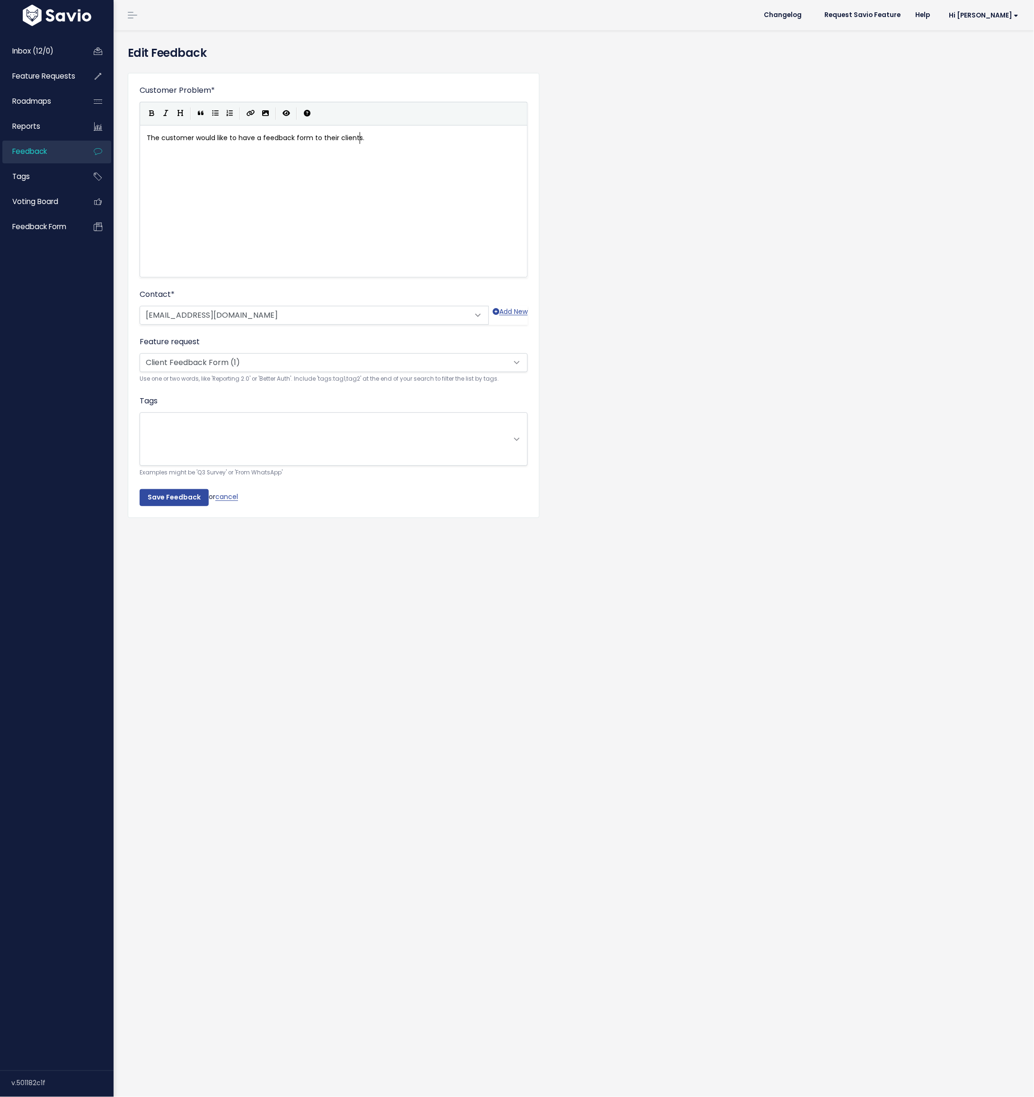
scroll to position [1, 0]
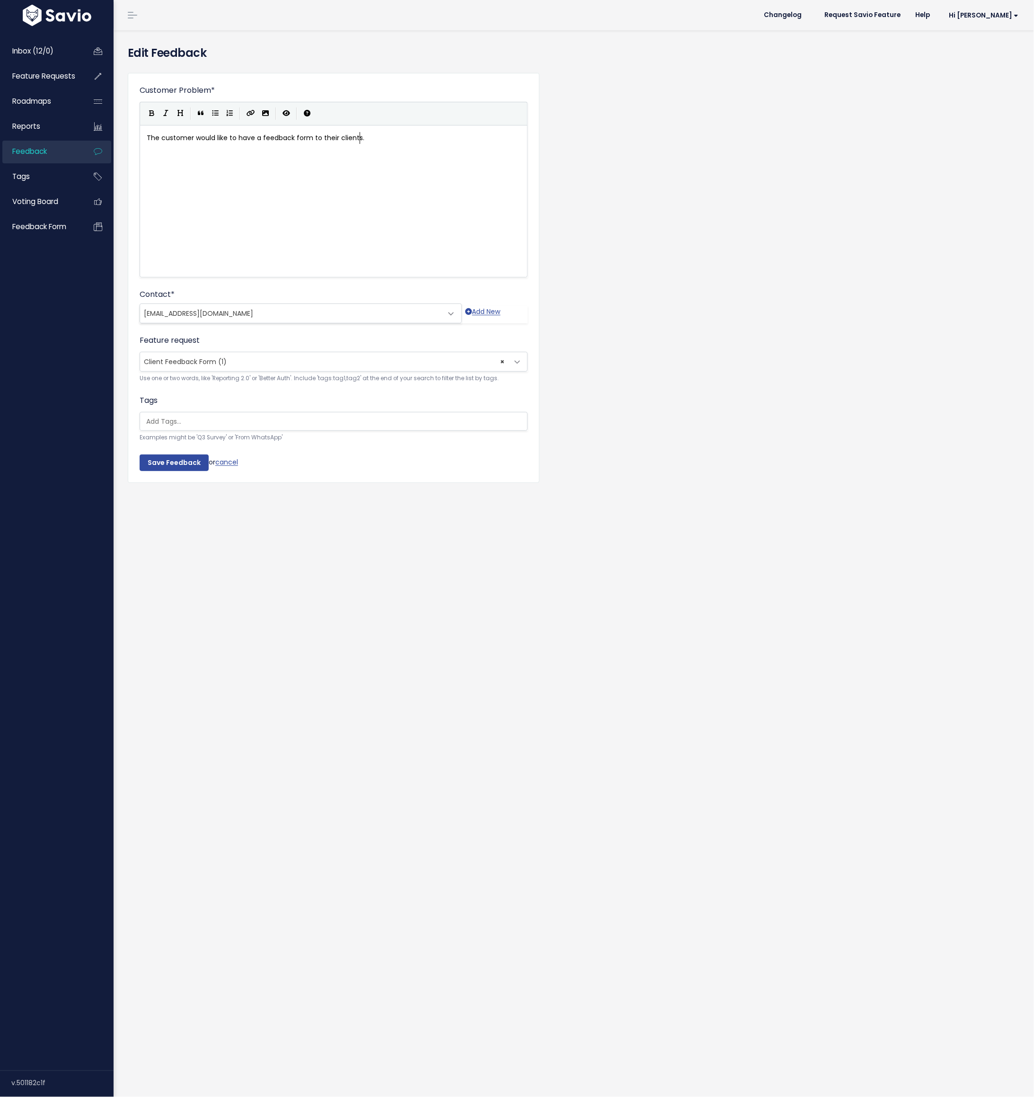
click at [196, 362] on span "Client Feedback Form (1)" at bounding box center [185, 361] width 83 height 9
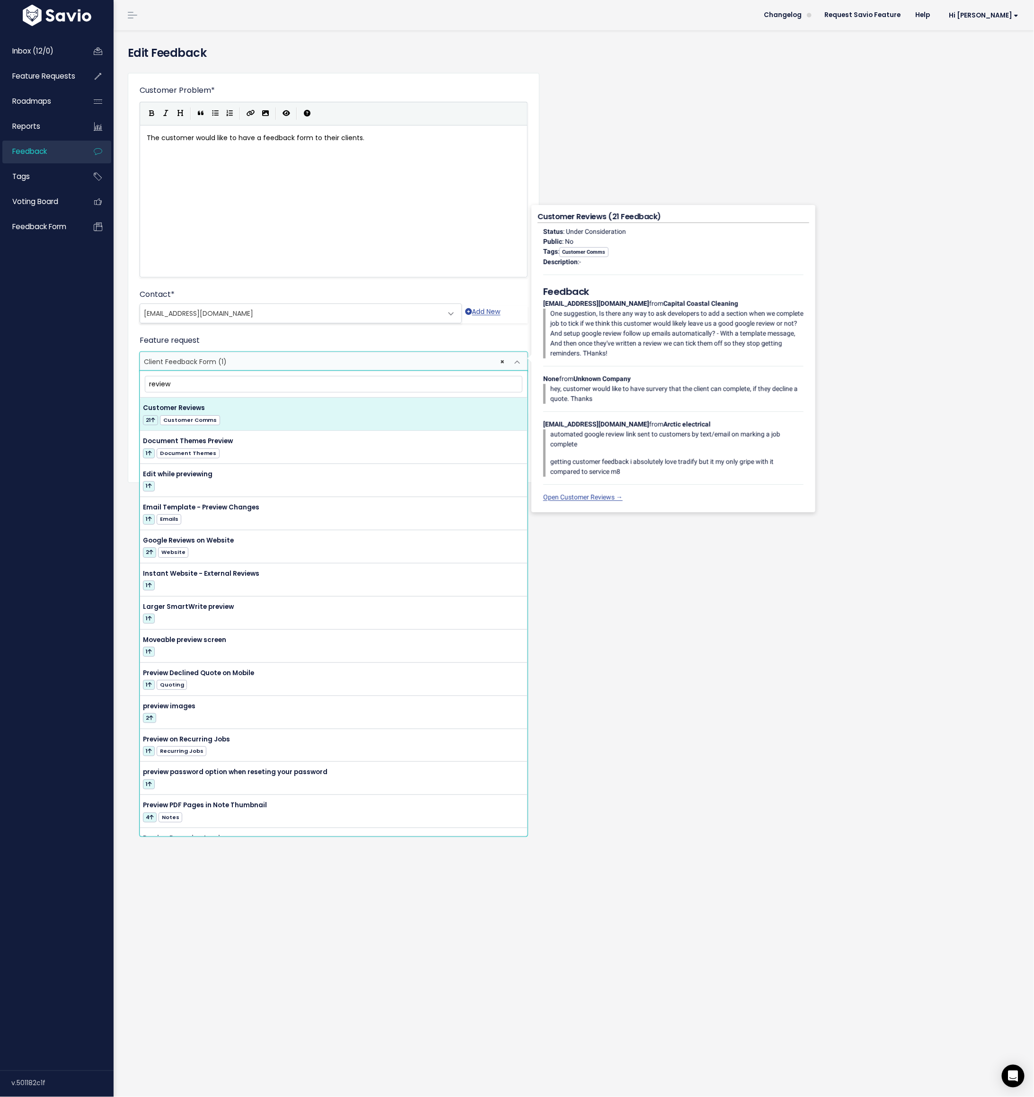
type input "review"
select select "14088"
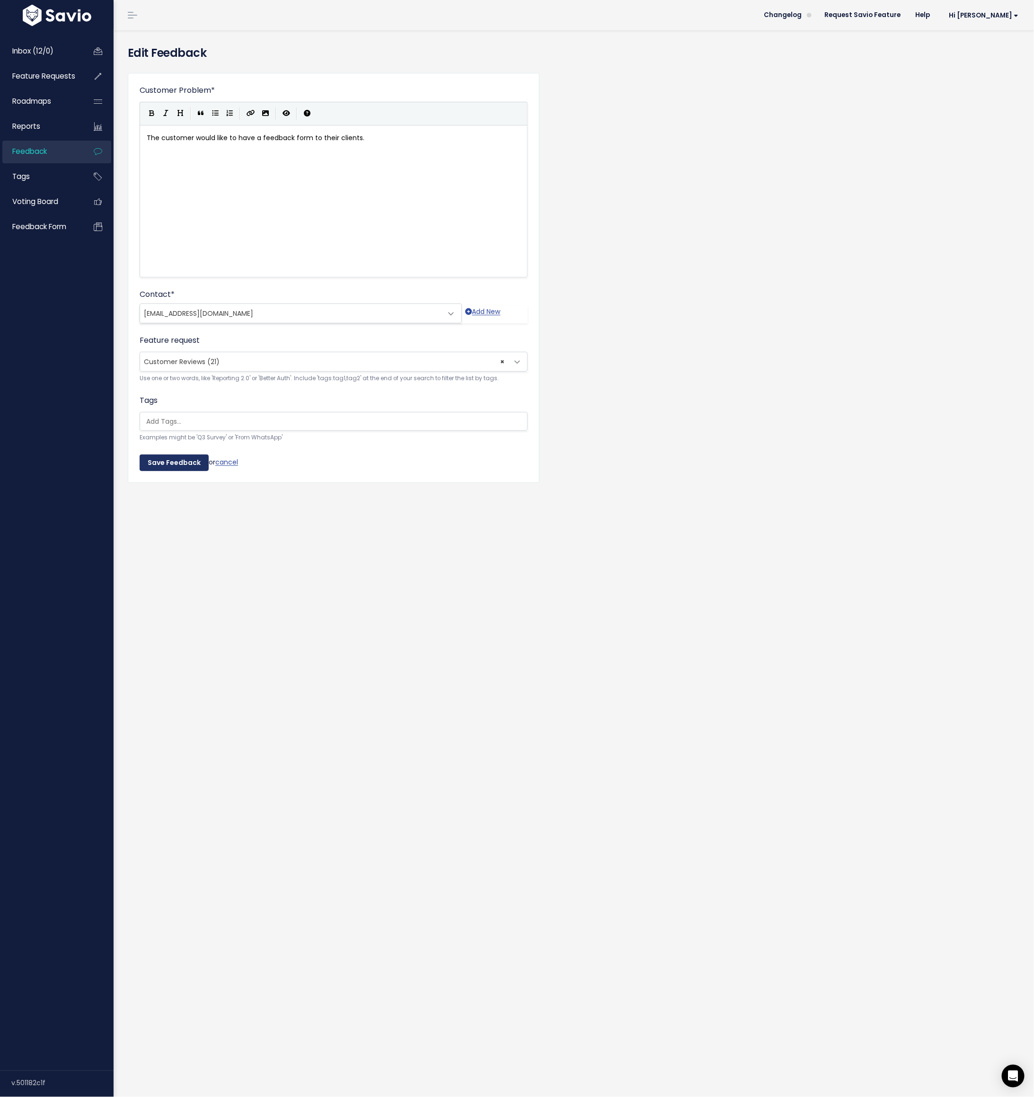
click at [178, 456] on input "Save Feedback" at bounding box center [174, 462] width 69 height 17
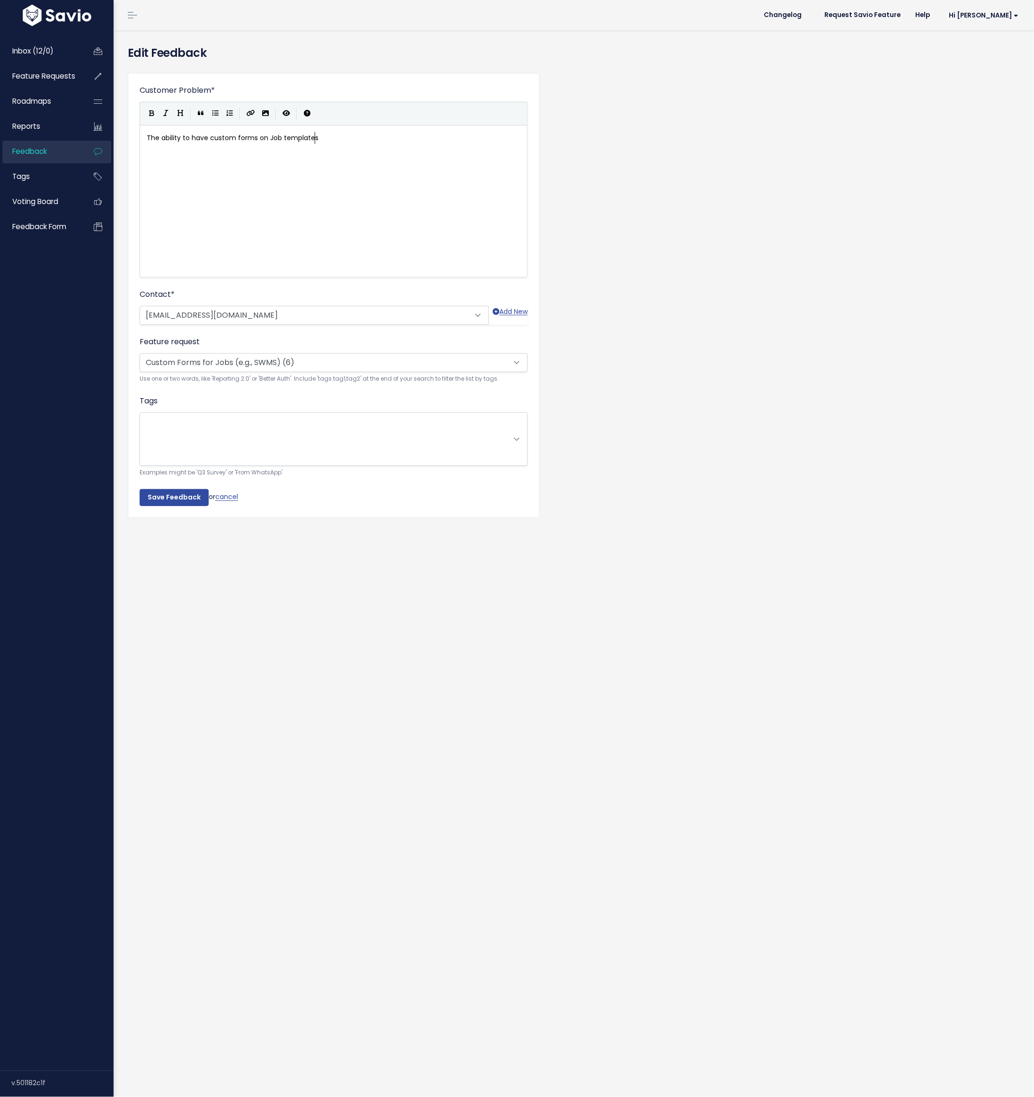
scroll to position [1, 0]
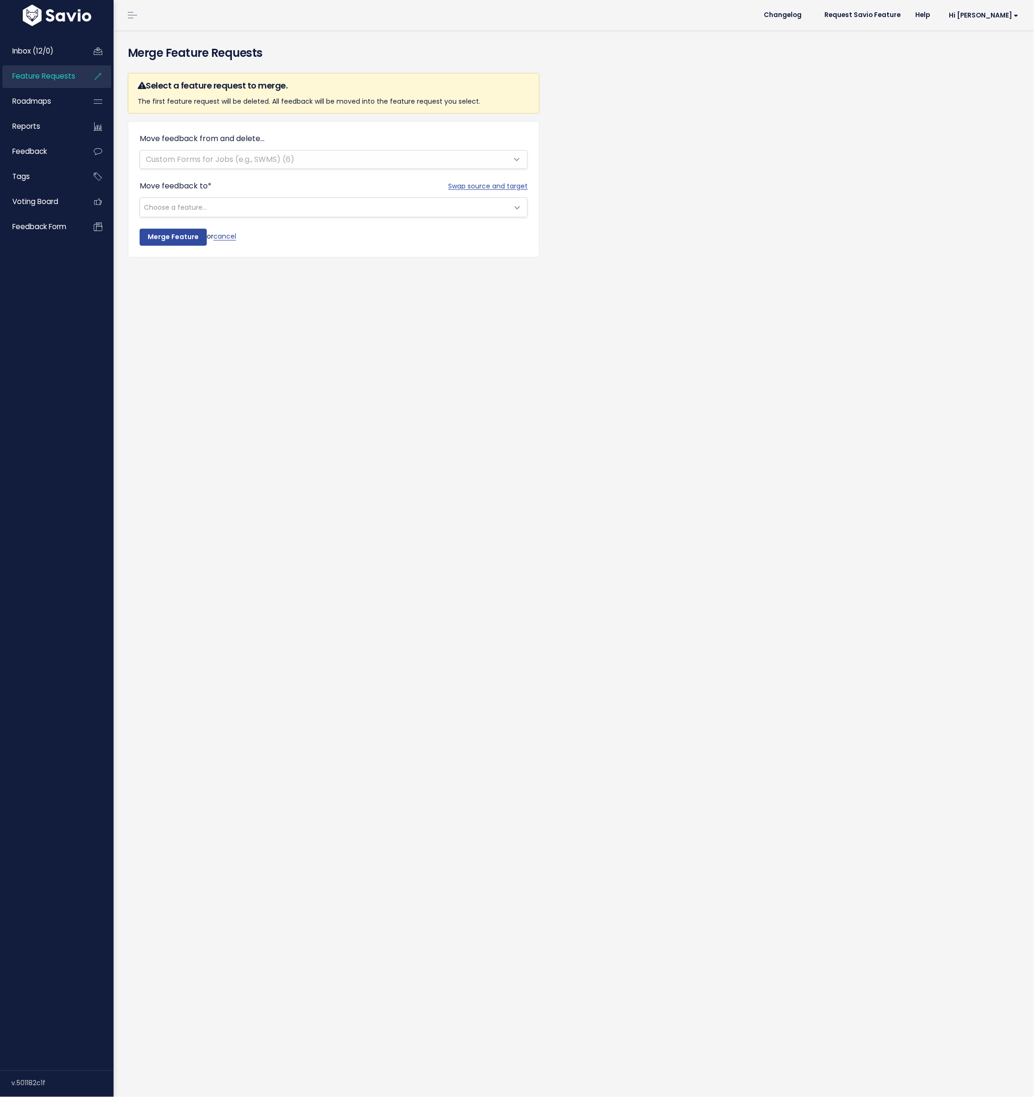
click at [285, 203] on span "Choose a feature..." at bounding box center [324, 207] width 368 height 19
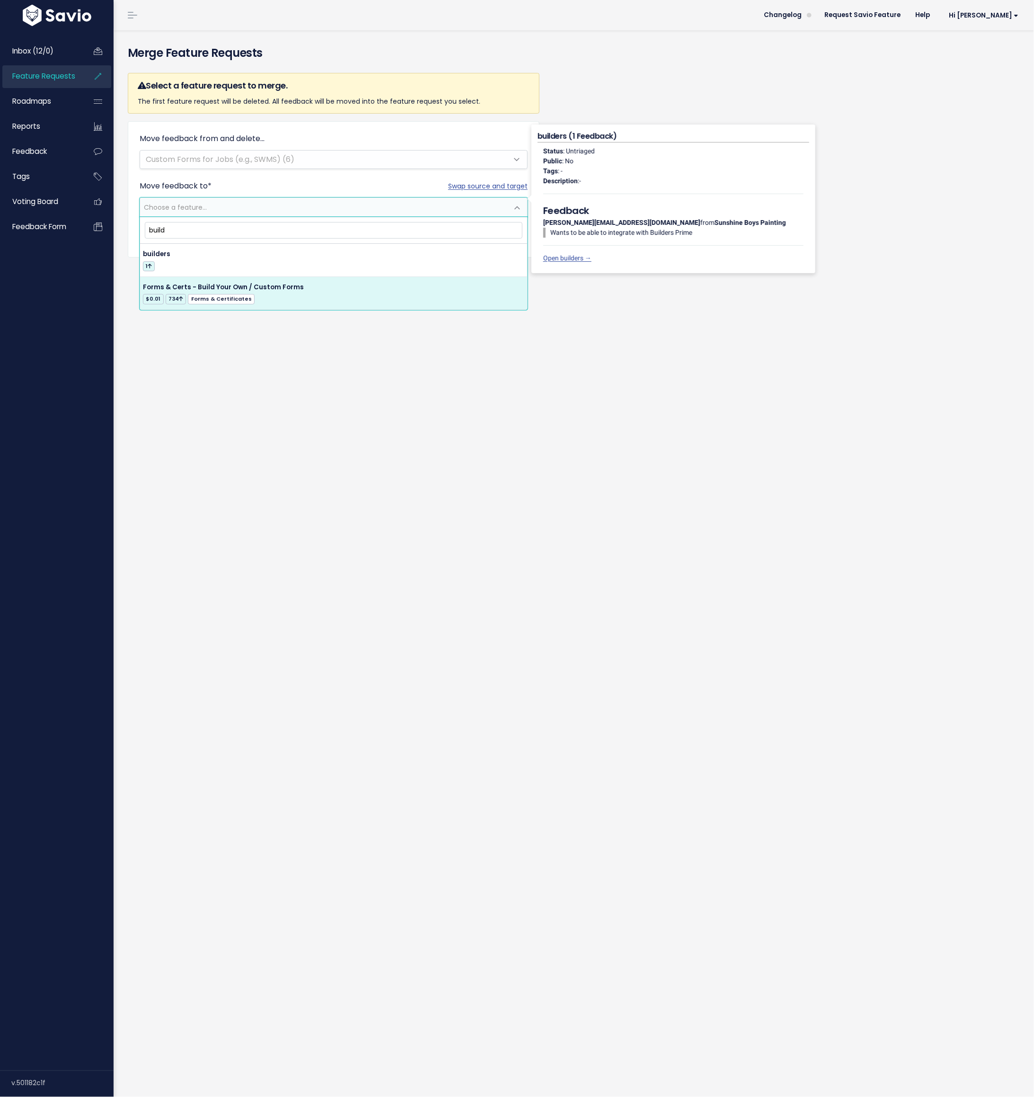
type input "build"
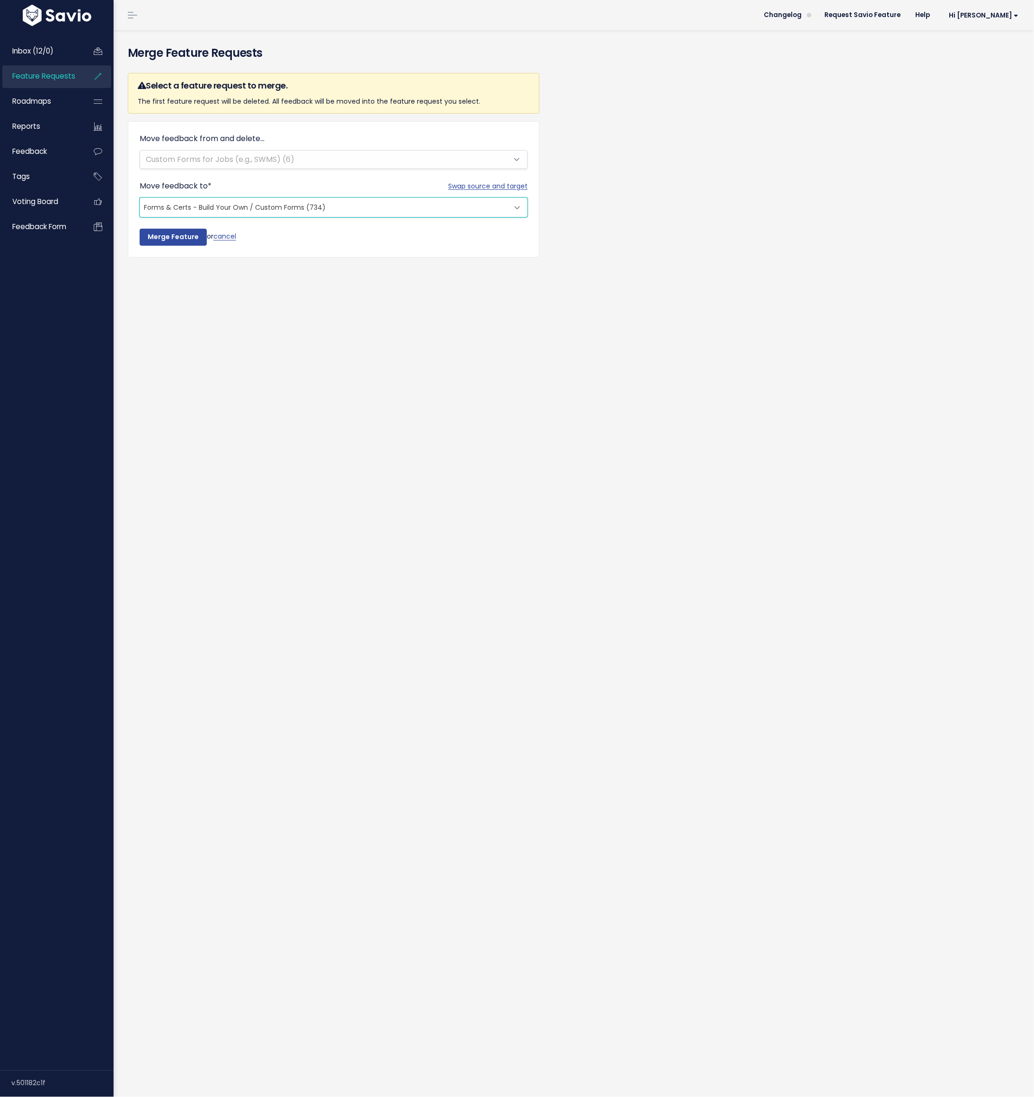
select select "37578"
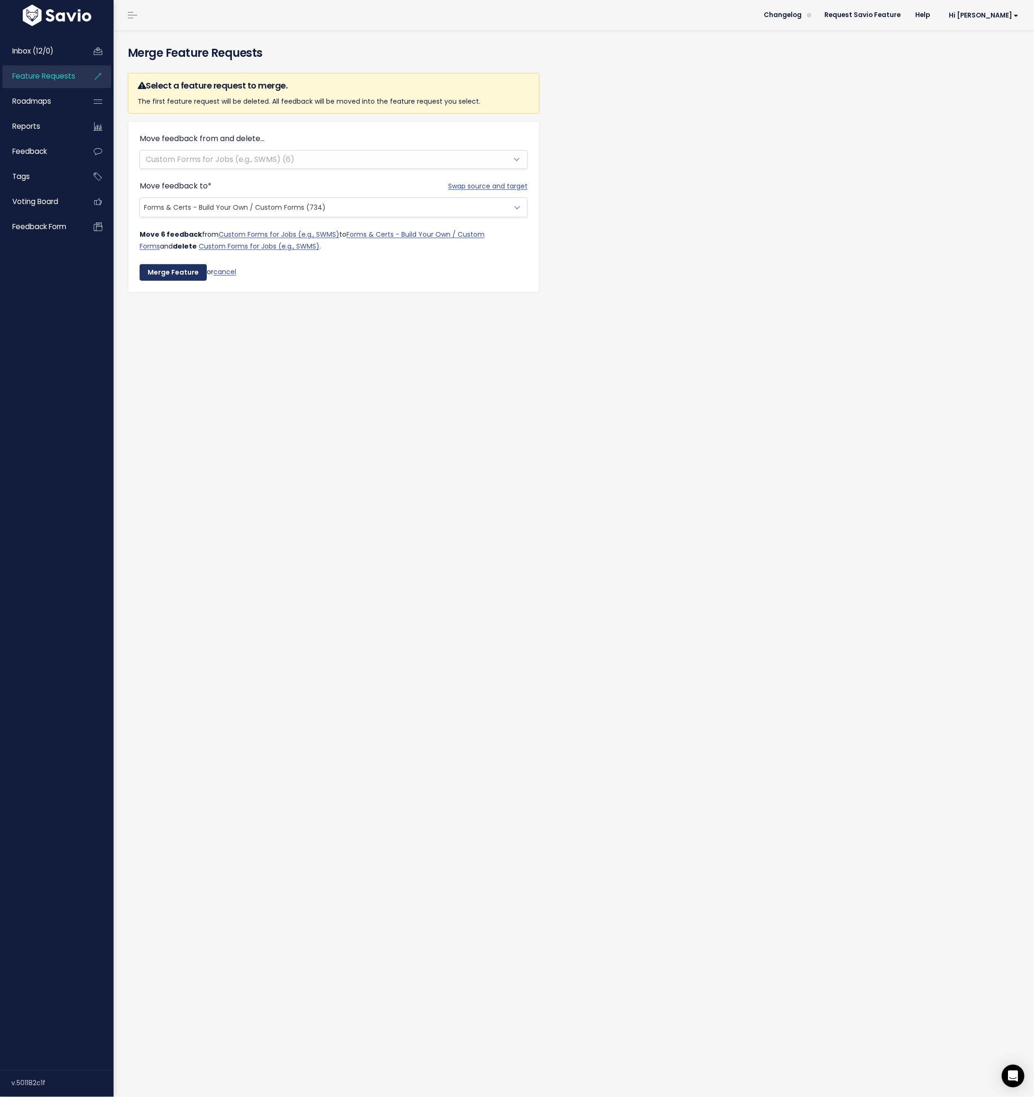
click at [177, 272] on input "Merge Feature" at bounding box center [173, 272] width 67 height 17
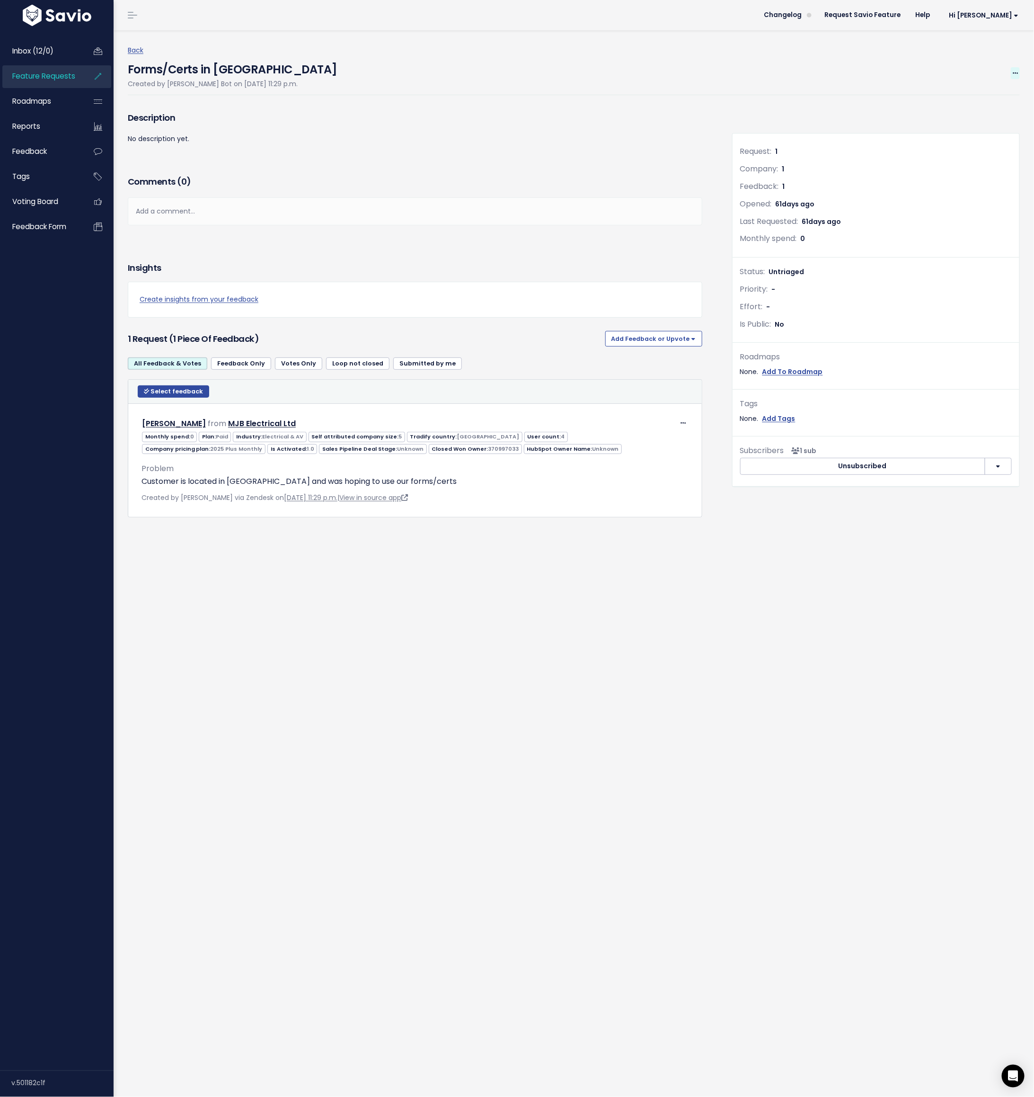
click at [689, 72] on icon at bounding box center [1015, 74] width 5 height 6
click at [689, 121] on link "Merge" at bounding box center [984, 118] width 70 height 18
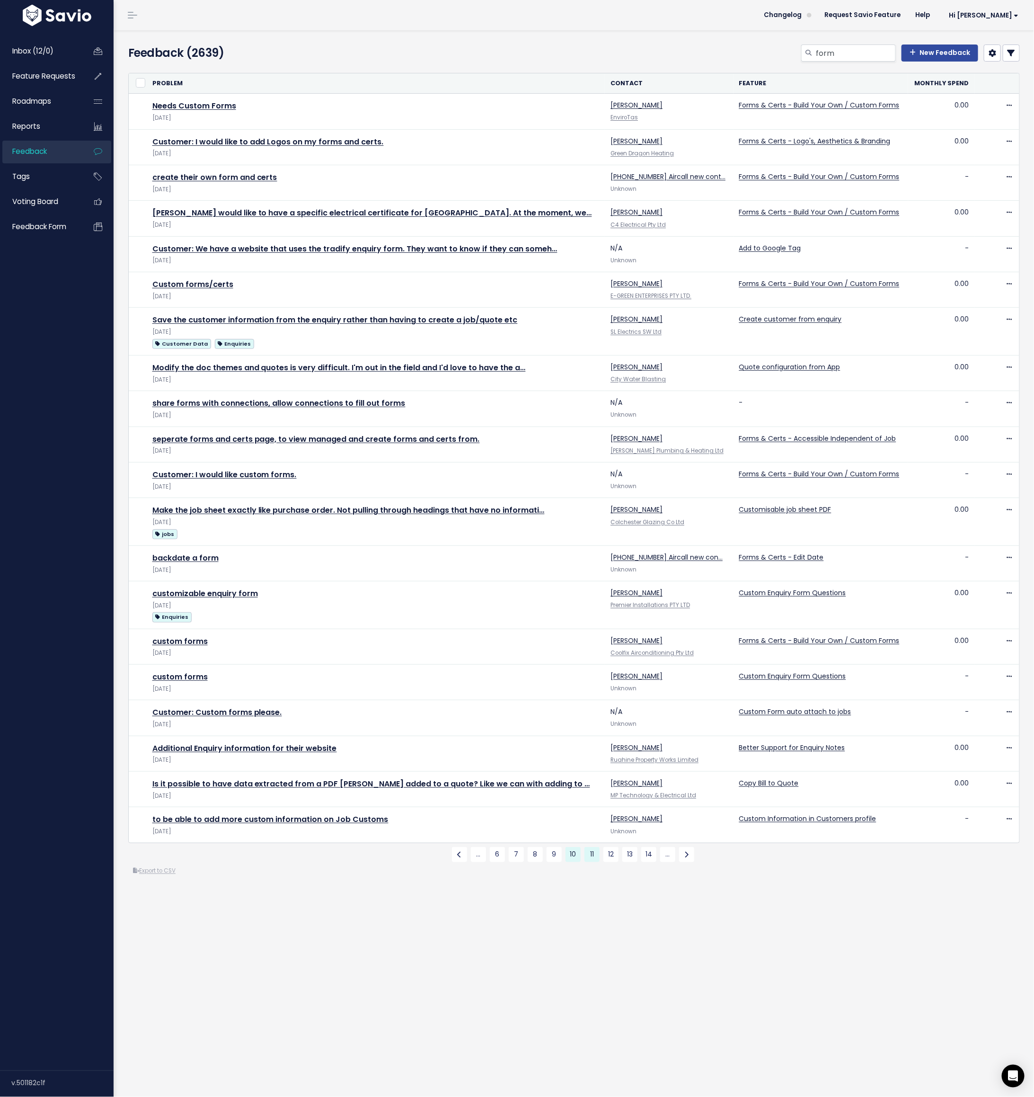
click at [594, 854] on link "11" at bounding box center [592, 854] width 15 height 15
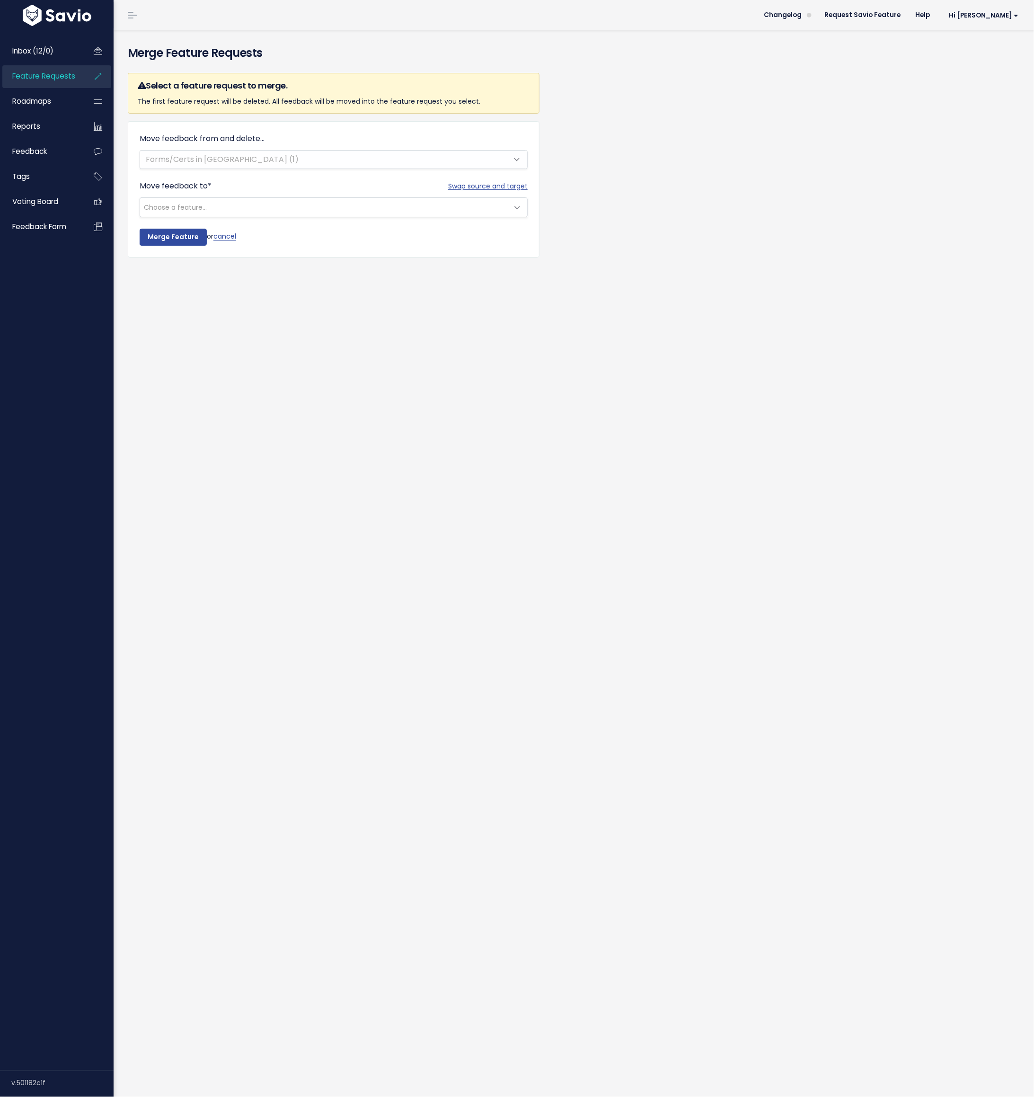
click at [318, 202] on span "Choose a feature..." at bounding box center [324, 207] width 368 height 19
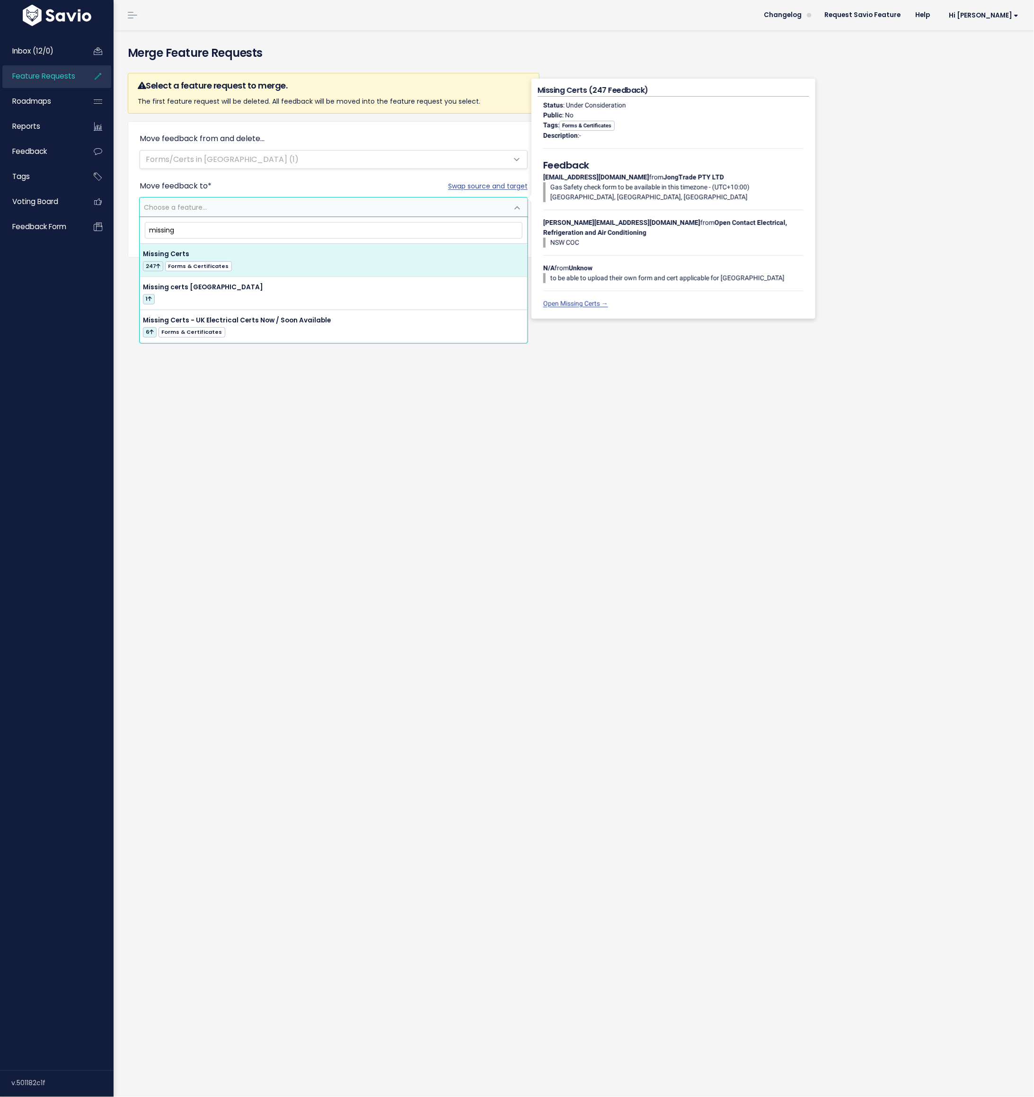
type input "missing"
select select "14564"
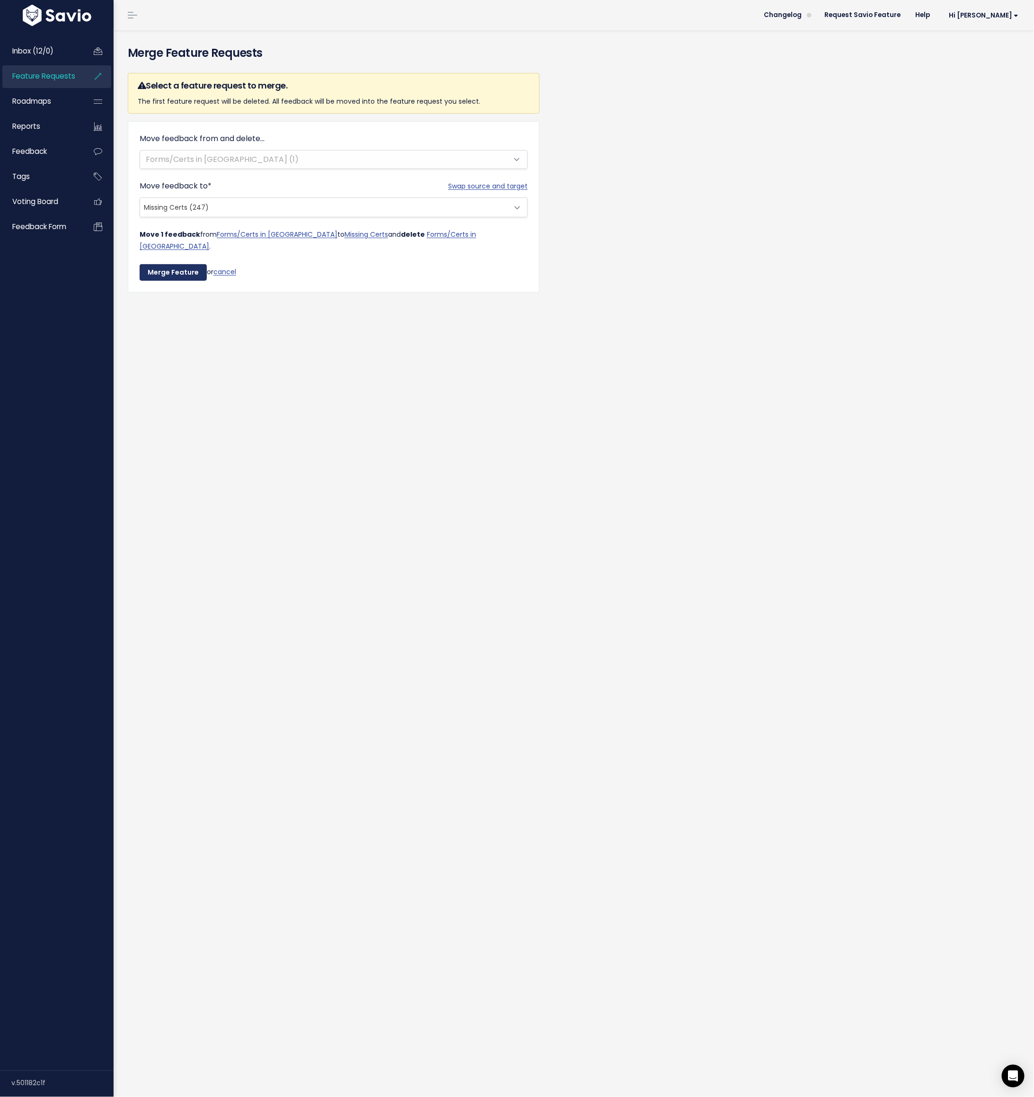
click at [172, 264] on input "Merge Feature" at bounding box center [173, 272] width 67 height 17
